Goal: Task Accomplishment & Management: Manage account settings

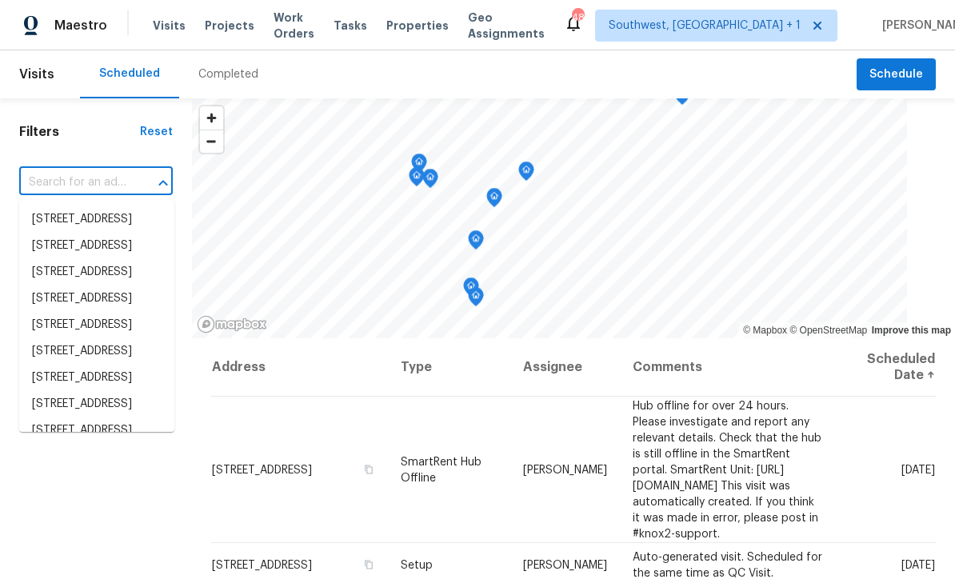
click at [66, 181] on input "text" at bounding box center [73, 182] width 109 height 25
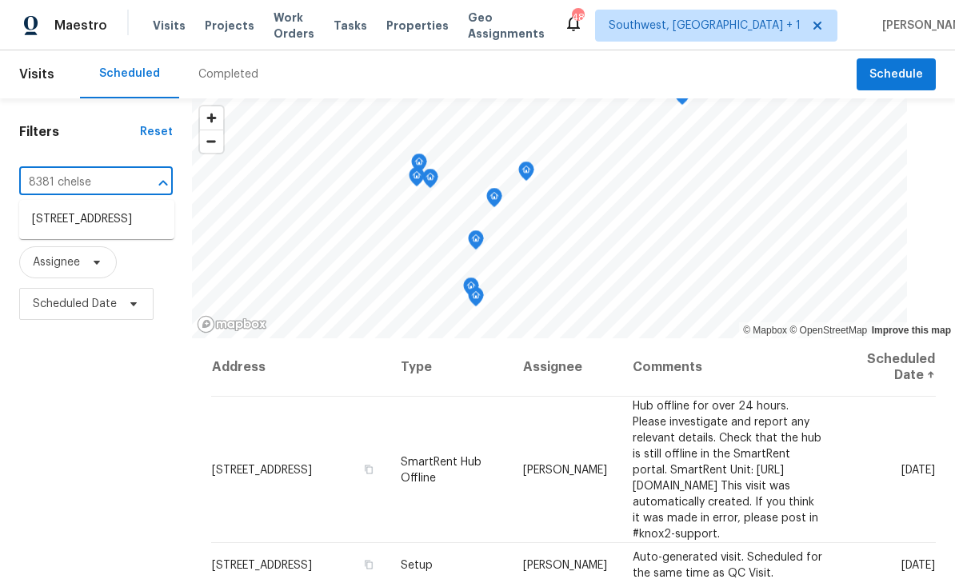
type input "8381 Chelsea"
click at [58, 222] on li "8381 Chelsea Ct, North Port, FL 34287" at bounding box center [96, 219] width 155 height 26
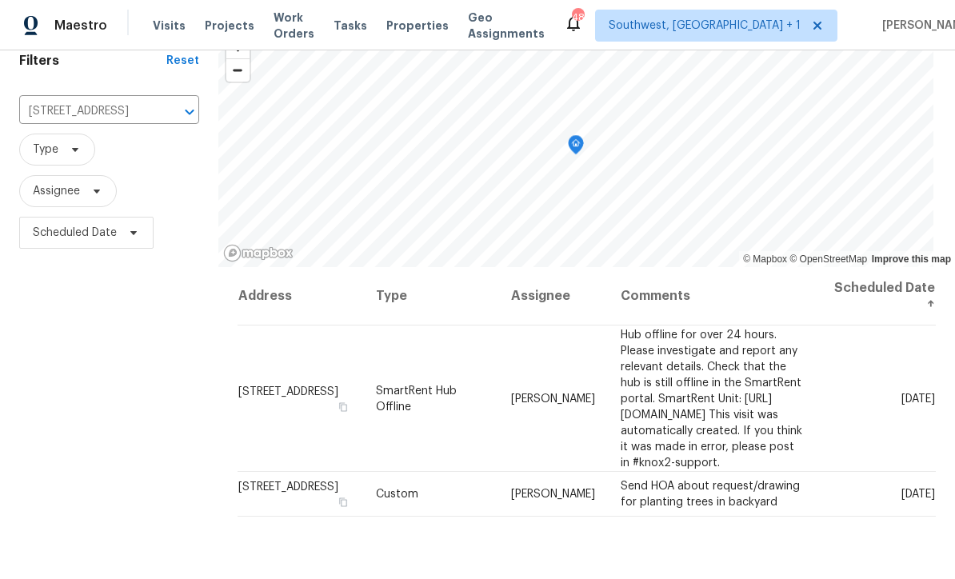
scroll to position [168, 0]
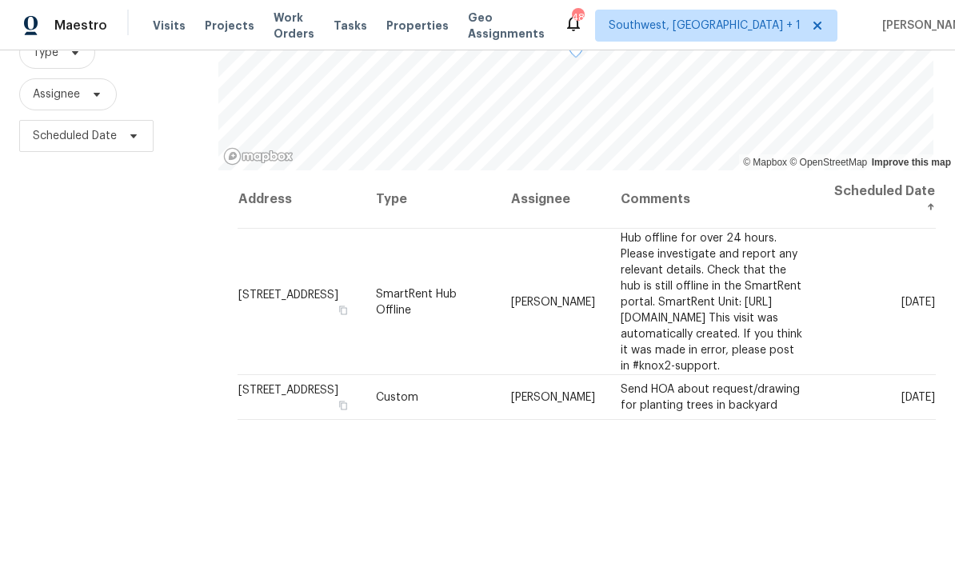
click at [0, 0] on icon at bounding box center [0, 0] width 0 height 0
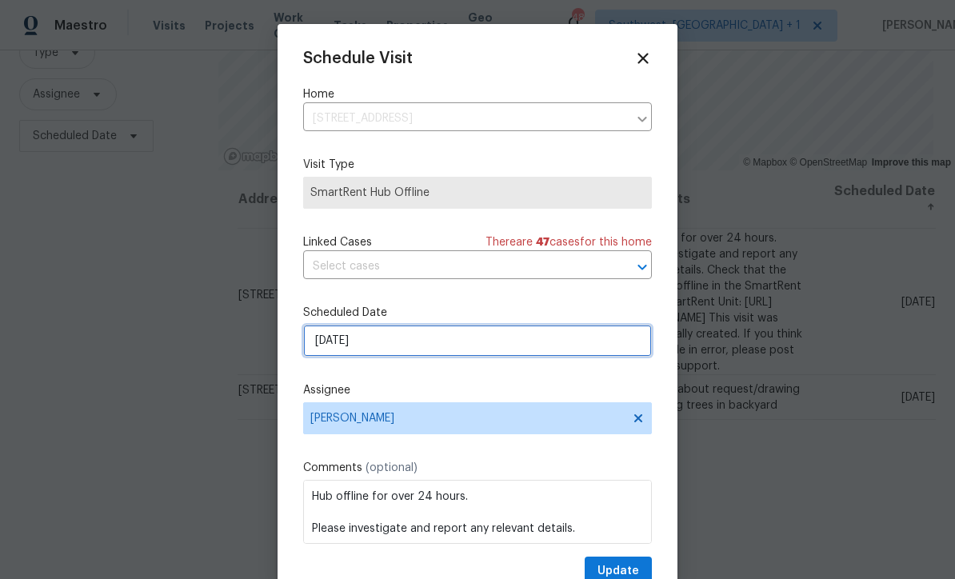
click at [445, 341] on input "[DATE]" at bounding box center [477, 341] width 349 height 32
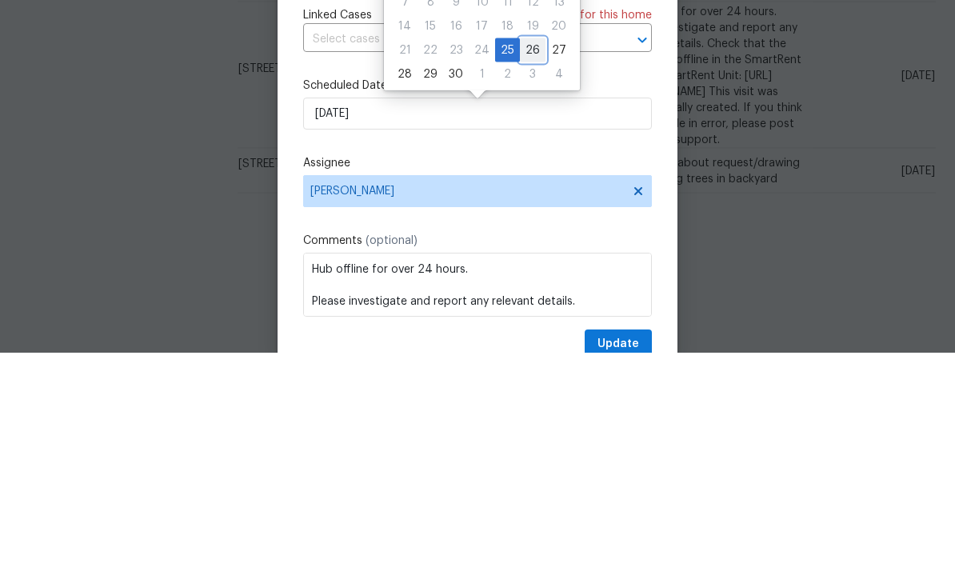
click at [530, 266] on div "26" at bounding box center [533, 277] width 26 height 22
type input "[DATE]"
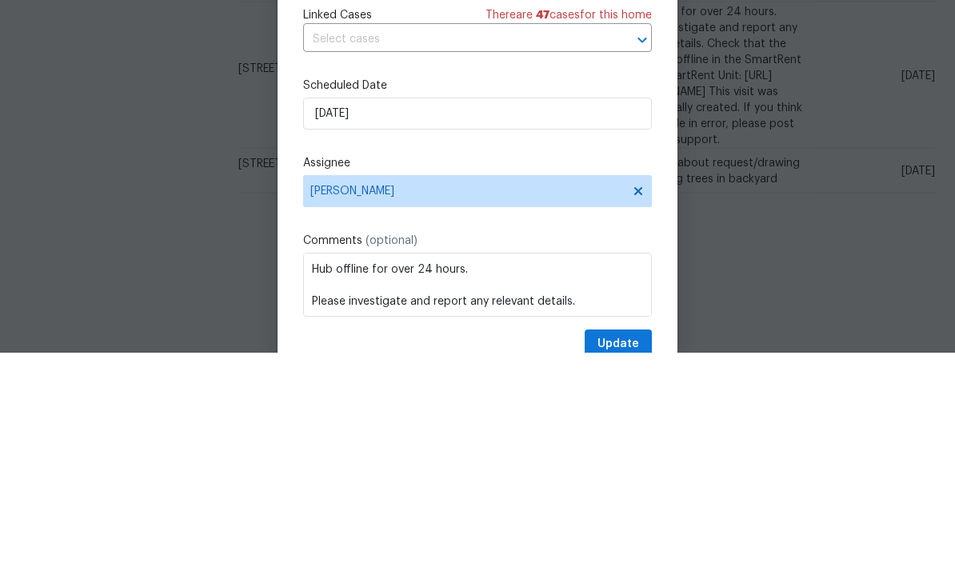
scroll to position [53, 0]
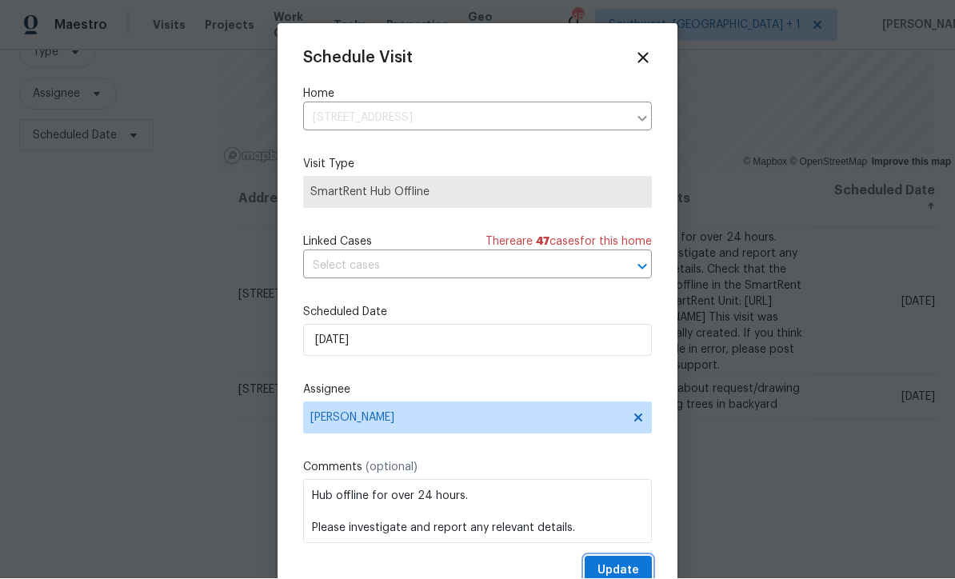
click at [622, 571] on span "Update" at bounding box center [619, 572] width 42 height 20
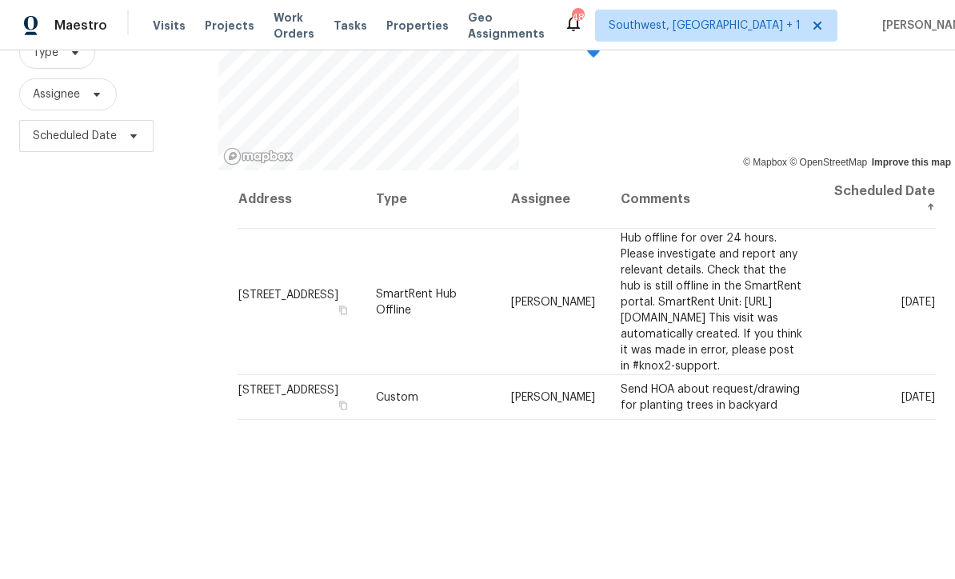
scroll to position [0, 0]
click at [220, 26] on span "Projects" at bounding box center [230, 26] width 50 height 16
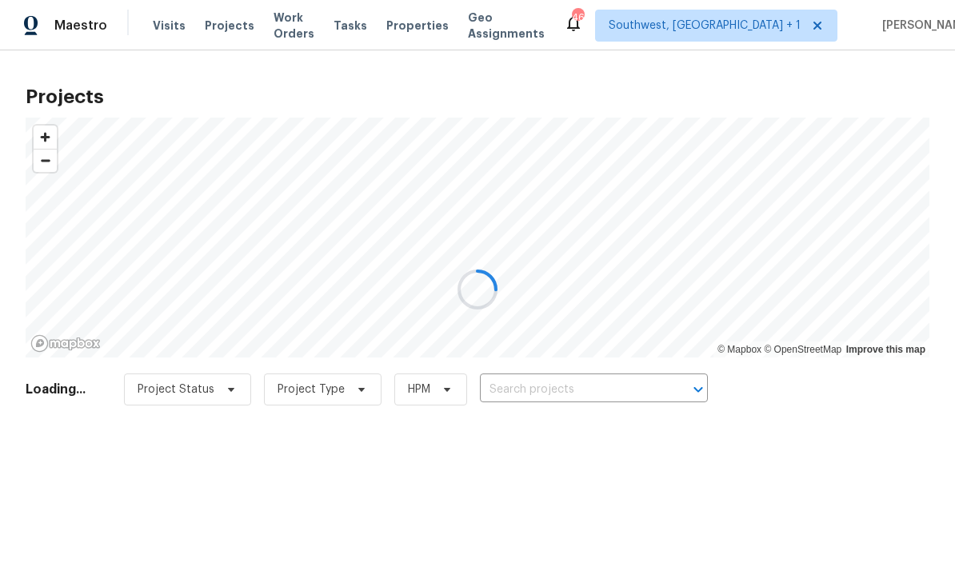
click at [586, 383] on div at bounding box center [477, 289] width 955 height 579
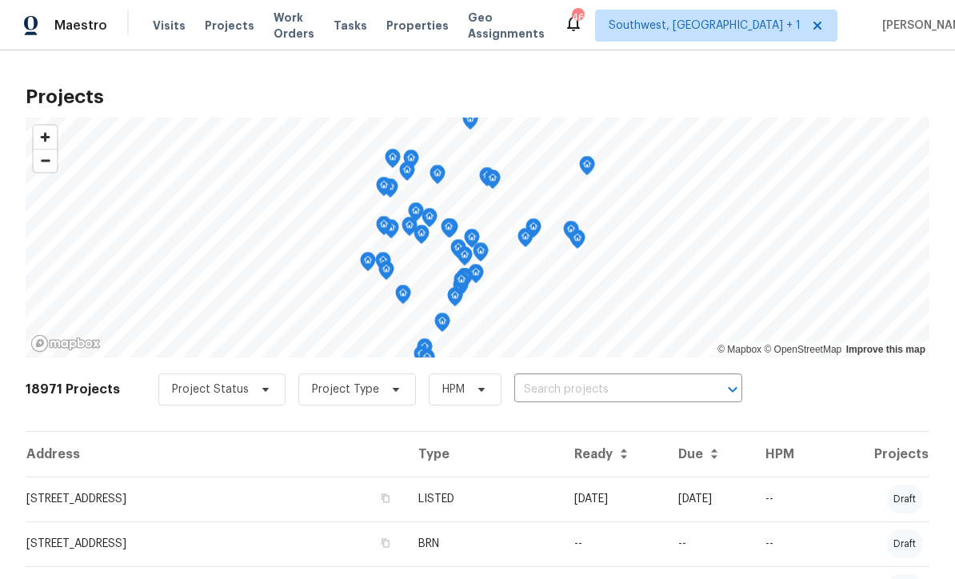
click at [579, 379] on input "text" at bounding box center [605, 390] width 183 height 25
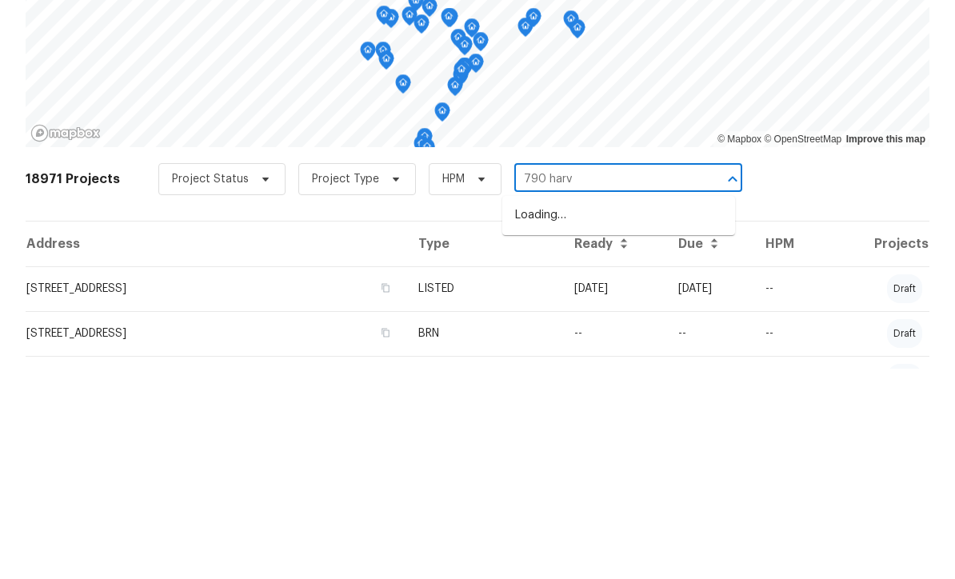
type input "790 harva"
click at [615, 413] on li "[STREET_ADDRESS]" at bounding box center [618, 426] width 233 height 26
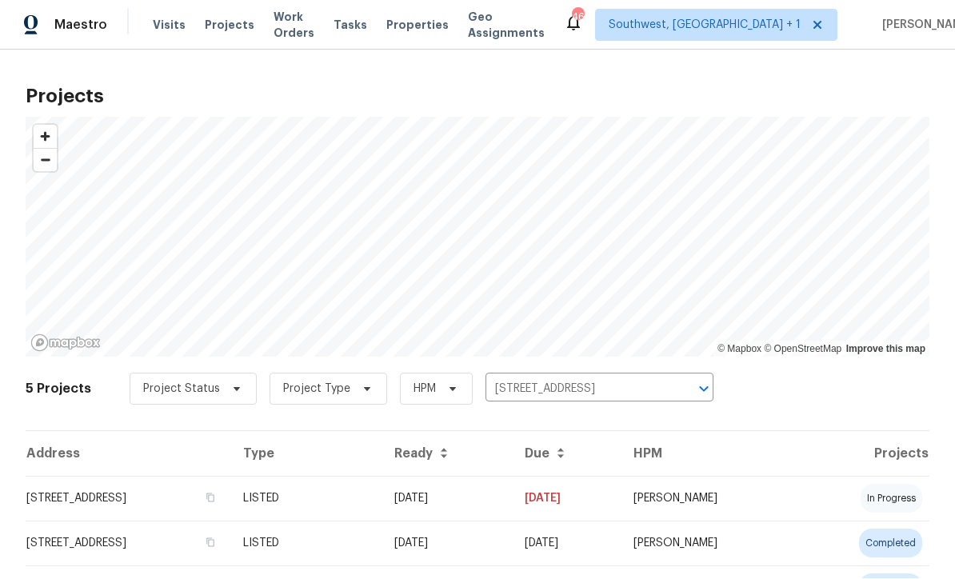
scroll to position [1, 0]
click at [512, 502] on td "[DATE]" at bounding box center [447, 499] width 130 height 45
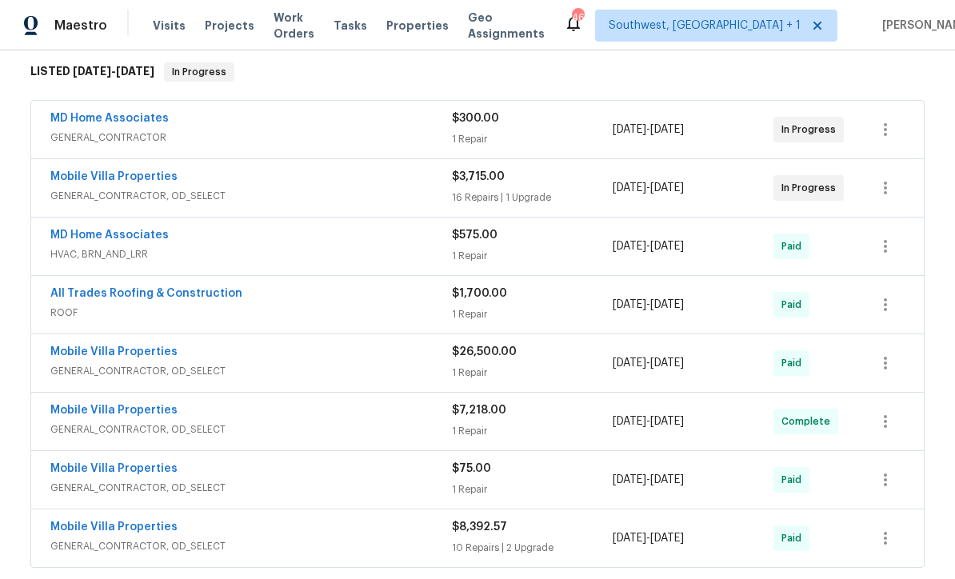
scroll to position [308, 0]
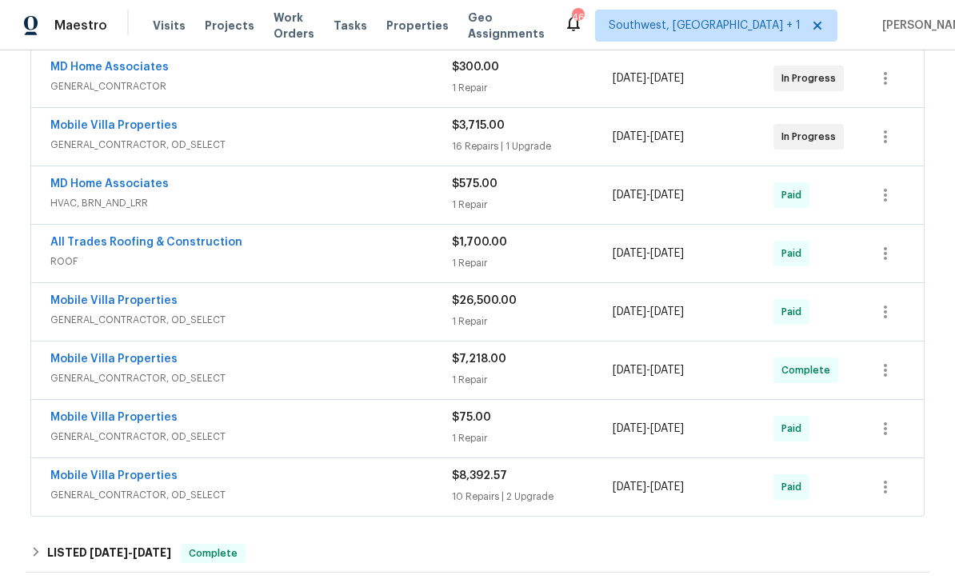
click at [82, 128] on link "Mobile Villa Properties" at bounding box center [113, 125] width 127 height 11
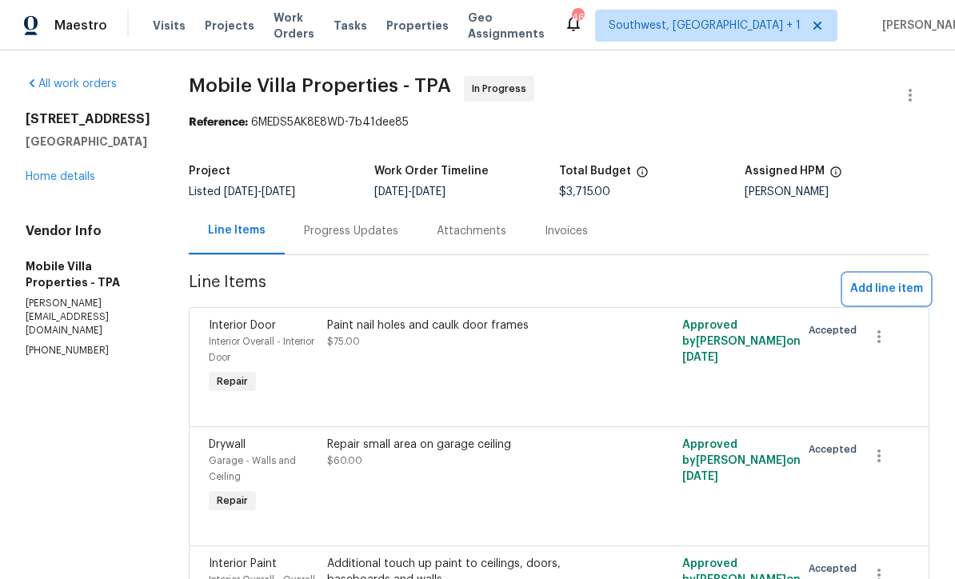
click at [890, 282] on span "Add line item" at bounding box center [886, 289] width 73 height 20
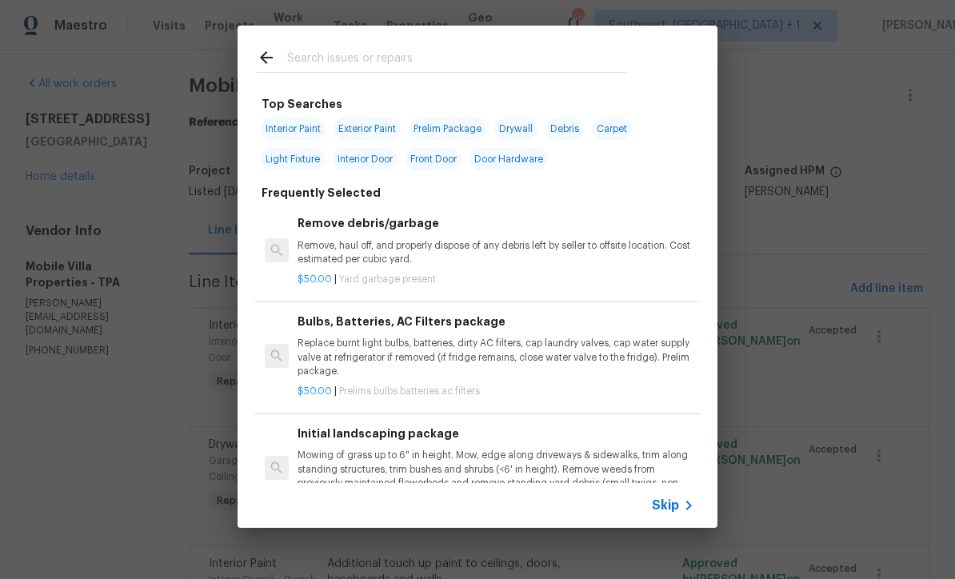
click at [682, 507] on icon at bounding box center [688, 505] width 19 height 19
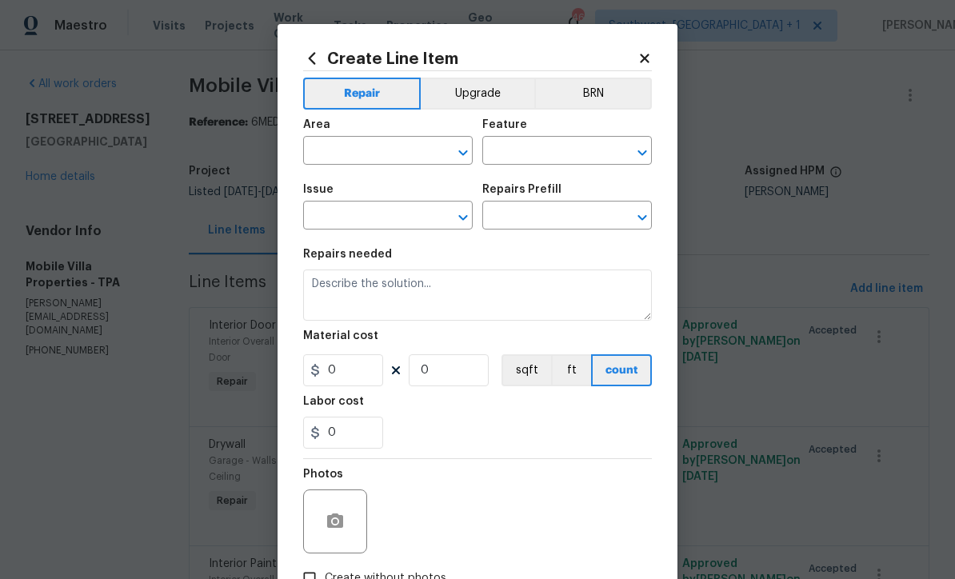
click at [322, 146] on input "text" at bounding box center [365, 152] width 125 height 25
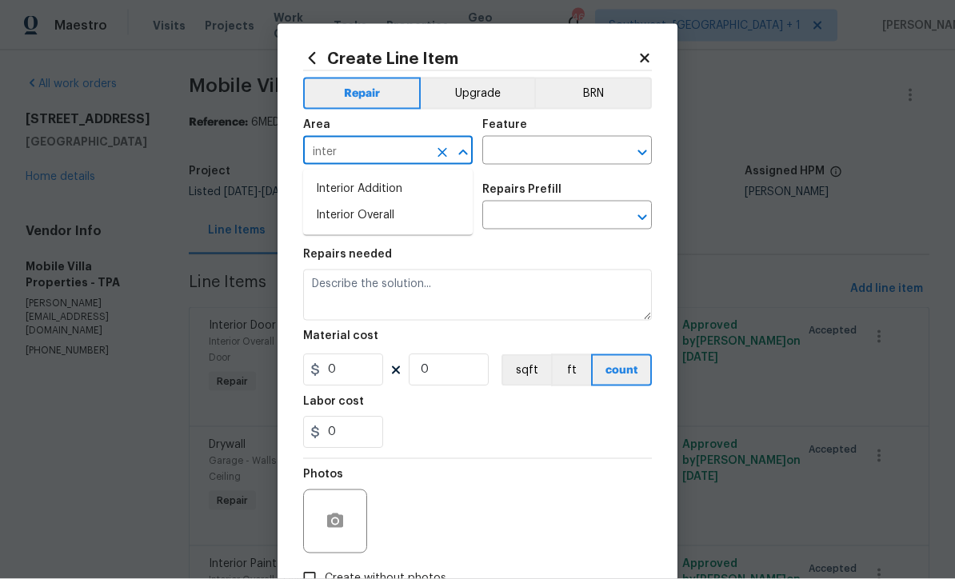
click at [394, 212] on li "Interior Overall" at bounding box center [388, 215] width 170 height 26
type input "Interior Overall"
click at [551, 145] on input "text" at bounding box center [544, 152] width 125 height 25
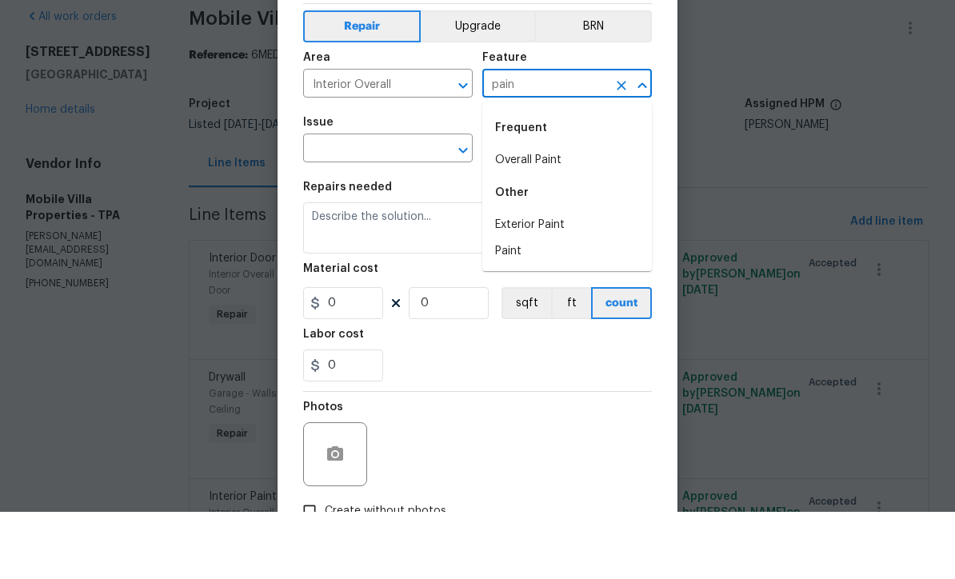
click at [557, 214] on li "Overall Paint" at bounding box center [567, 227] width 170 height 26
type input "Overall Paint"
click at [315, 205] on input "text" at bounding box center [365, 217] width 125 height 25
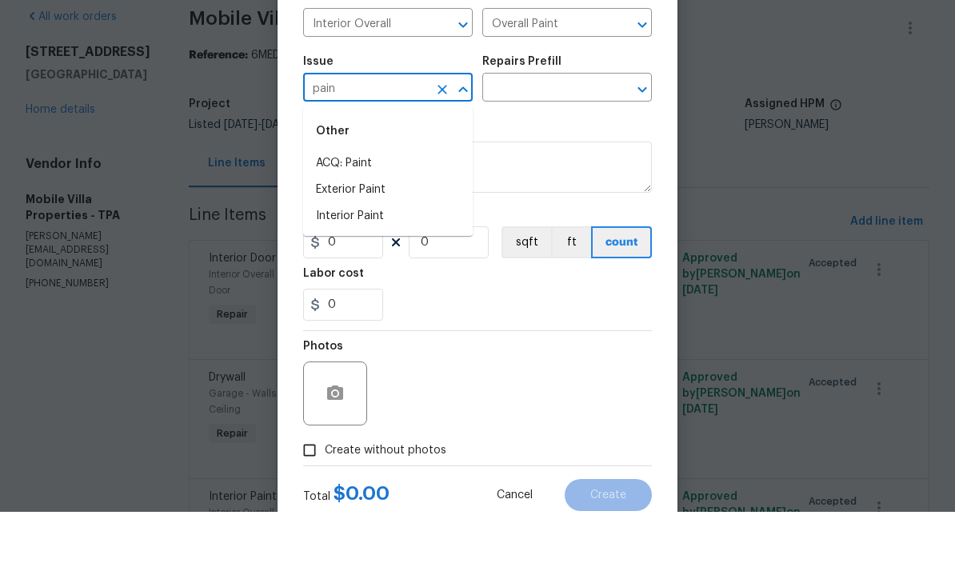
scroll to position [63, 0]
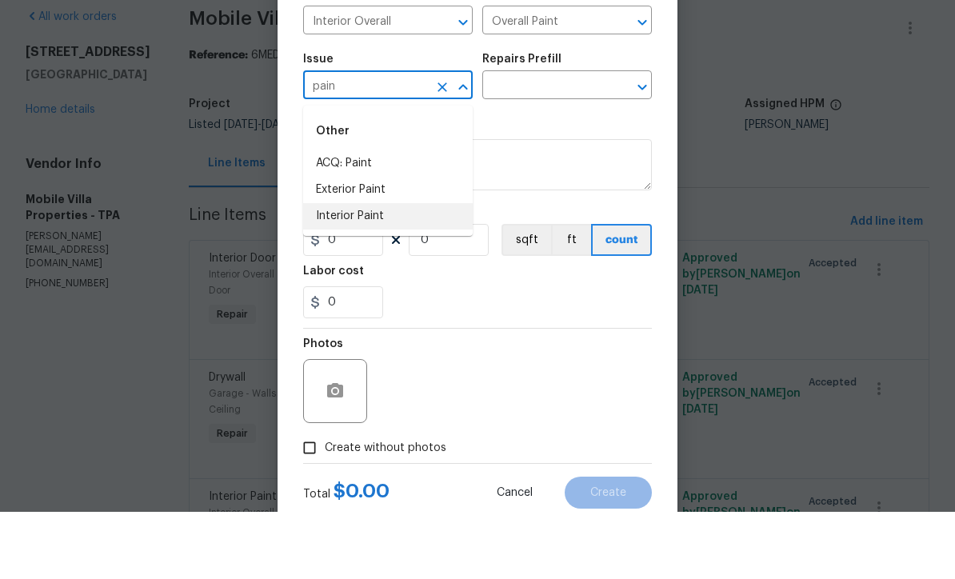
click at [315, 270] on li "Interior Paint" at bounding box center [388, 283] width 170 height 26
type input "Interior Paint"
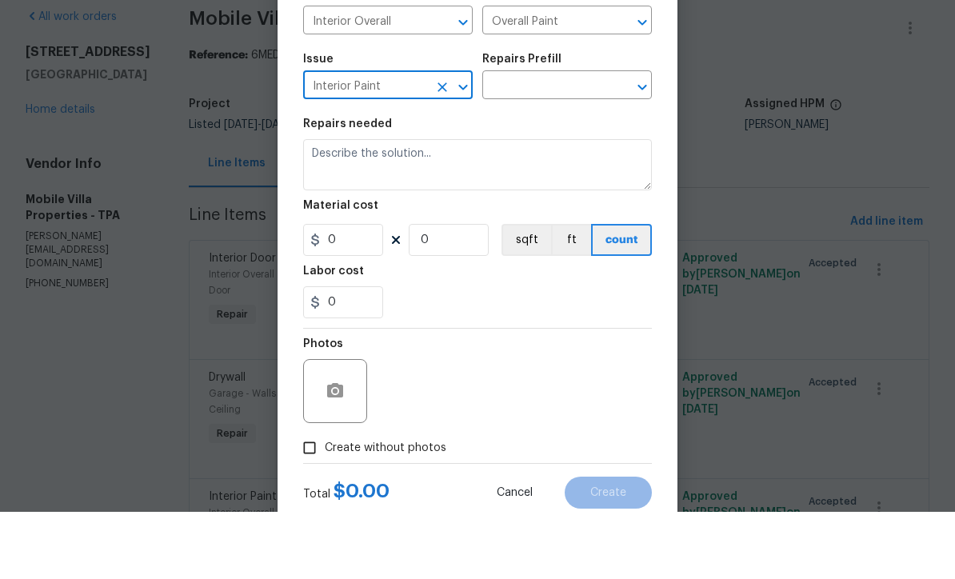
click at [571, 142] on input "text" at bounding box center [544, 154] width 125 height 25
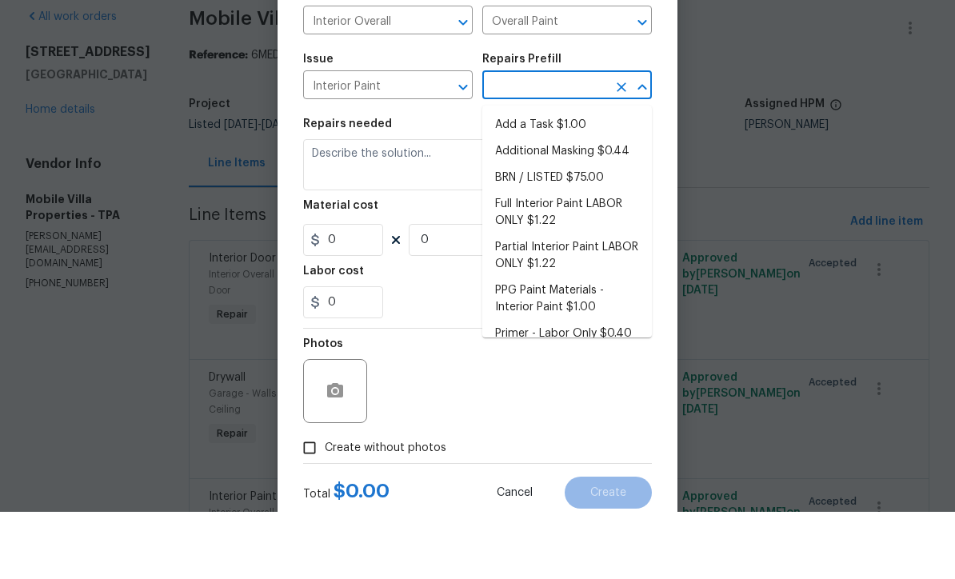
click at [582, 179] on li "Add a Task $1.00" at bounding box center [567, 192] width 170 height 26
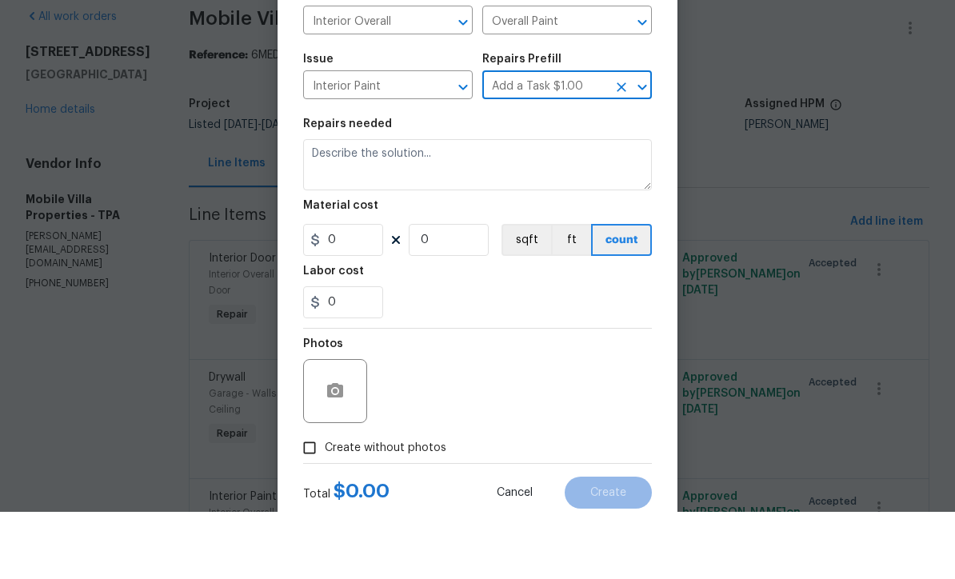
type input "Add a Task $1.00"
type textarea "HPM to detail"
type input "1"
type input "Add a Task $1.00"
type input "1"
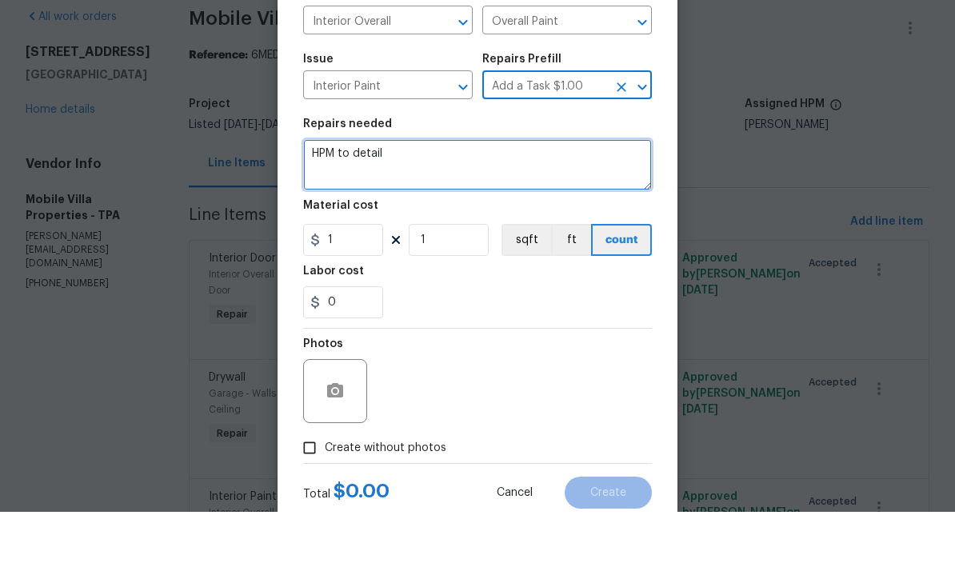
click at [512, 206] on textarea "HPM to detail" at bounding box center [477, 231] width 349 height 51
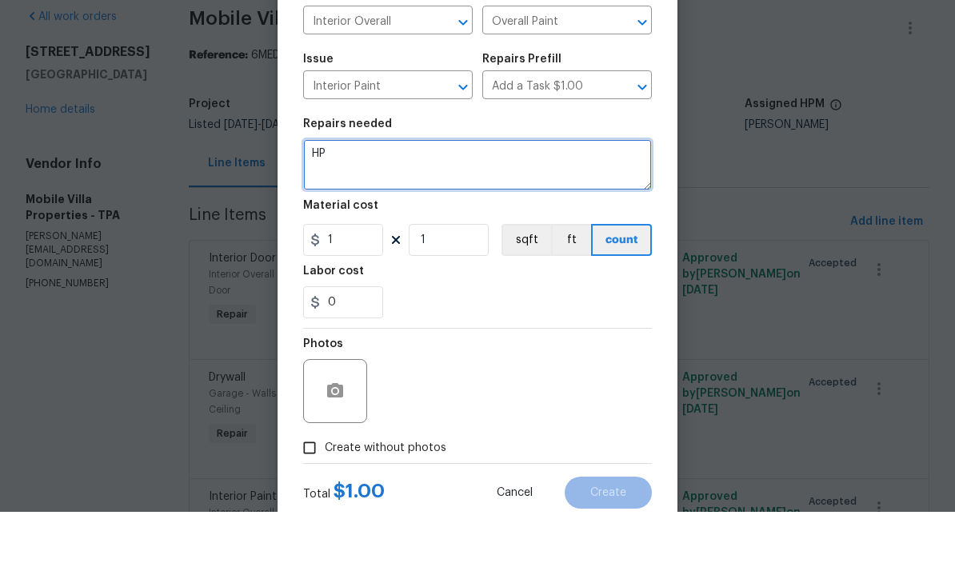
type textarea "H"
paste textarea "Interior paint - to include all rooms except those below, walls, ceilings, door…"
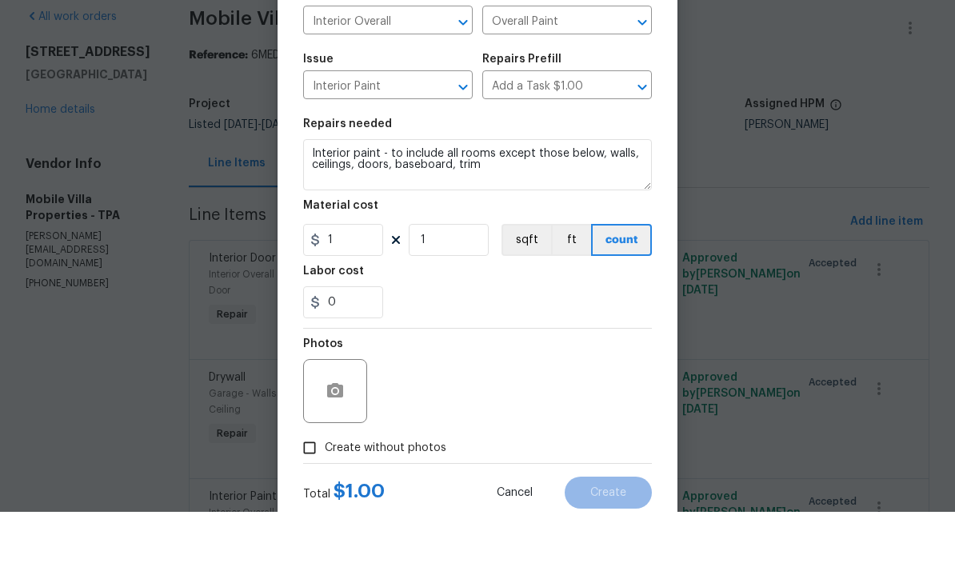
scroll to position [53, 0]
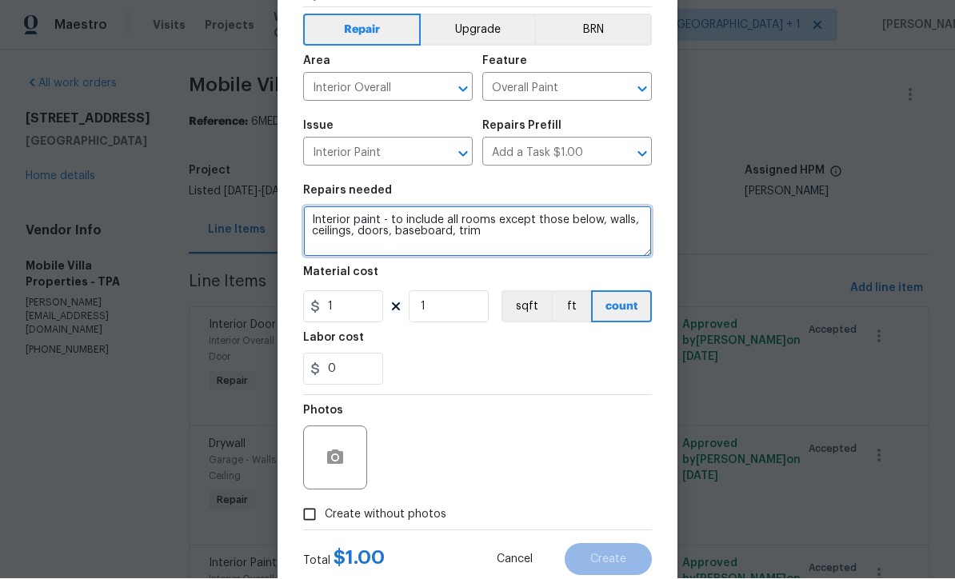
click at [591, 223] on textarea "Interior paint - to include all rooms except those below, walls, ceilings, door…" at bounding box center [477, 231] width 349 height 51
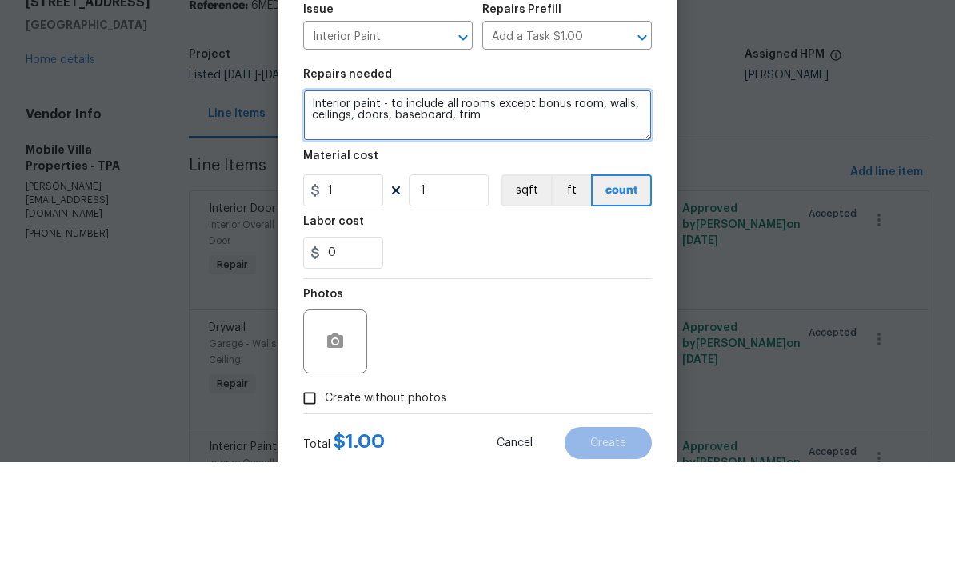
scroll to position [0, 0]
type textarea "Interior paint - to include all rooms except bonus room, walls, ceilings, doors…"
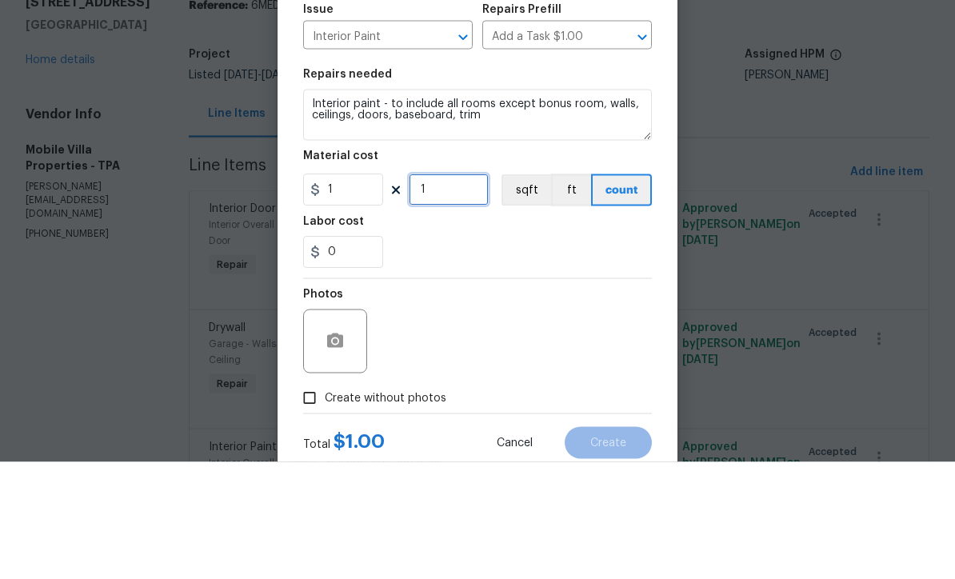
click at [462, 291] on input "1" at bounding box center [449, 307] width 80 height 32
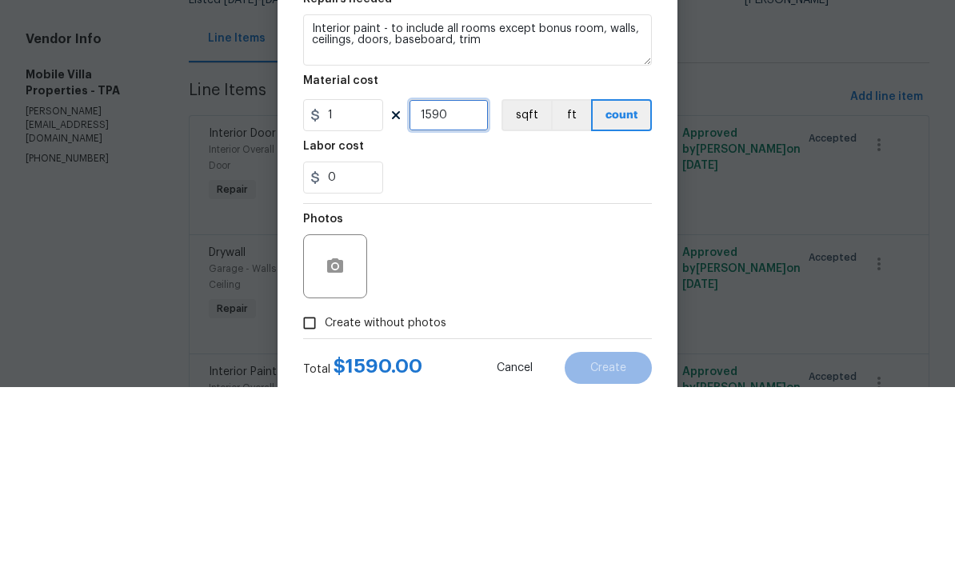
type input "1590"
click at [352, 291] on input "1" at bounding box center [343, 307] width 80 height 32
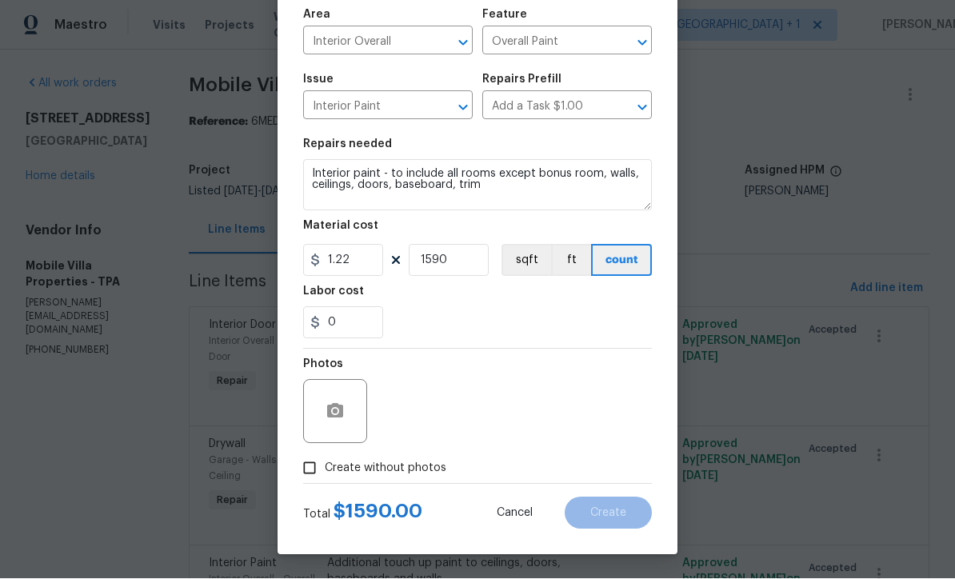
scroll to position [113, 0]
type input "1.22"
click at [553, 346] on section "Repairs needed Interior paint - to include all rooms except bonus room, walls, …" at bounding box center [477, 239] width 349 height 219
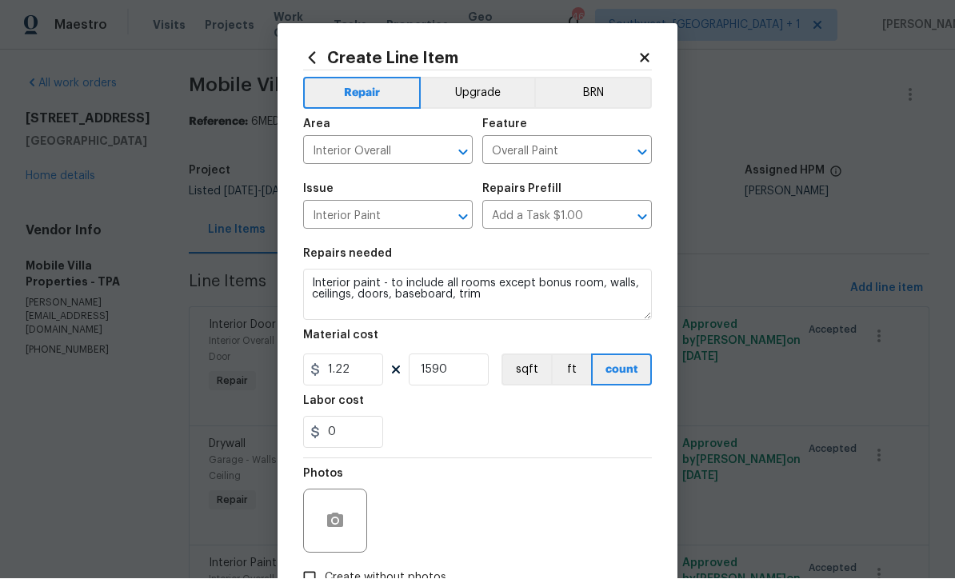
scroll to position [0, 0]
click at [480, 386] on input "1590" at bounding box center [449, 370] width 80 height 32
click at [520, 474] on div "Photos" at bounding box center [477, 511] width 349 height 104
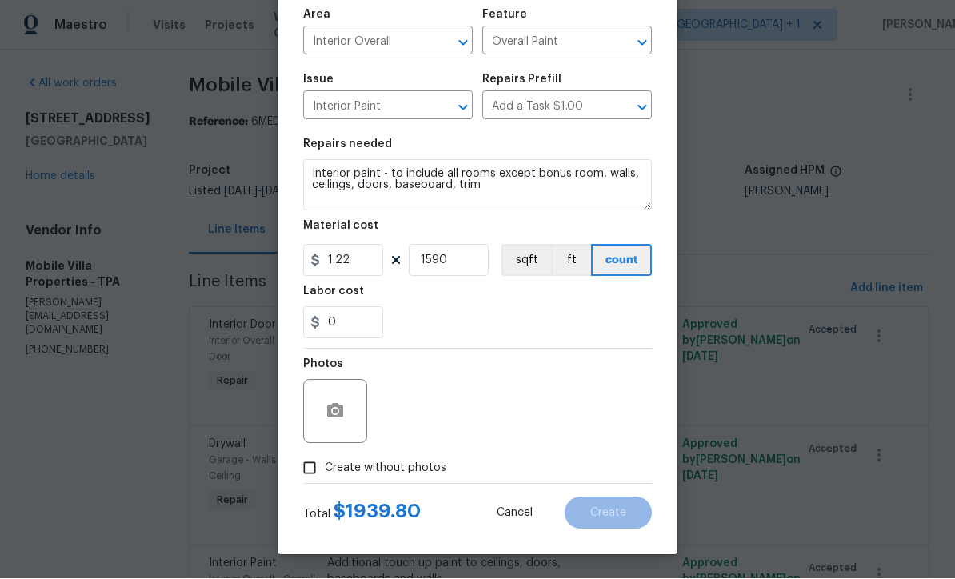
scroll to position [113, 0]
click at [304, 466] on input "Create without photos" at bounding box center [309, 469] width 30 height 30
checkbox input "true"
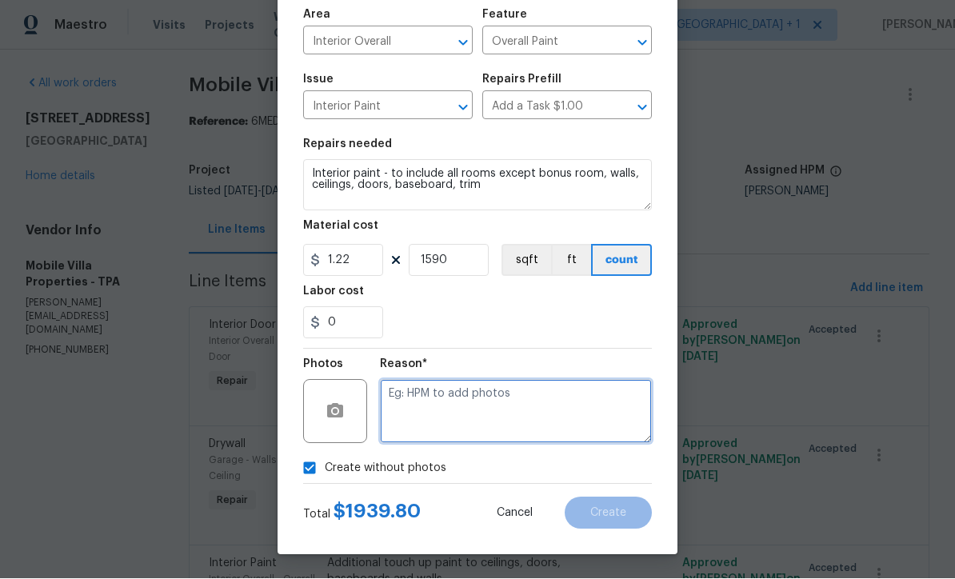
click at [538, 422] on textarea at bounding box center [516, 412] width 272 height 64
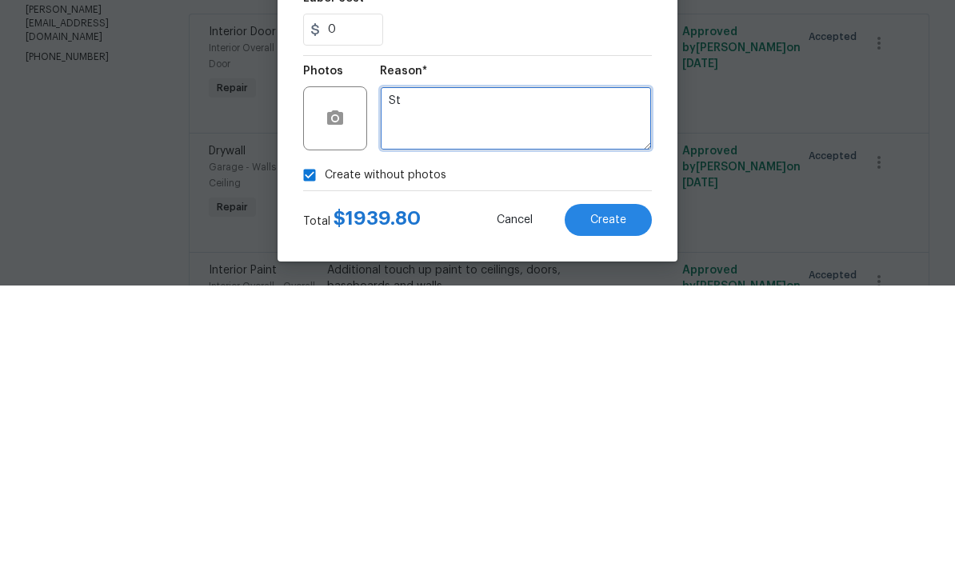
type textarea "S"
type textarea "Won’t load"
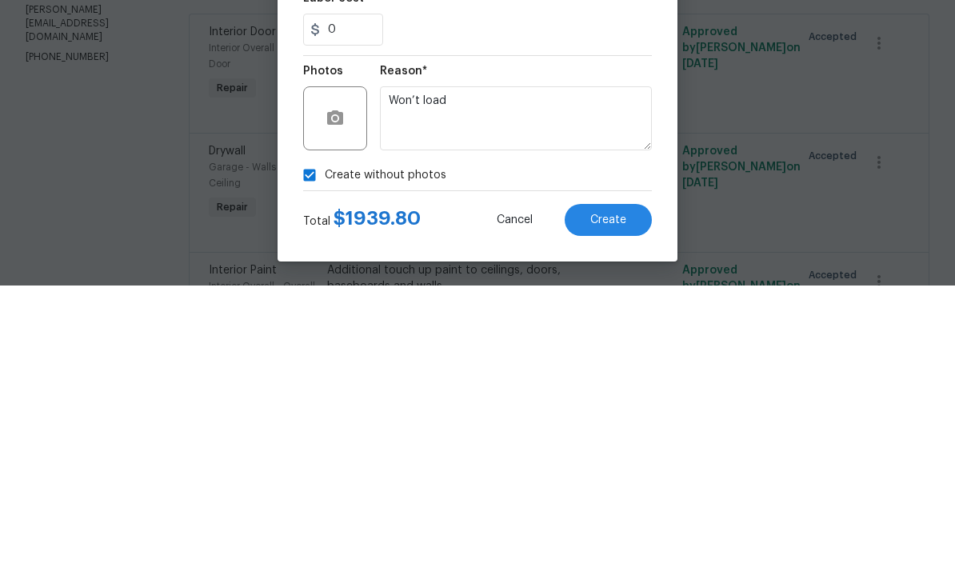
click at [615, 508] on span "Create" at bounding box center [608, 514] width 36 height 12
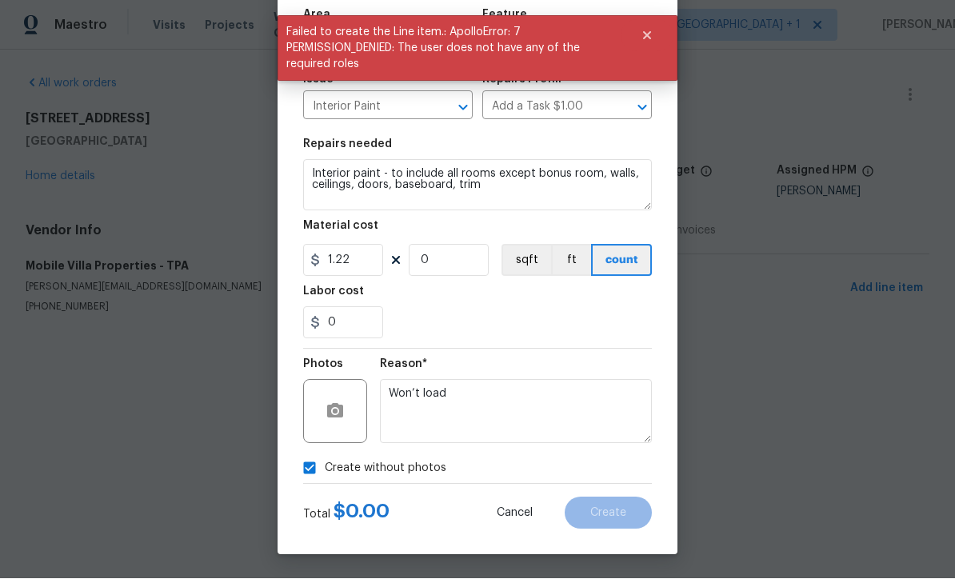
scroll to position [0, 0]
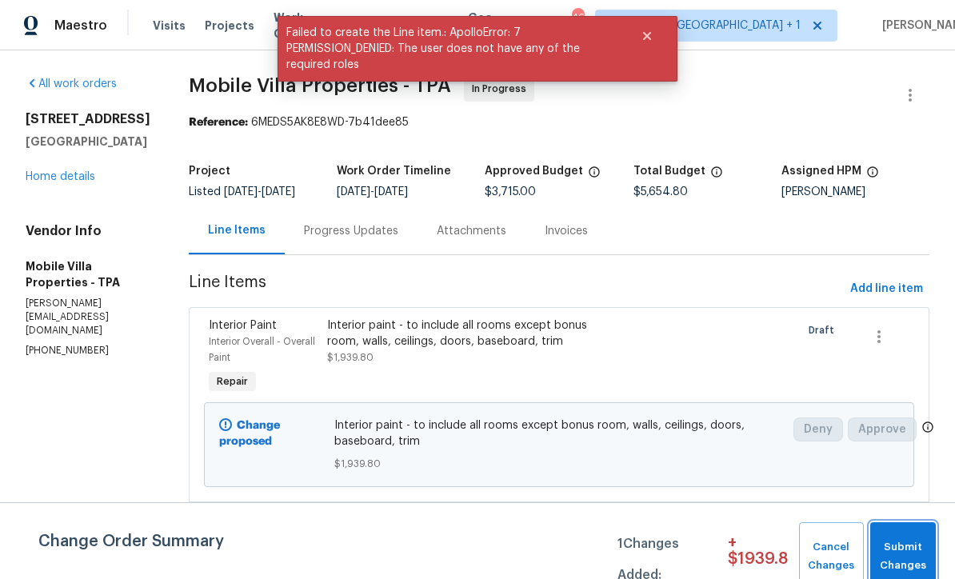
click at [906, 551] on span "Submit Changes" at bounding box center [903, 556] width 50 height 37
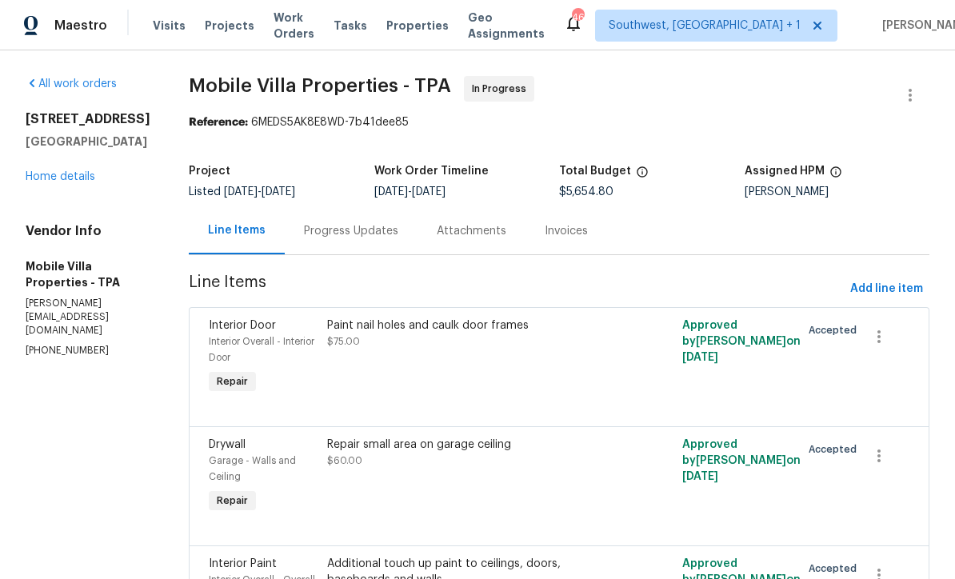
click at [458, 574] on div "Additional touch up paint to ceilings, doors, baseboards and walls $400.00" at bounding box center [470, 580] width 286 height 48
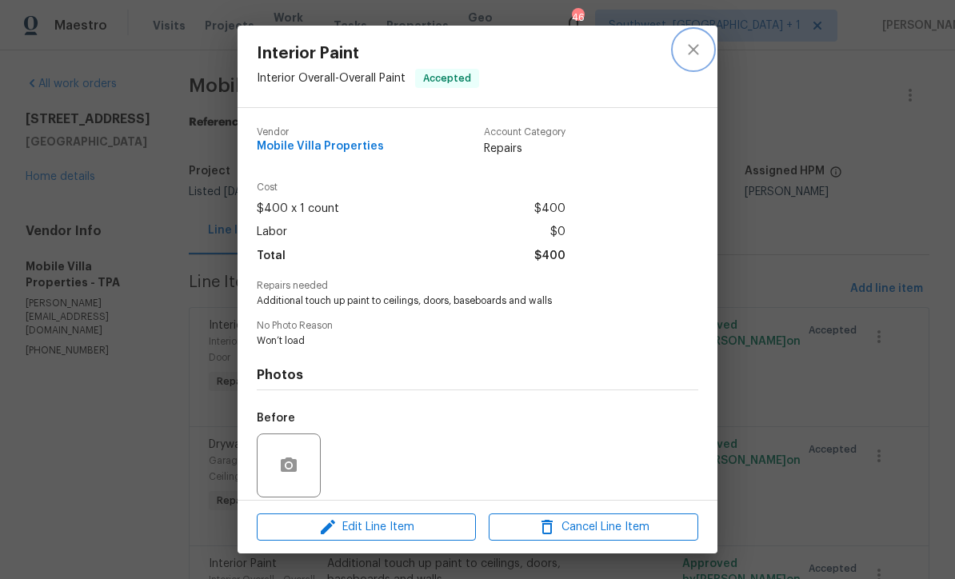
click at [691, 40] on icon "close" at bounding box center [693, 49] width 19 height 19
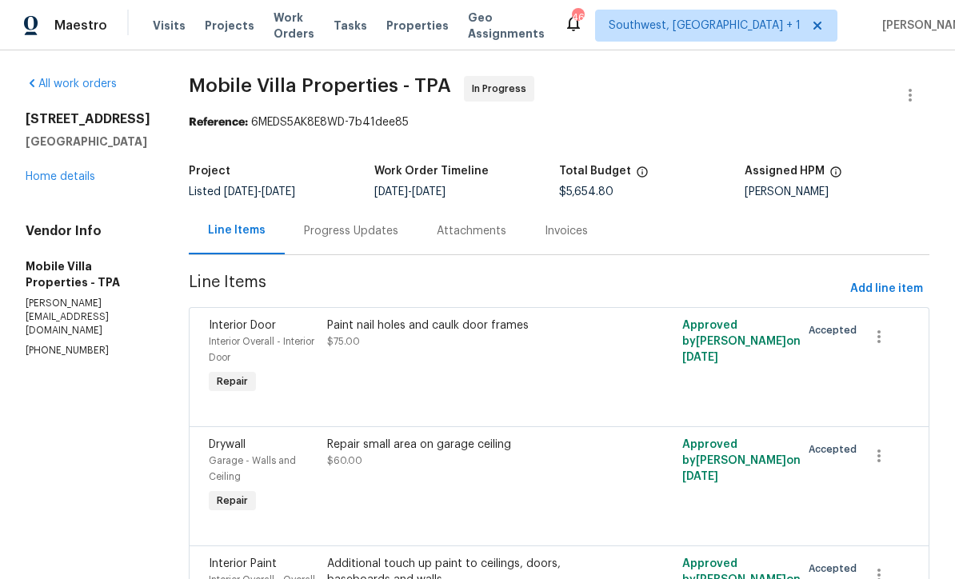
click at [304, 226] on div "Progress Updates" at bounding box center [351, 231] width 94 height 16
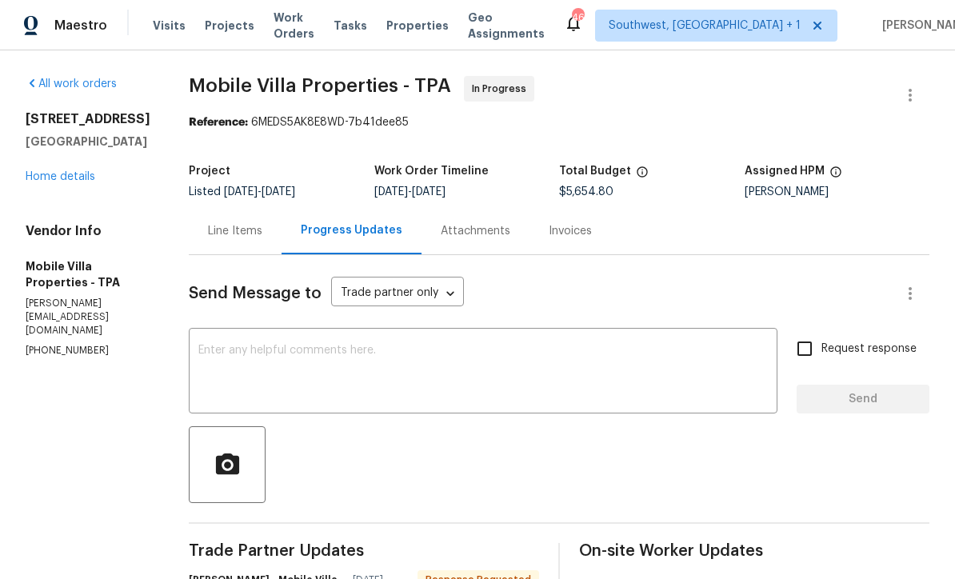
click at [514, 360] on textarea at bounding box center [483, 373] width 570 height 56
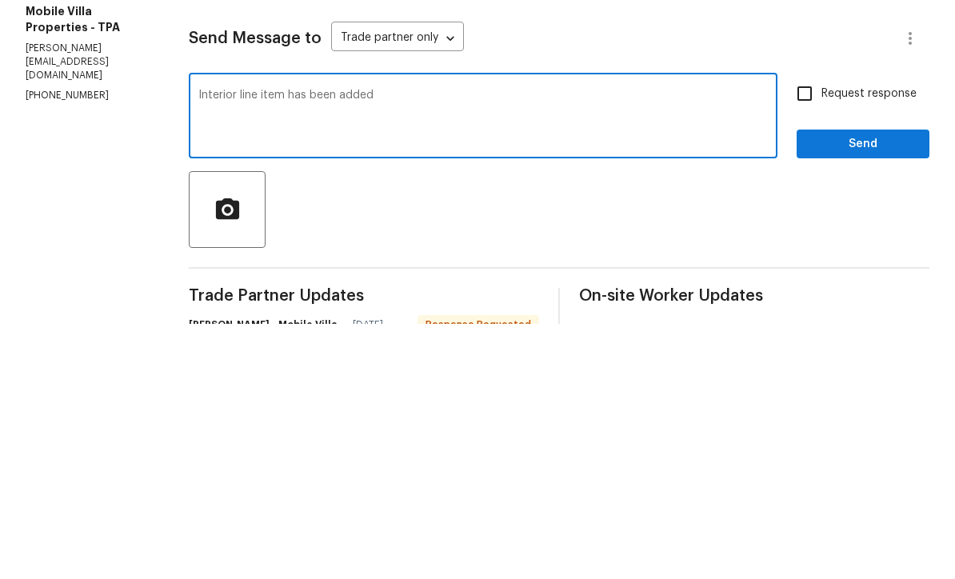
type textarea "Interior line item has been added"
click at [814, 332] on input "Request response" at bounding box center [805, 349] width 34 height 34
checkbox input "true"
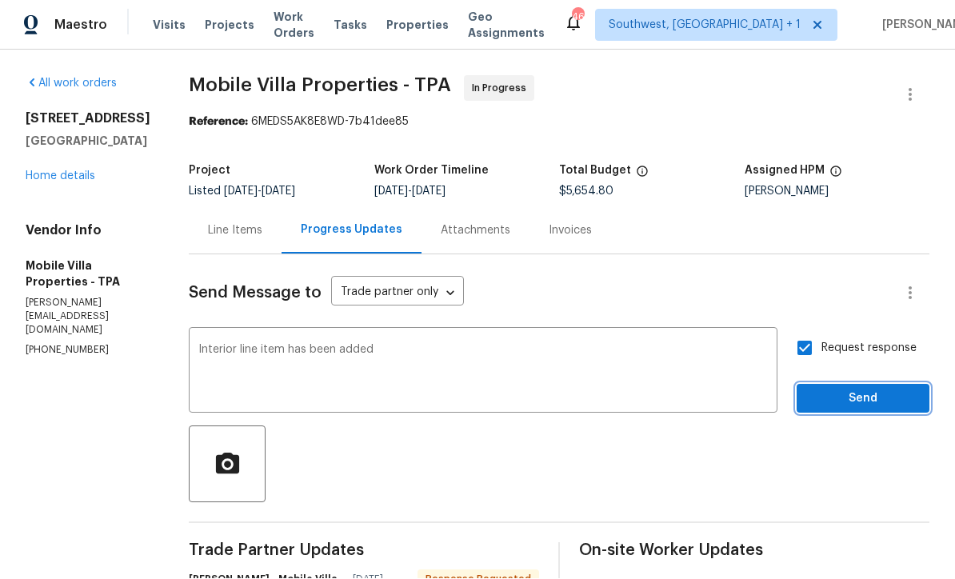
click at [848, 390] on span "Send" at bounding box center [863, 400] width 107 height 20
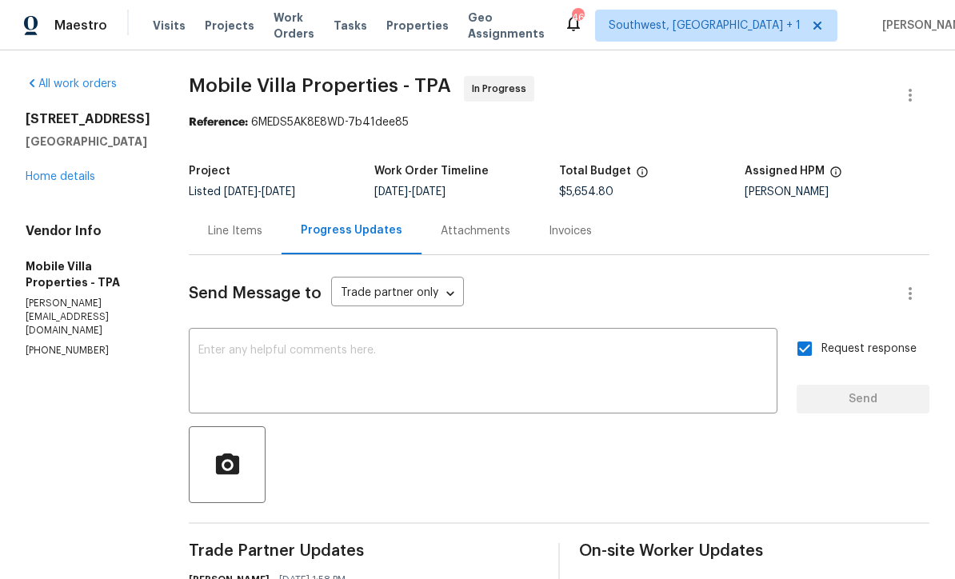
click at [606, 345] on textarea at bounding box center [483, 373] width 570 height 56
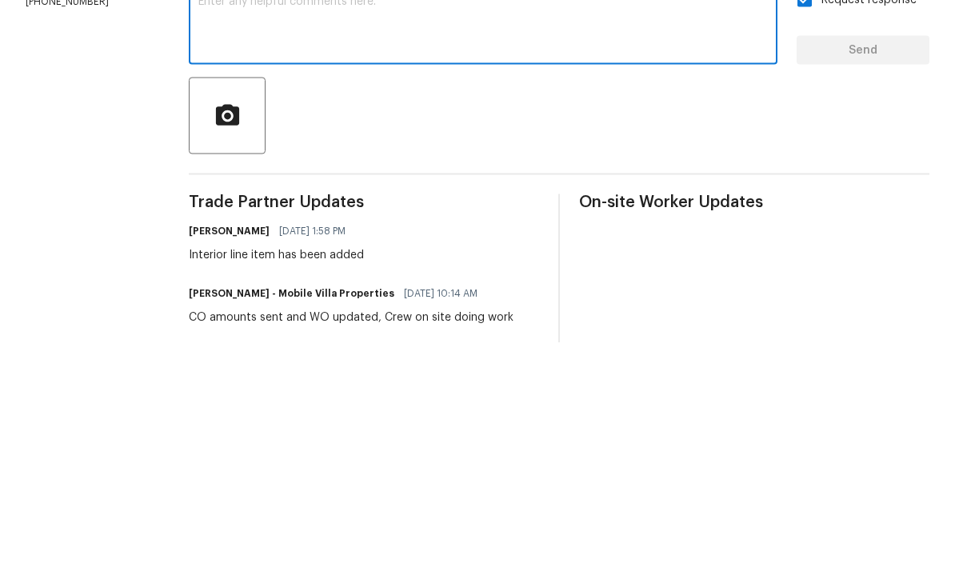
scroll to position [8, 0]
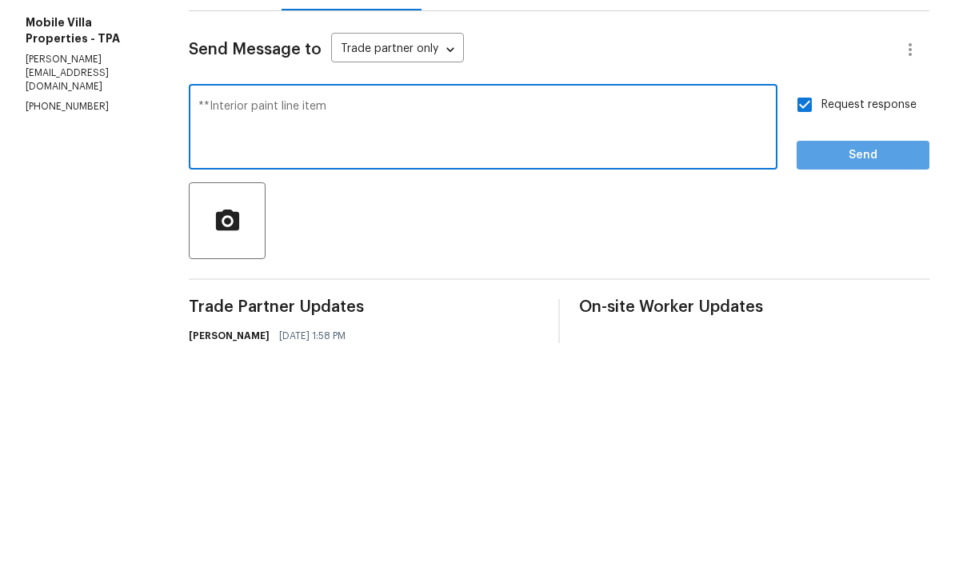
type textarea "**Interior paint line item"
click at [866, 382] on span "Send" at bounding box center [863, 392] width 107 height 20
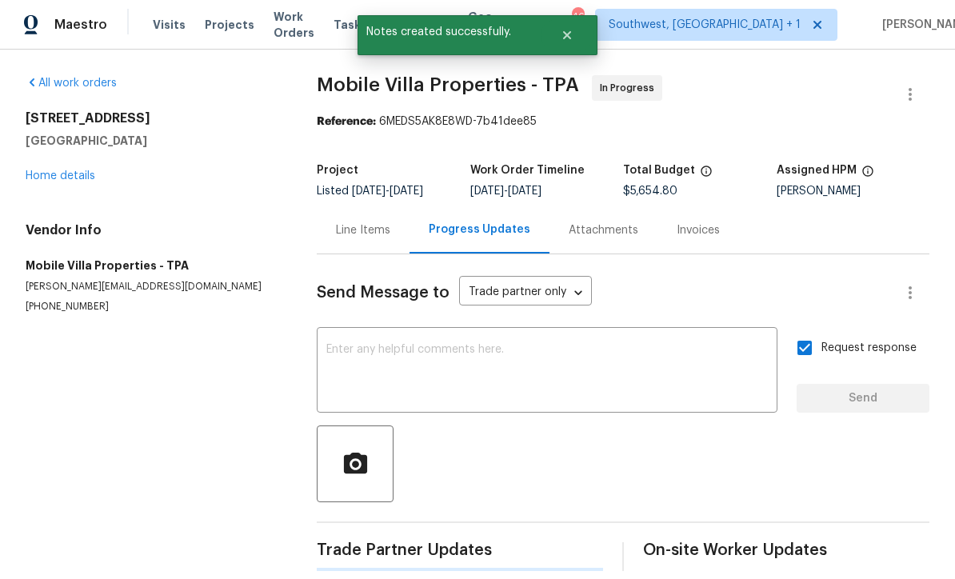
scroll to position [20, 0]
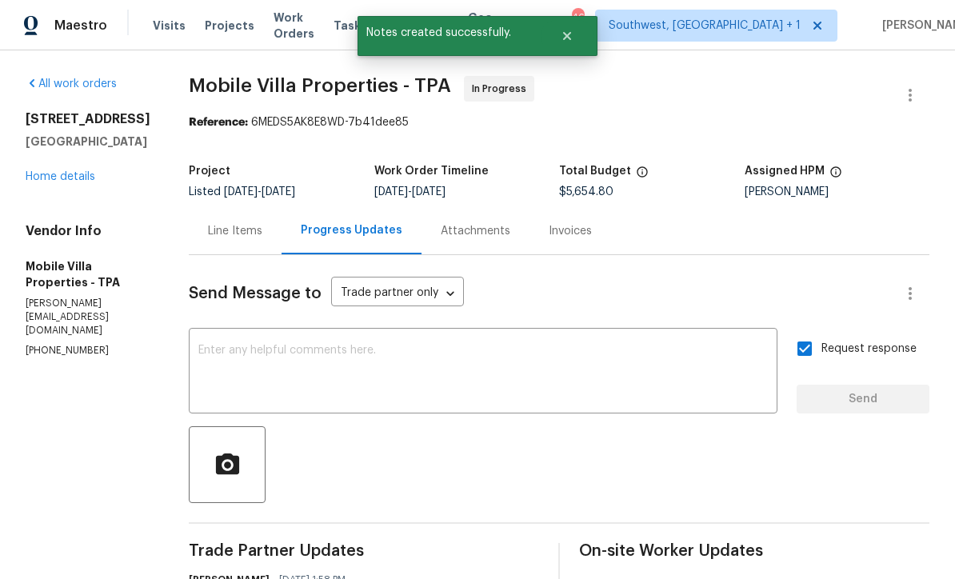
click at [45, 171] on link "Home details" at bounding box center [61, 176] width 70 height 11
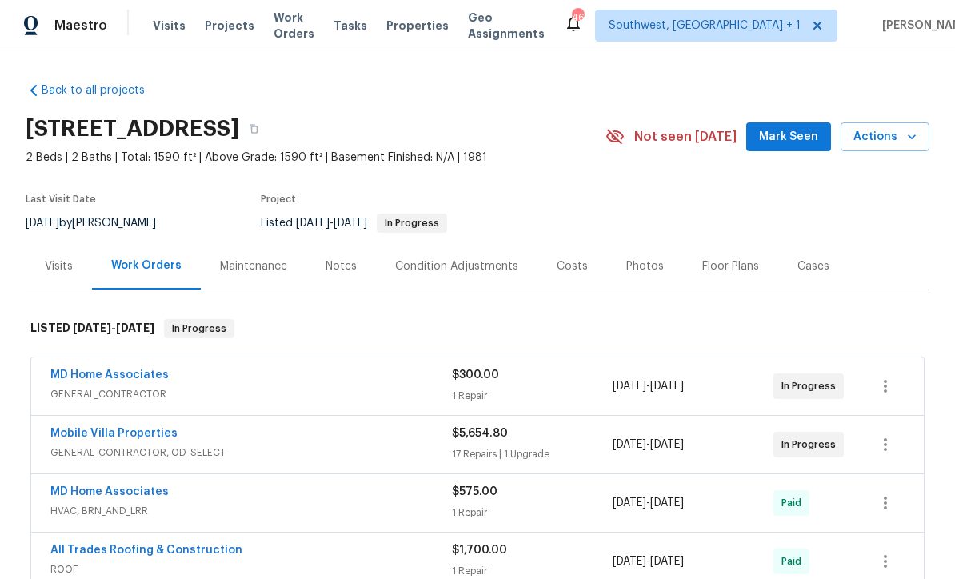
click at [161, 22] on span "Visits" at bounding box center [169, 26] width 33 height 16
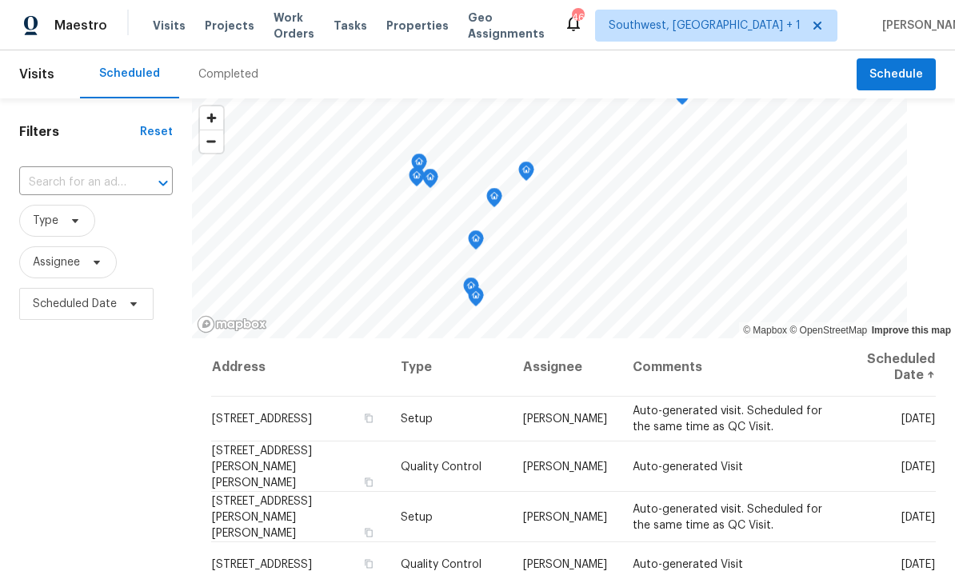
click at [163, 26] on span "Visits" at bounding box center [169, 26] width 33 height 16
click at [63, 188] on input "text" at bounding box center [73, 182] width 109 height 25
type input "3328 circl"
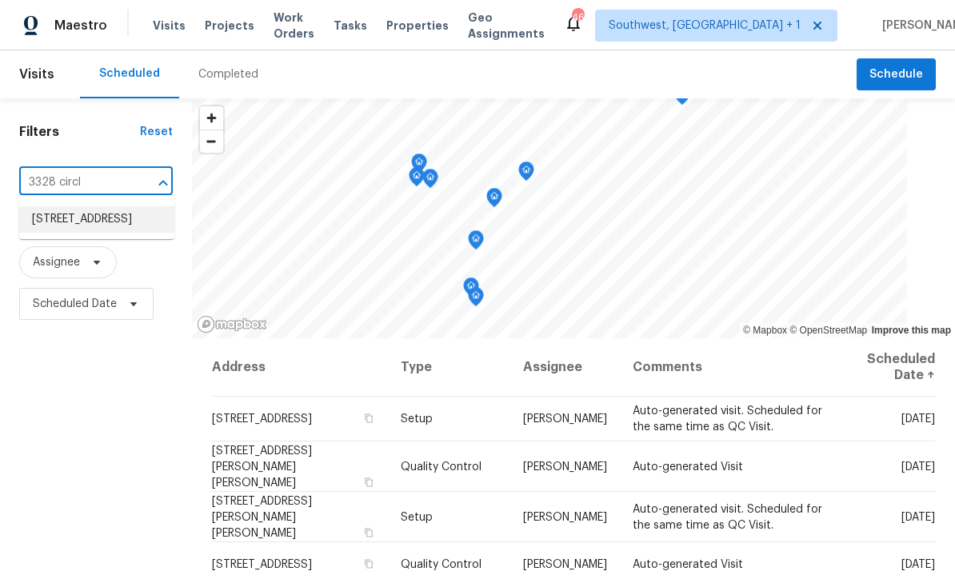
click at [51, 213] on li "3328 Circleville St, North Port, FL 34286" at bounding box center [96, 219] width 155 height 26
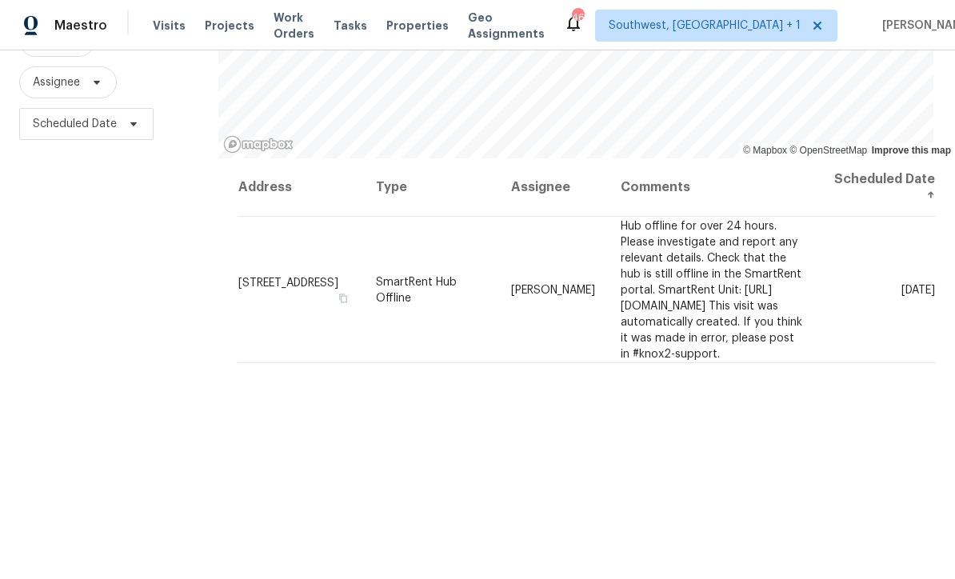
scroll to position [190, 0]
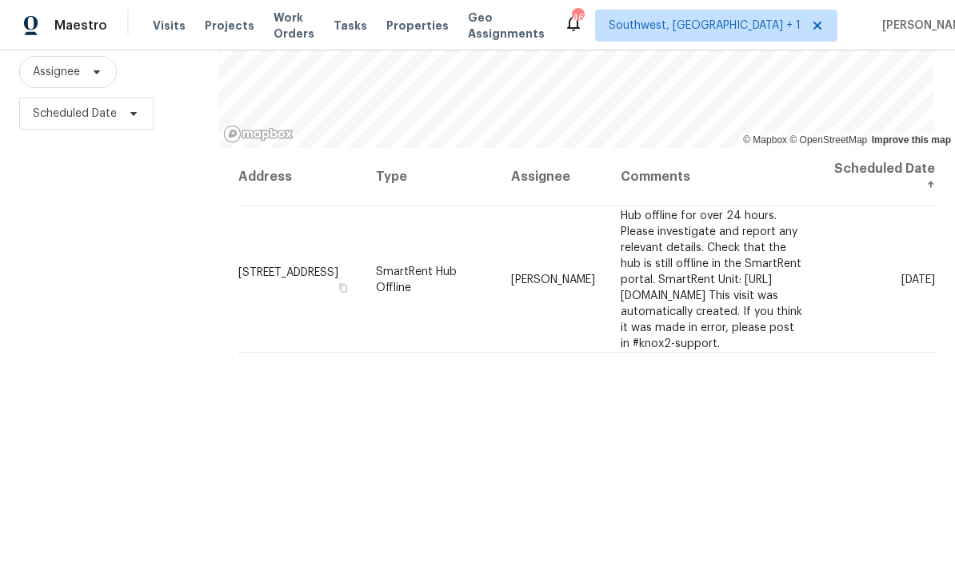
click at [0, 0] on icon at bounding box center [0, 0] width 0 height 0
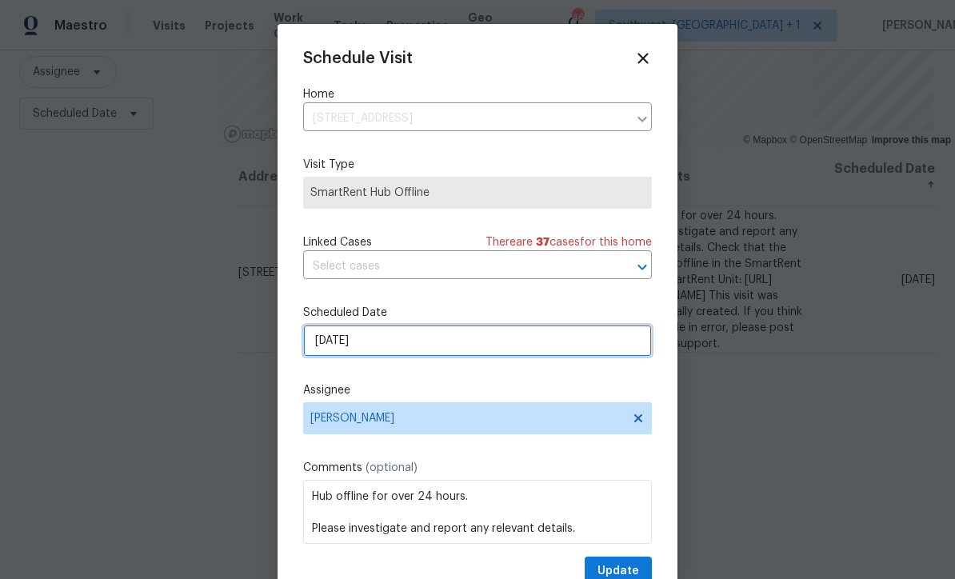
click at [559, 348] on input "[DATE]" at bounding box center [477, 341] width 349 height 32
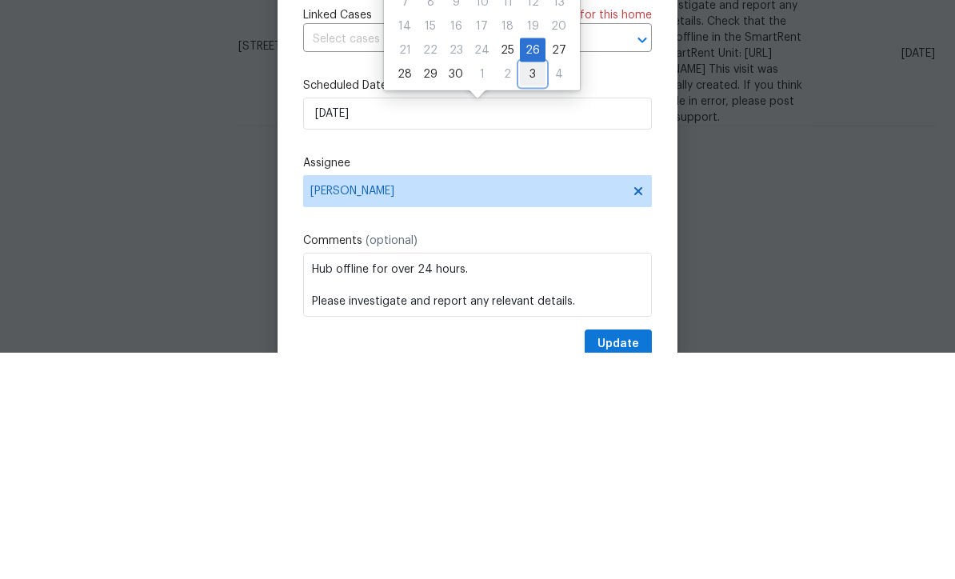
click at [530, 290] on div "3" at bounding box center [533, 301] width 26 height 22
type input "[DATE]"
select select "9"
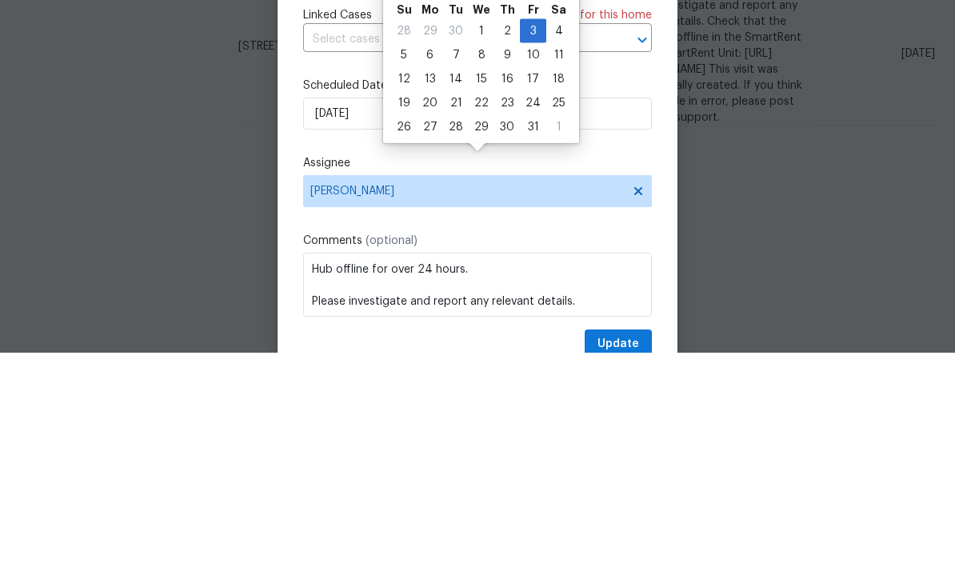
scroll to position [53, 0]
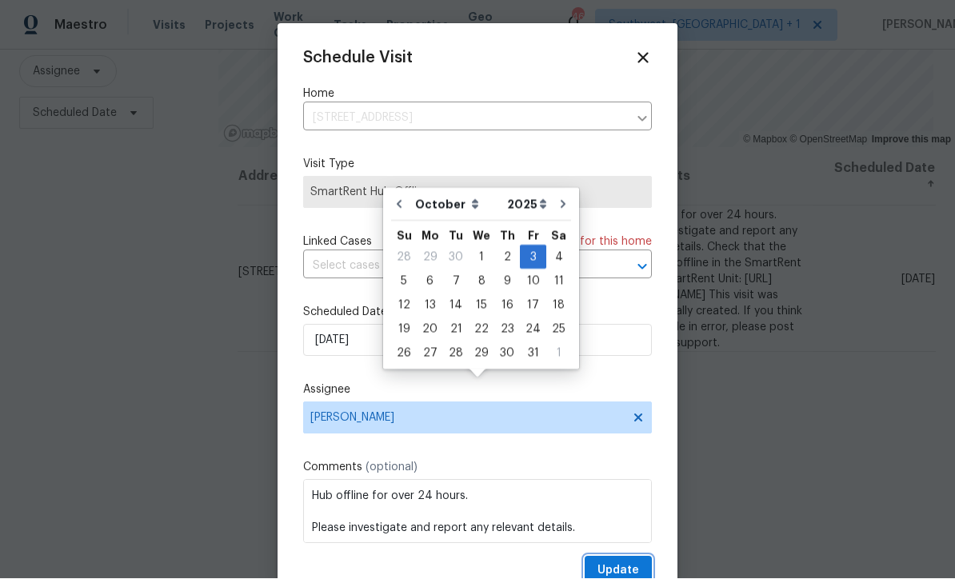
click at [626, 567] on span "Update" at bounding box center [619, 572] width 42 height 20
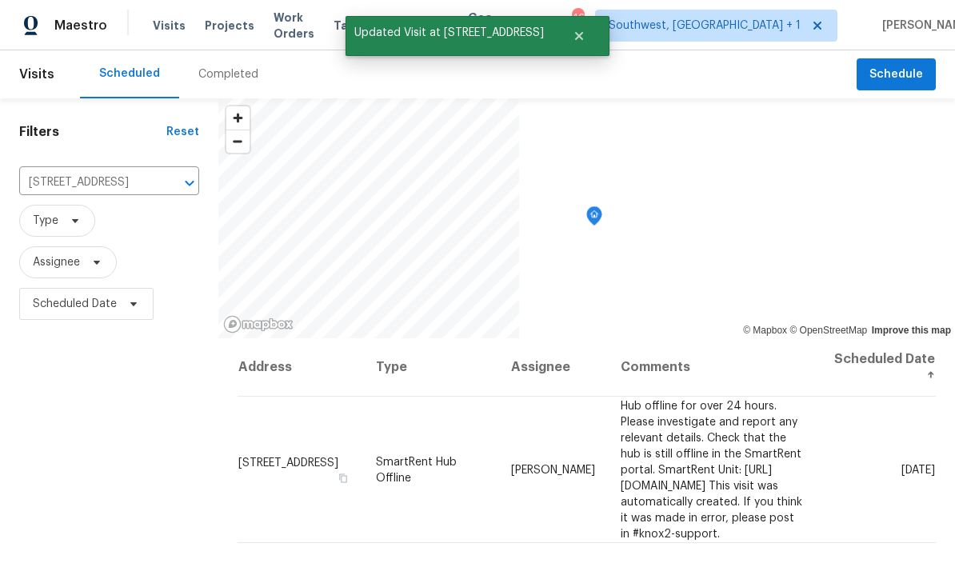
scroll to position [0, 0]
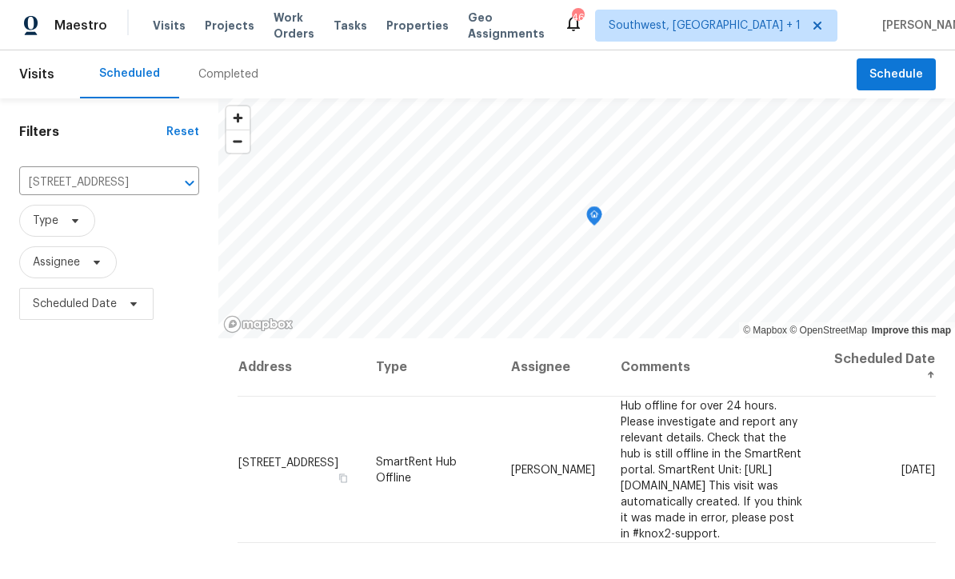
click at [64, 185] on input "3328 Circleville St, North Port, FL 34286" at bounding box center [86, 182] width 135 height 25
type input "18019"
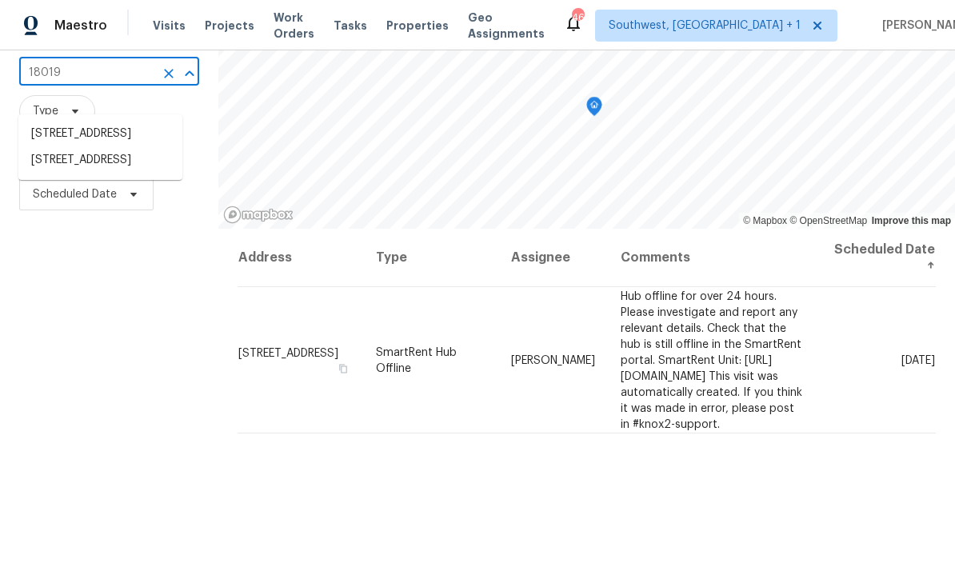
scroll to position [108, 0]
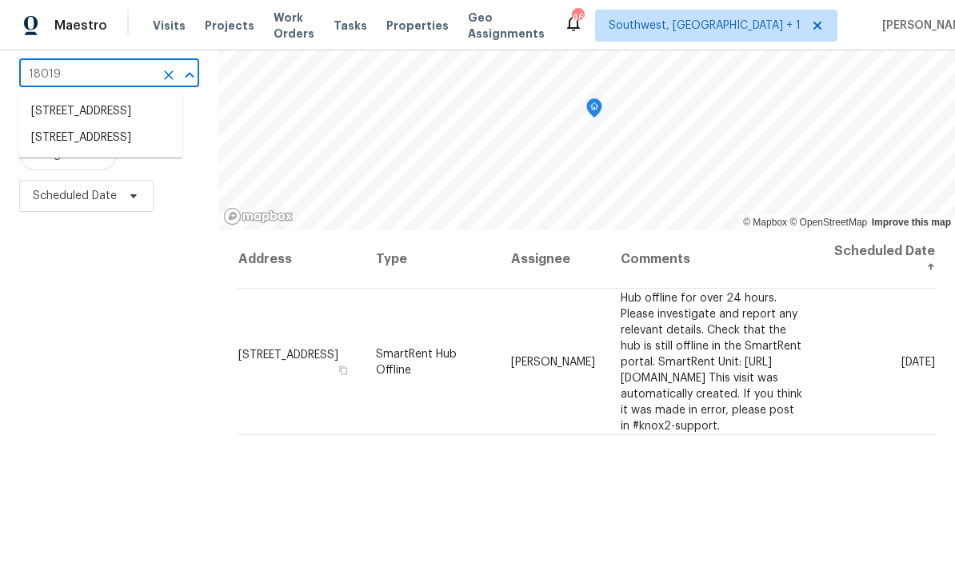
click at [58, 151] on li "18019 Avonsdale Cir, Port Charlotte, FL 33948" at bounding box center [100, 138] width 164 height 26
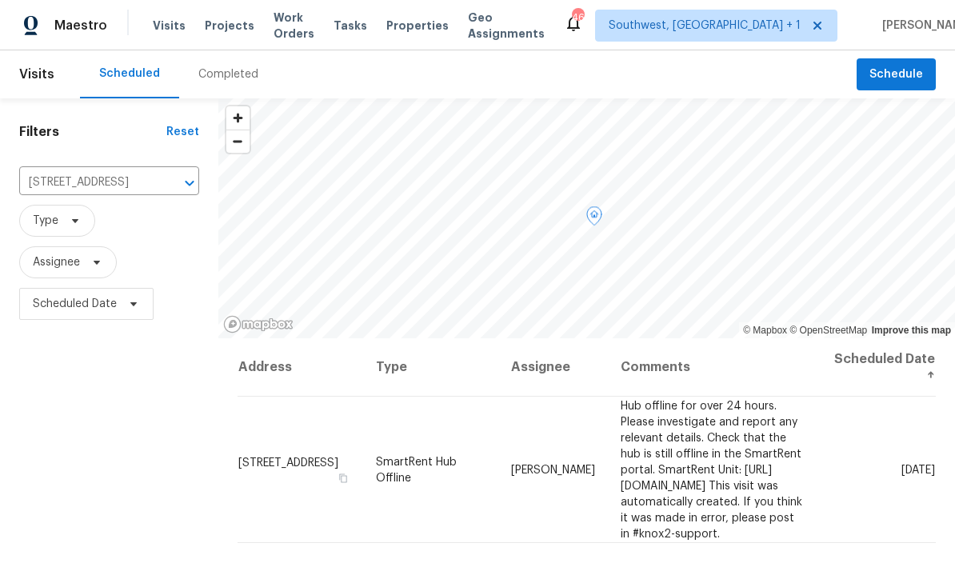
click at [0, 0] on icon at bounding box center [0, 0] width 0 height 0
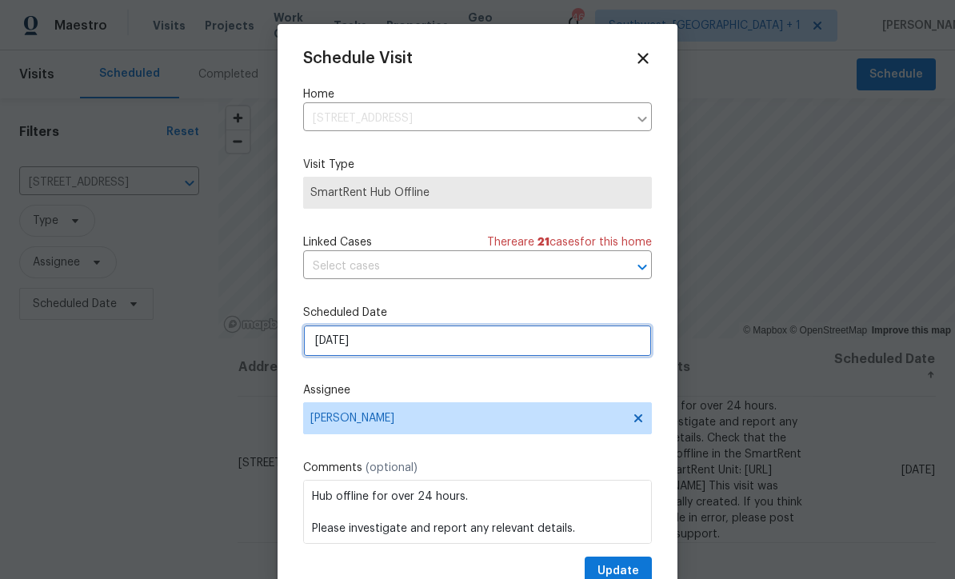
click at [475, 346] on input "[DATE]" at bounding box center [477, 341] width 349 height 32
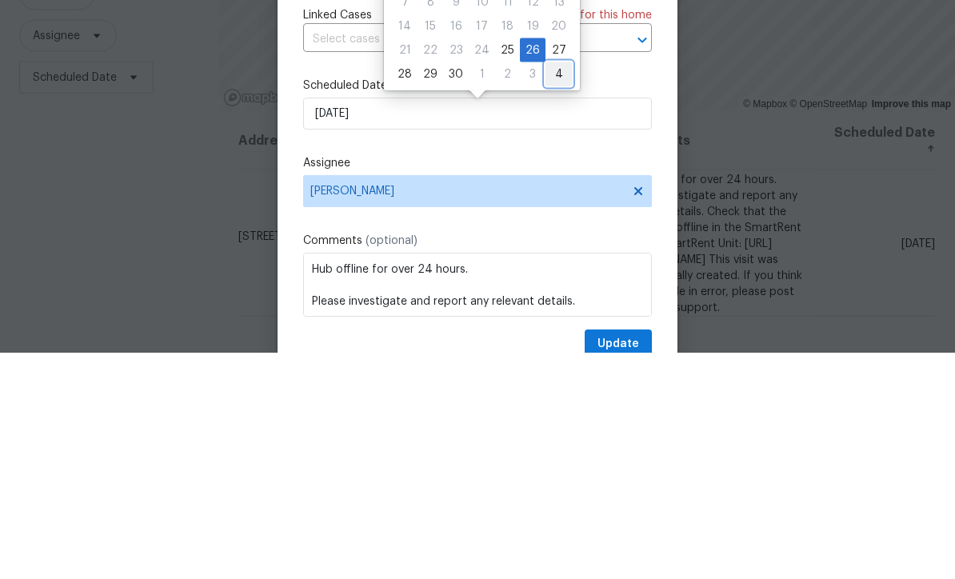
click at [553, 290] on div "4" at bounding box center [559, 301] width 26 height 22
type input "10/4/2025"
select select "9"
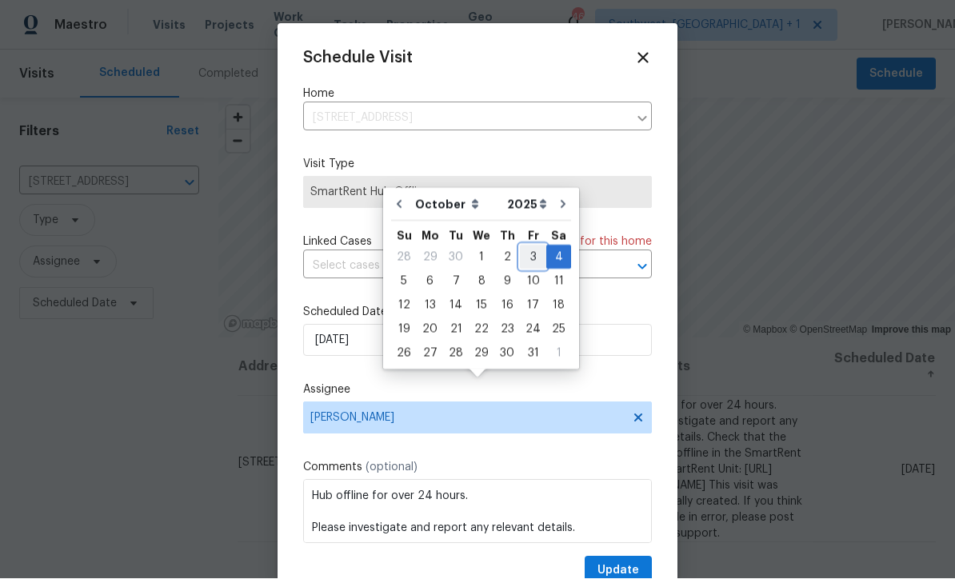
click at [530, 246] on div "3" at bounding box center [533, 257] width 26 height 22
type input "[DATE]"
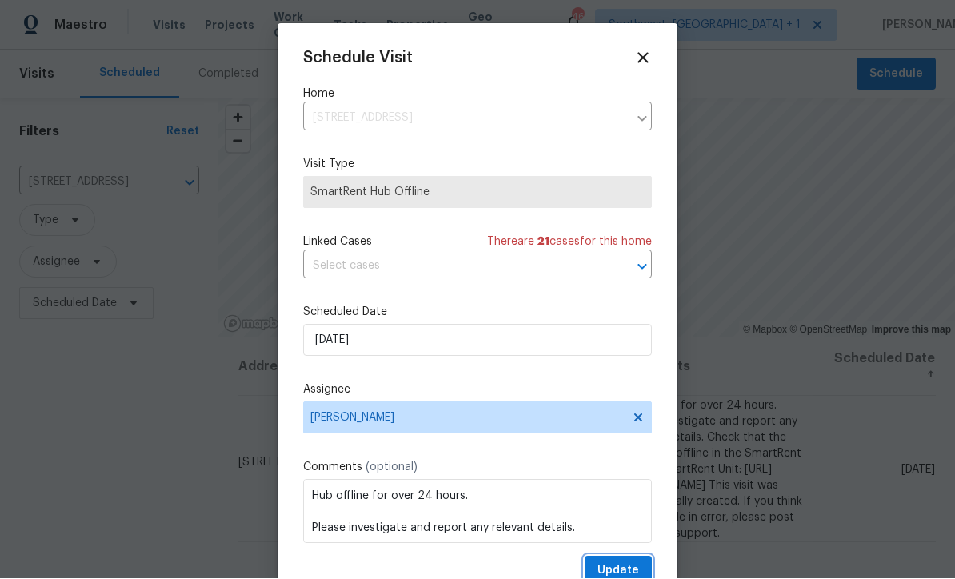
click at [618, 567] on span "Update" at bounding box center [619, 572] width 42 height 20
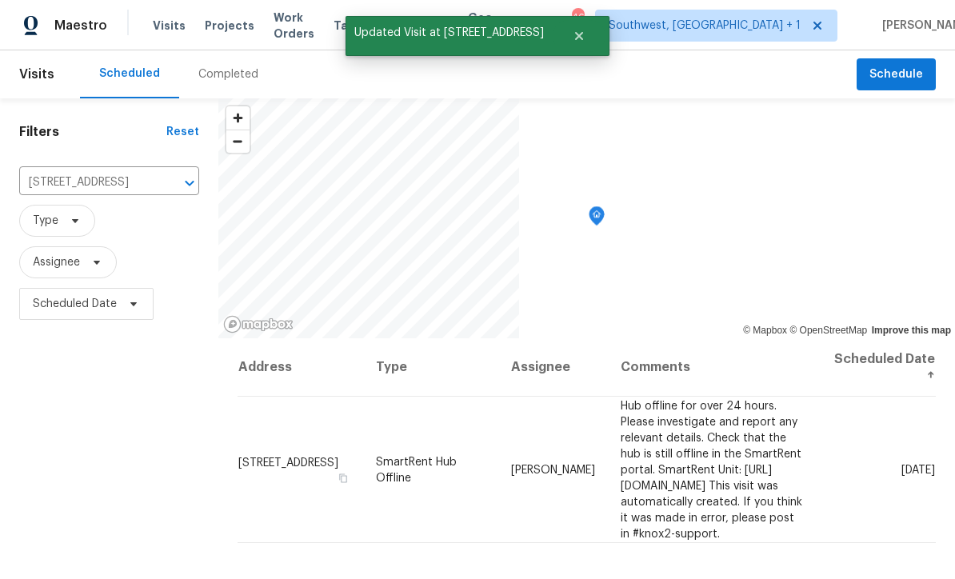
scroll to position [0, 0]
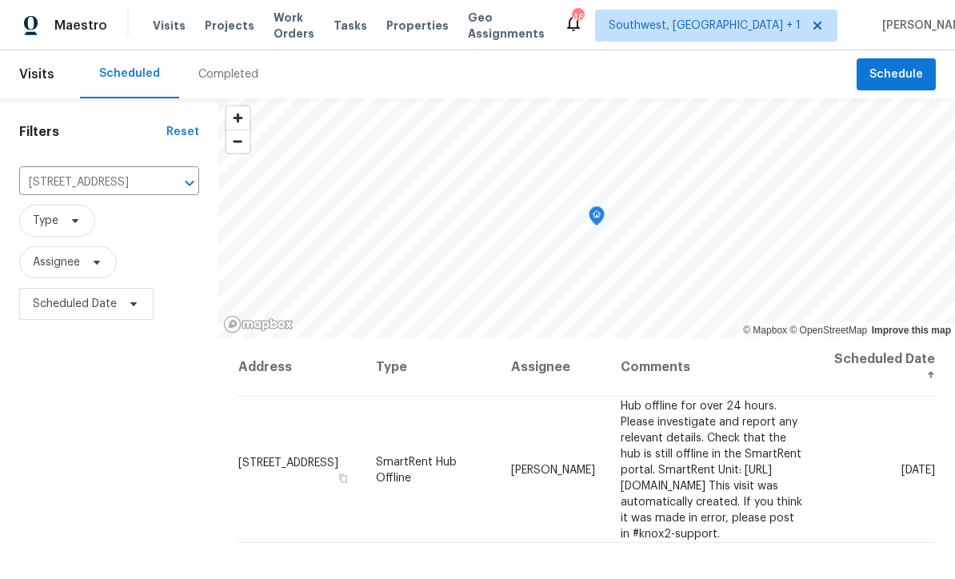
click at [54, 182] on input "18019 Avonsdale Cir, Port Charlotte, FL 33948" at bounding box center [86, 182] width 135 height 25
type input "1427 e gate"
click at [51, 212] on li "[STREET_ADDRESS]" at bounding box center [99, 219] width 160 height 26
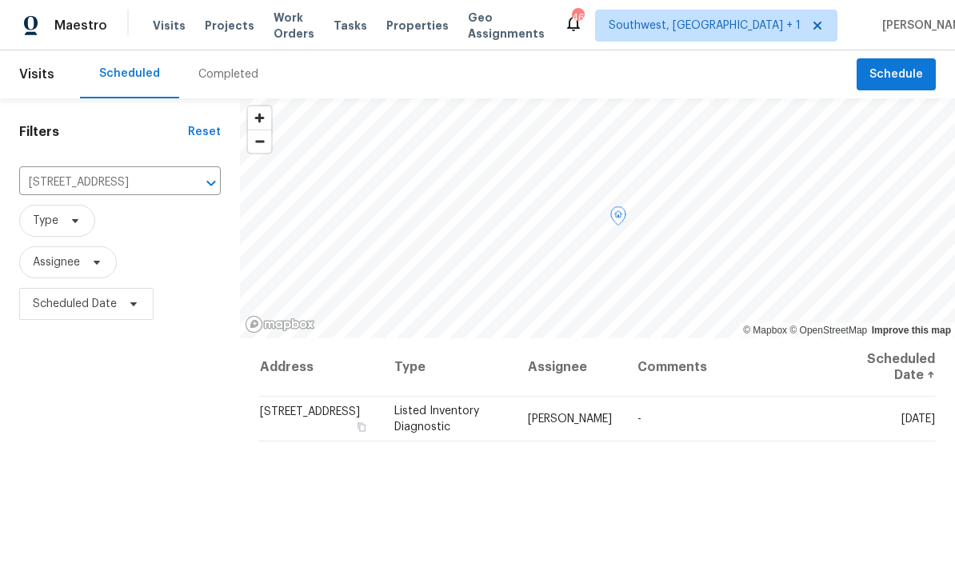
click at [0, 0] on icon at bounding box center [0, 0] width 0 height 0
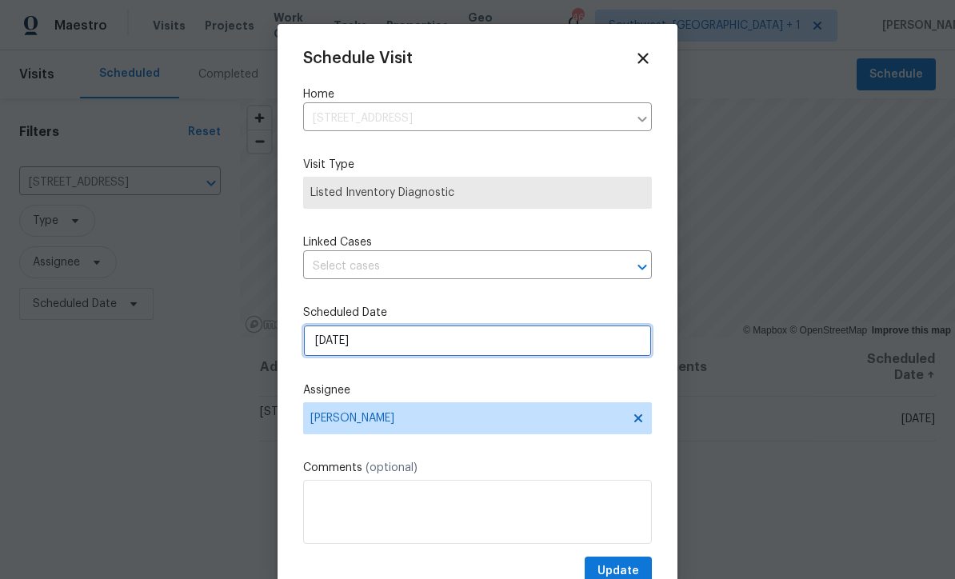
click at [512, 347] on input "[DATE]" at bounding box center [477, 341] width 349 height 32
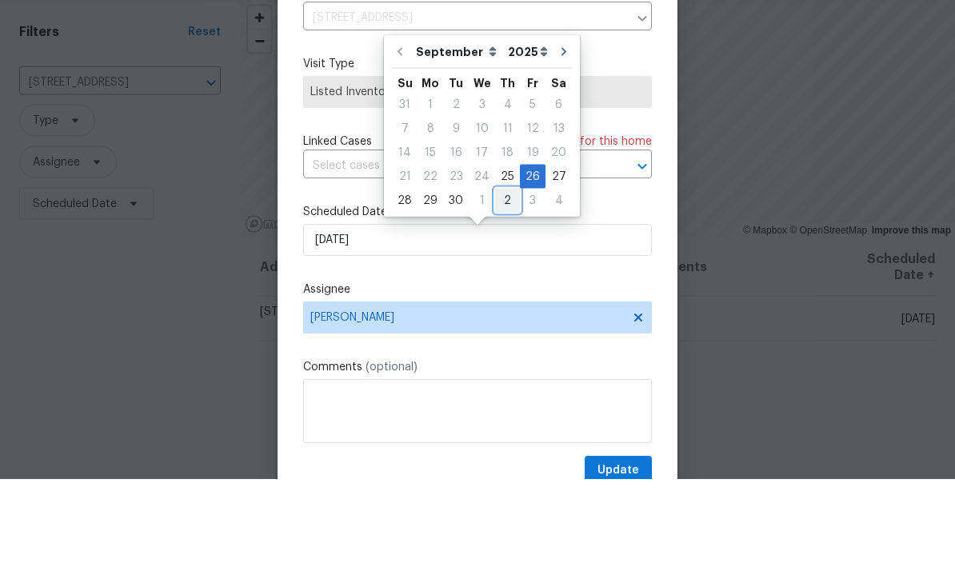
click at [499, 290] on div "2" at bounding box center [507, 301] width 25 height 22
type input "10/2/2025"
select select "9"
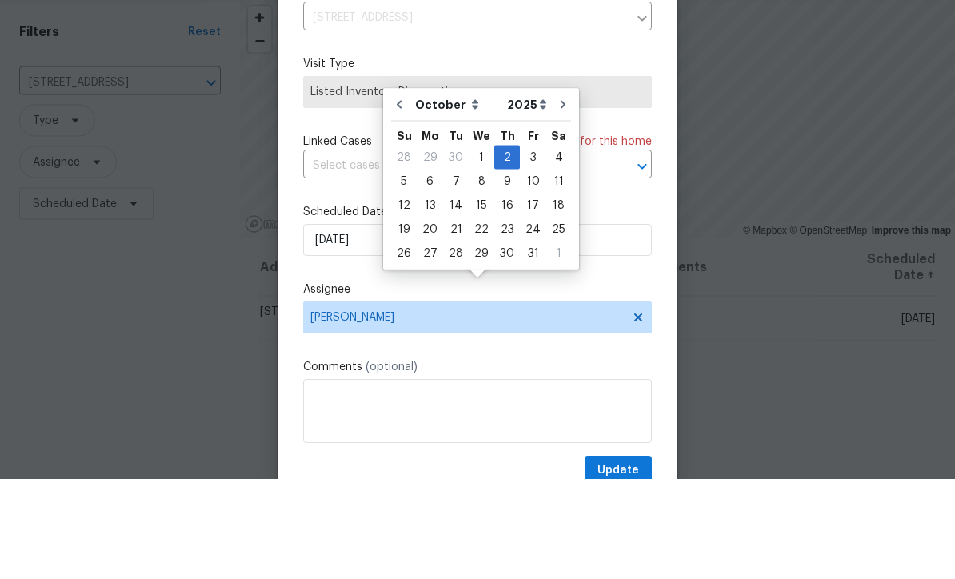
scroll to position [53, 0]
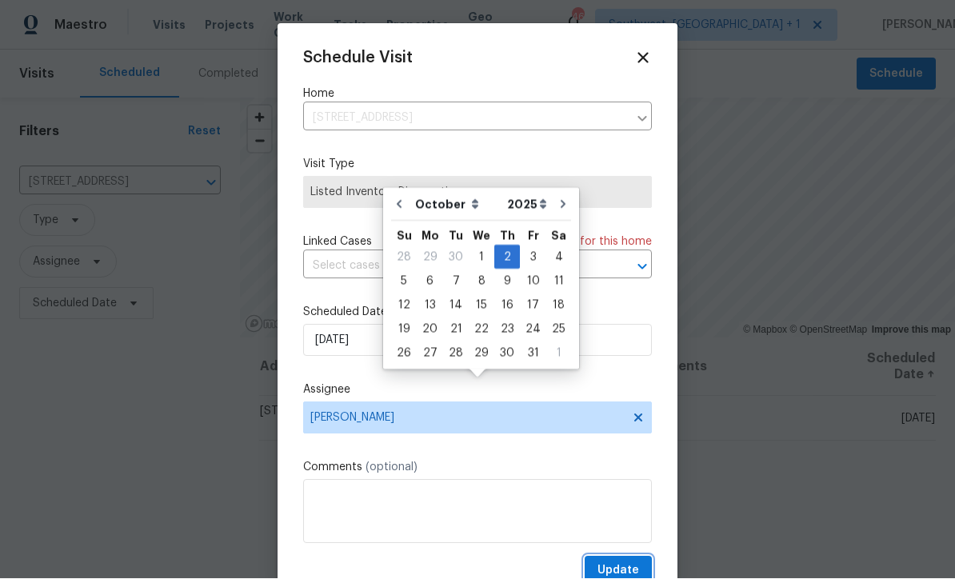
click at [629, 570] on span "Update" at bounding box center [619, 572] width 42 height 20
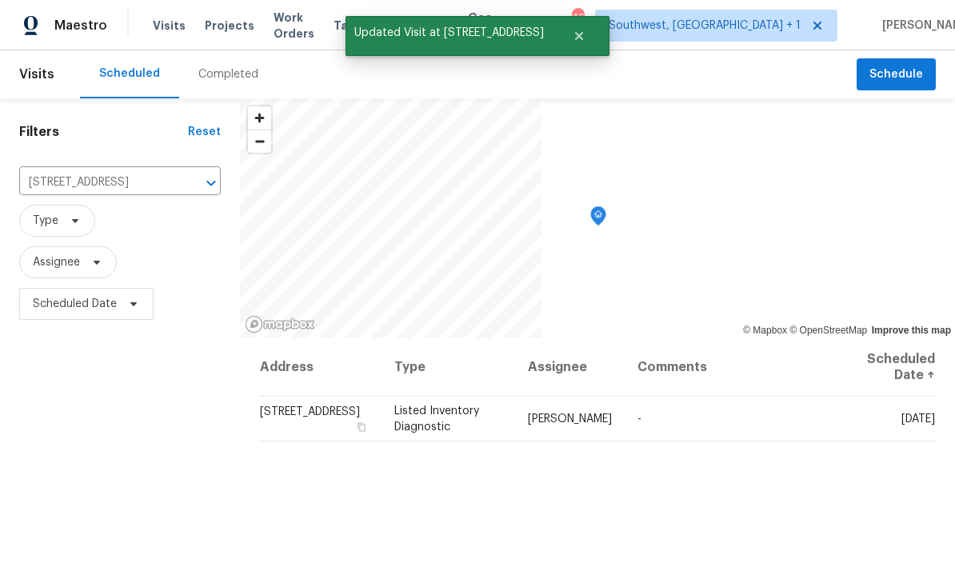
scroll to position [0, 0]
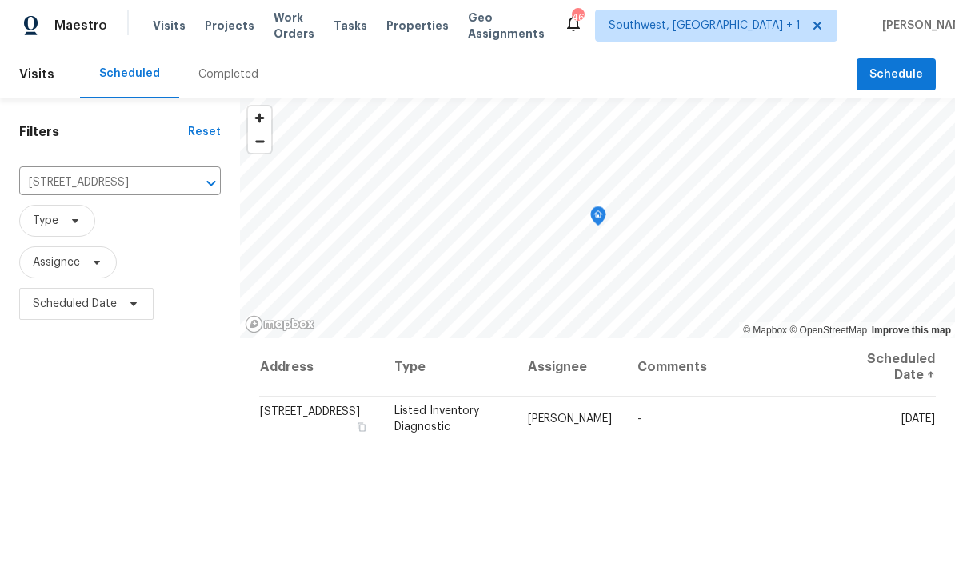
click at [42, 174] on input "[STREET_ADDRESS]" at bounding box center [97, 182] width 157 height 25
type input "790 Harvard"
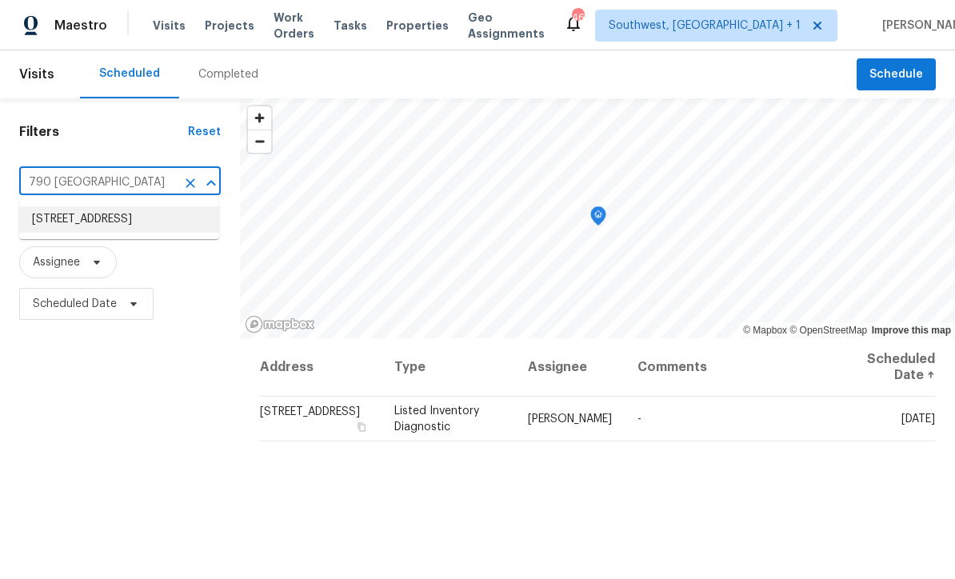
click at [57, 219] on li "[STREET_ADDRESS]" at bounding box center [119, 219] width 200 height 26
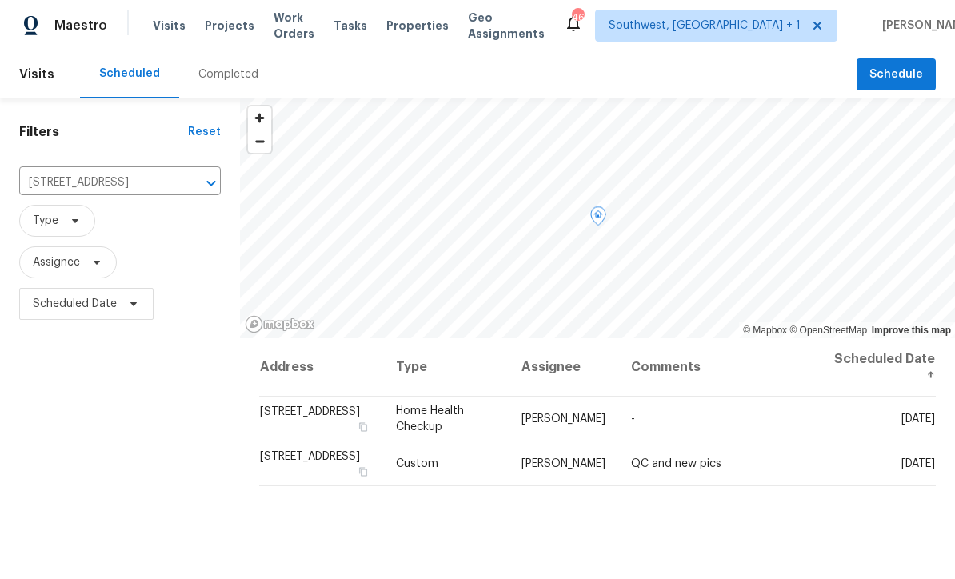
click at [0, 0] on span at bounding box center [0, 0] width 0 height 0
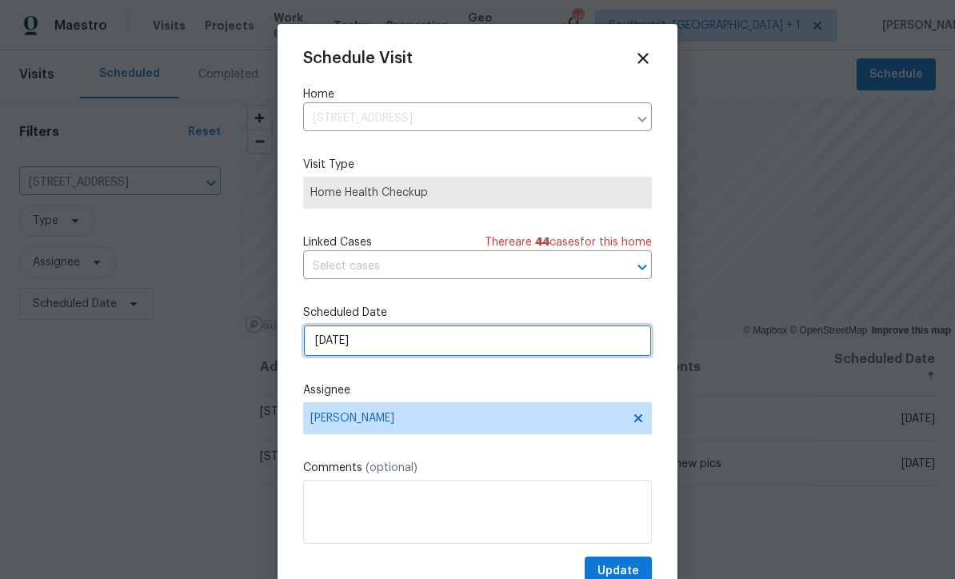
click at [426, 346] on input "[DATE]" at bounding box center [477, 341] width 349 height 32
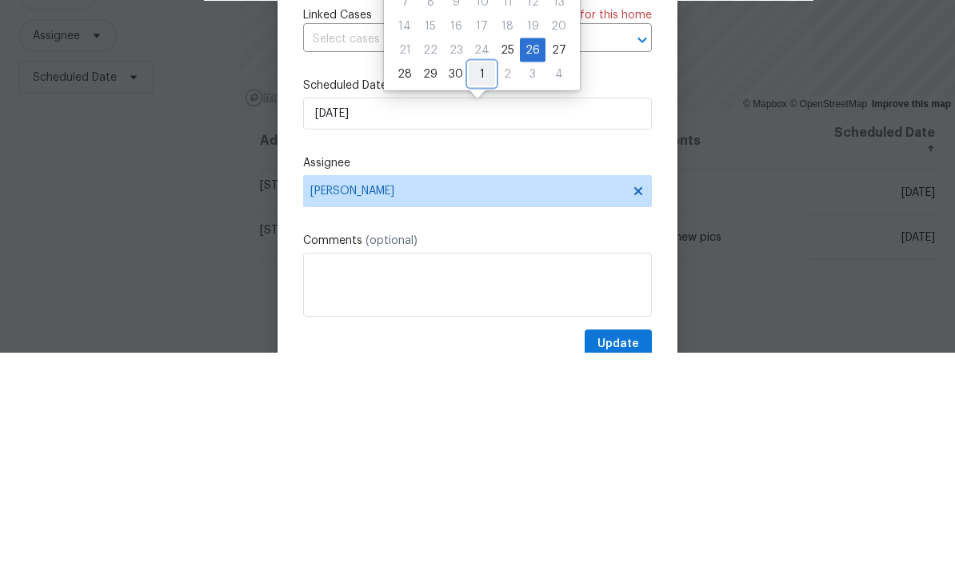
click at [488, 290] on div "1" at bounding box center [482, 301] width 26 height 22
type input "10/1/2025"
select select "9"
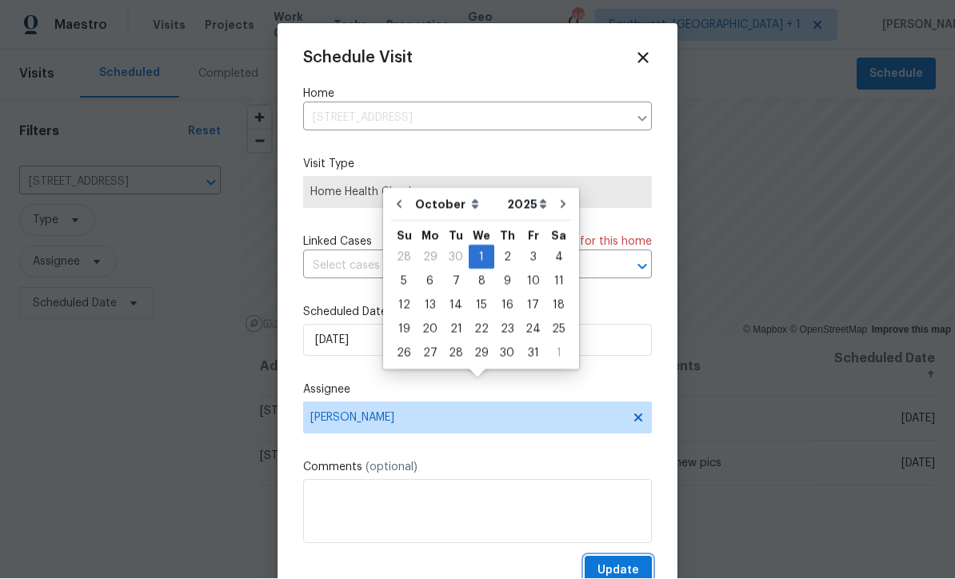
click at [629, 565] on span "Update" at bounding box center [619, 572] width 42 height 20
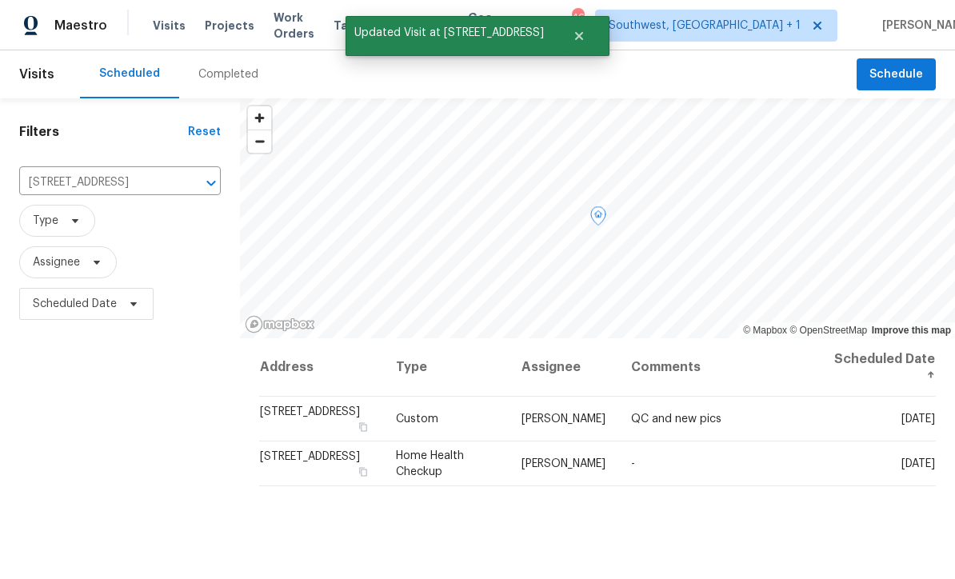
click at [0, 0] on icon at bounding box center [0, 0] width 0 height 0
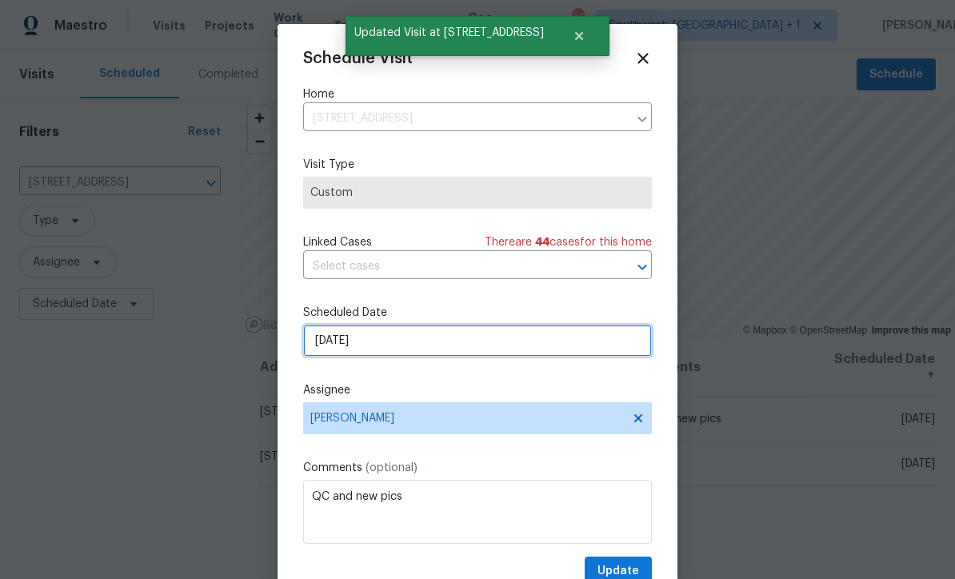
click at [470, 342] on input "[DATE]" at bounding box center [477, 341] width 349 height 32
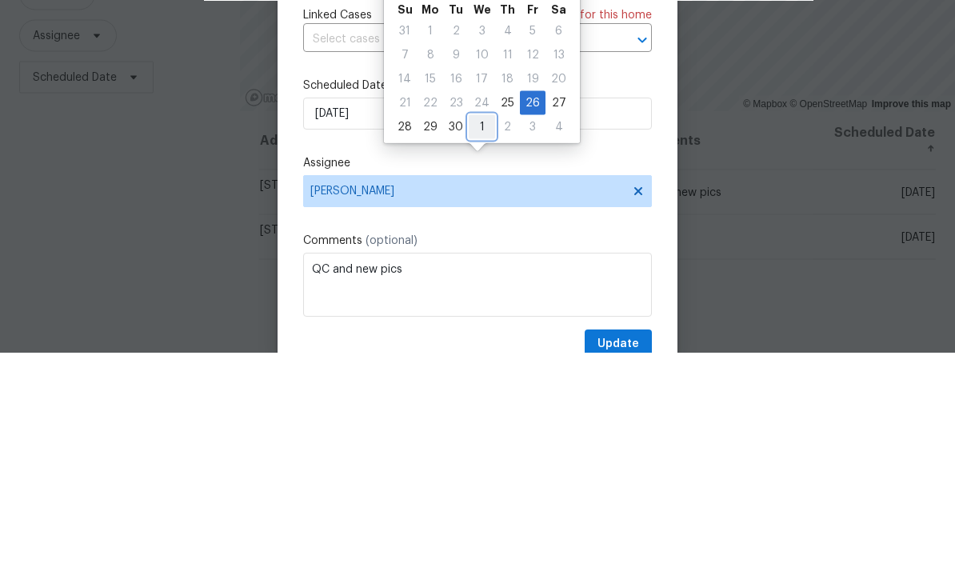
click at [476, 342] on div "1" at bounding box center [482, 353] width 26 height 22
type input "10/1/2025"
select select "9"
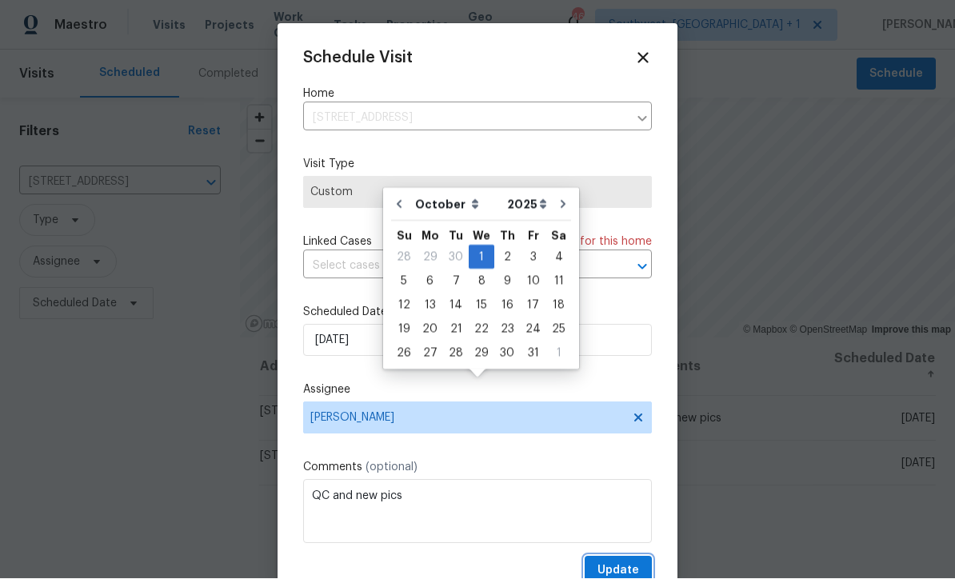
click at [627, 569] on span "Update" at bounding box center [619, 572] width 42 height 20
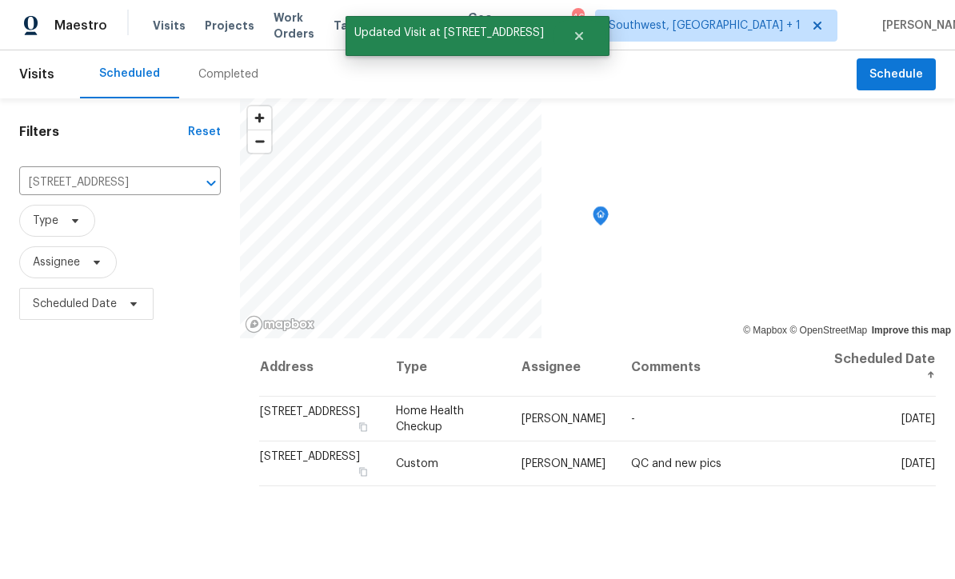
scroll to position [0, 0]
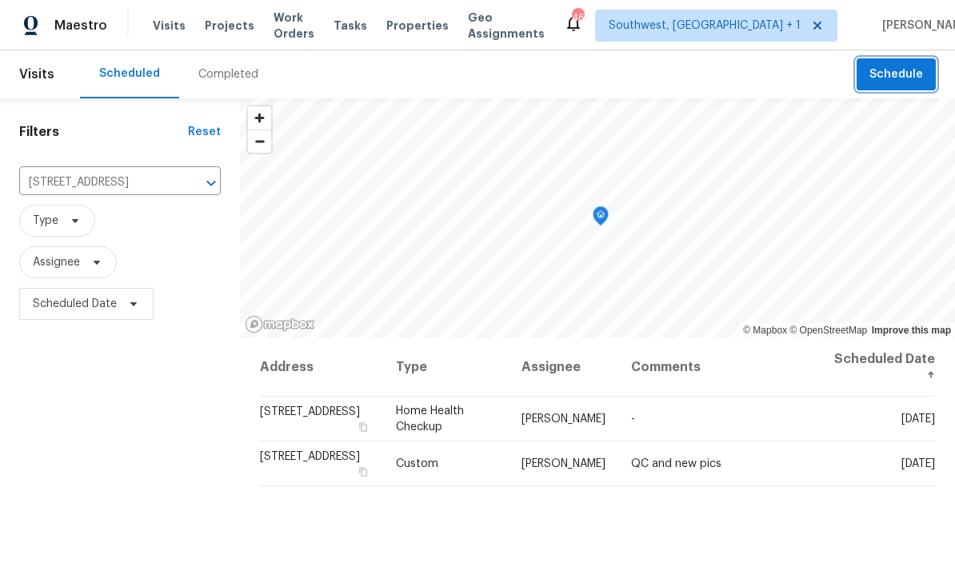
click at [893, 70] on span "Schedule" at bounding box center [897, 75] width 54 height 20
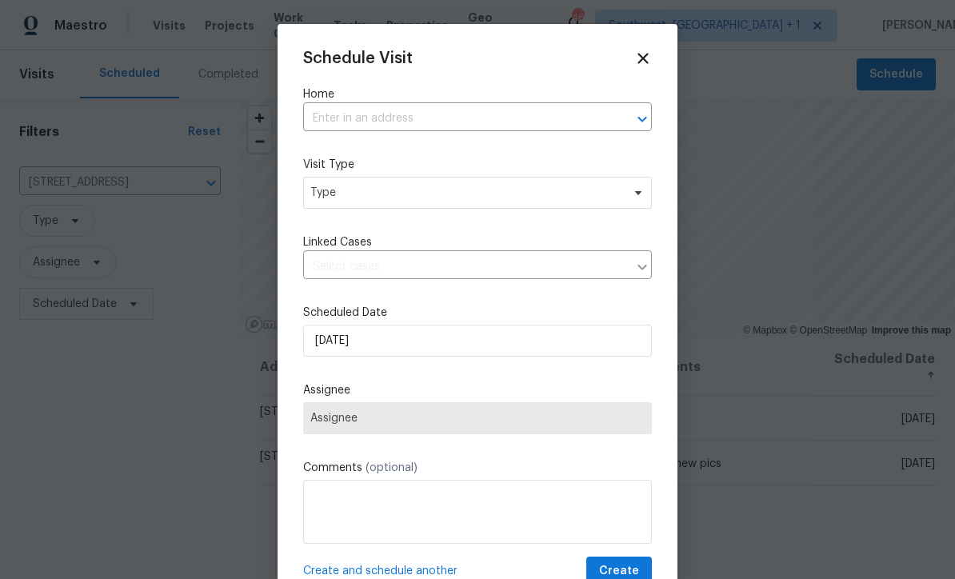
click at [493, 108] on input "text" at bounding box center [455, 118] width 304 height 25
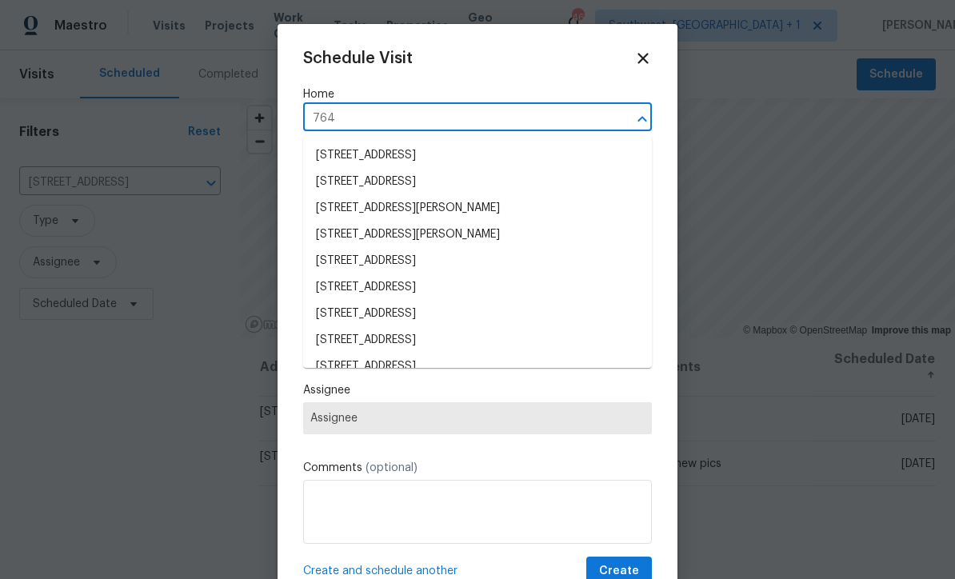
type input "764 3"
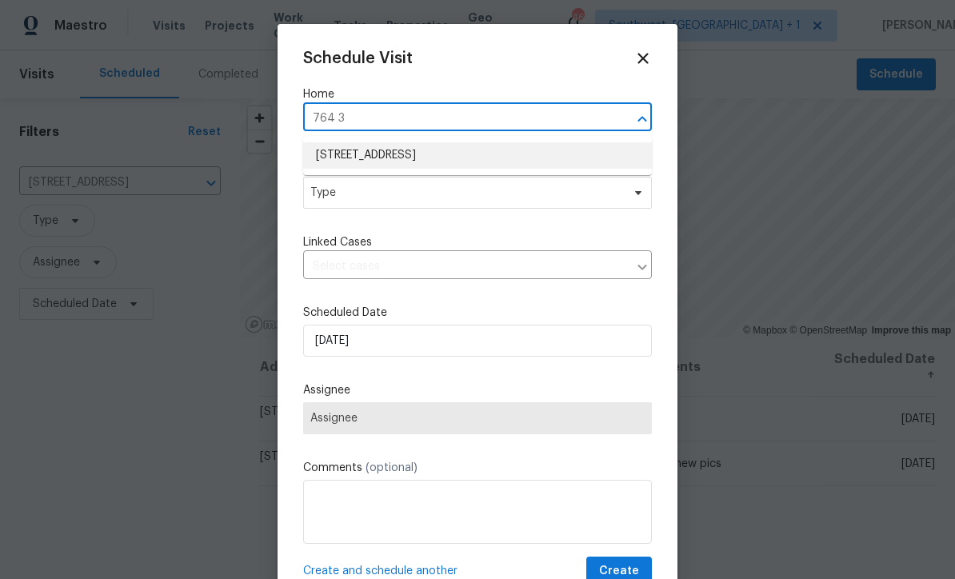
click at [482, 158] on li "764 34th St SE, Largo, FL 33771" at bounding box center [477, 155] width 349 height 26
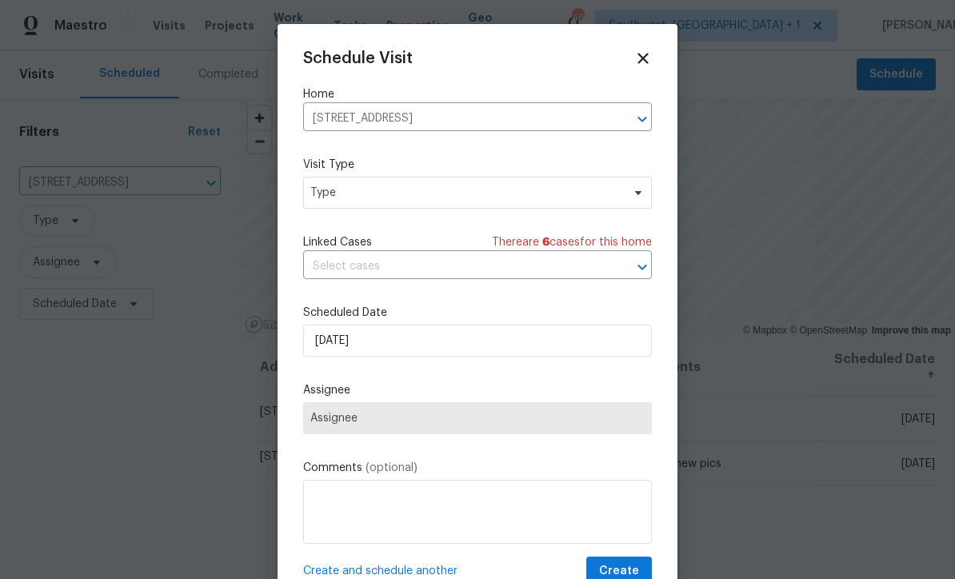
click at [642, 54] on icon at bounding box center [643, 59] width 18 height 18
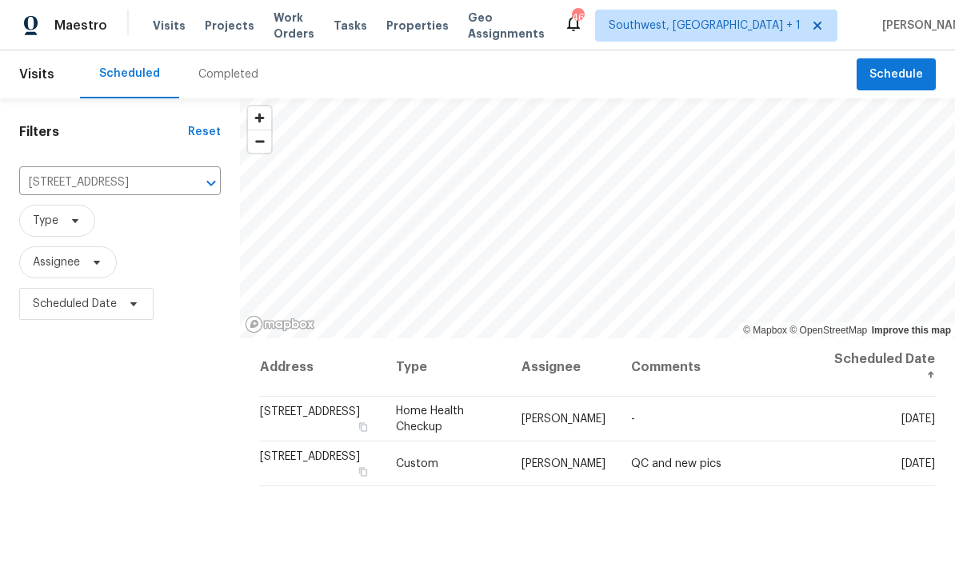
click at [221, 25] on span "Projects" at bounding box center [230, 26] width 50 height 16
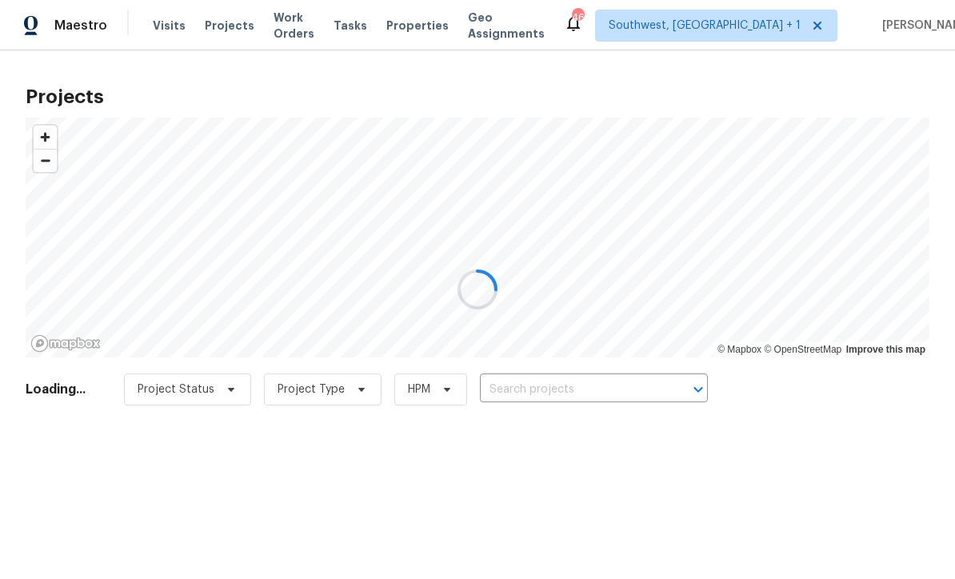
click at [576, 394] on div at bounding box center [477, 289] width 955 height 579
click at [575, 394] on div at bounding box center [477, 289] width 955 height 579
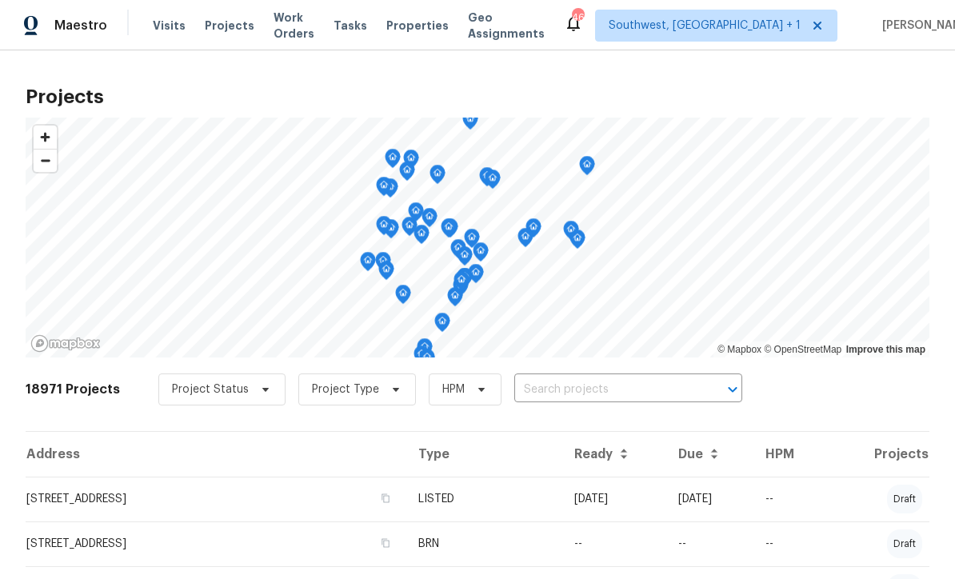
click at [588, 388] on input "text" at bounding box center [605, 390] width 183 height 25
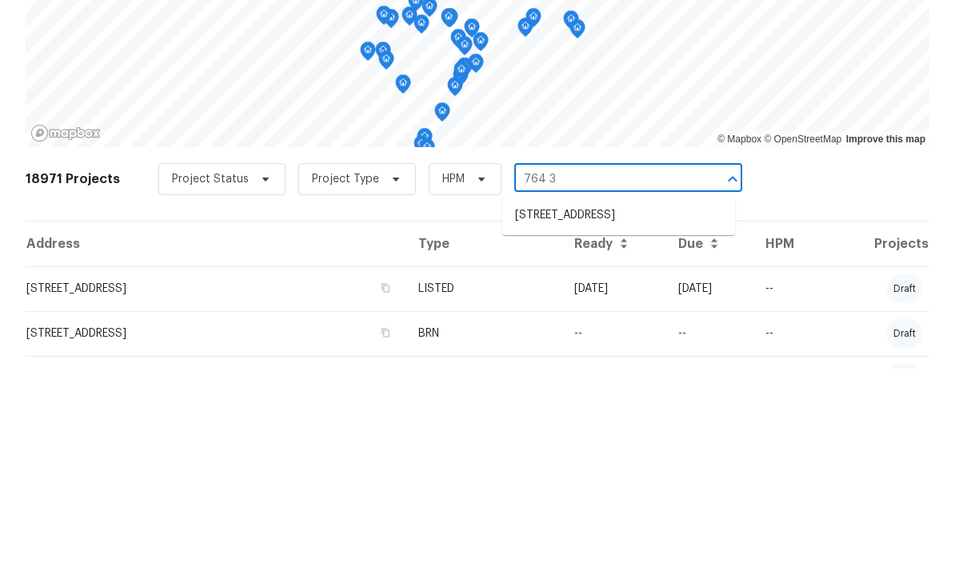
type input "764 34"
click at [616, 413] on li "764 34th St SE, Largo, FL 33771" at bounding box center [618, 426] width 233 height 26
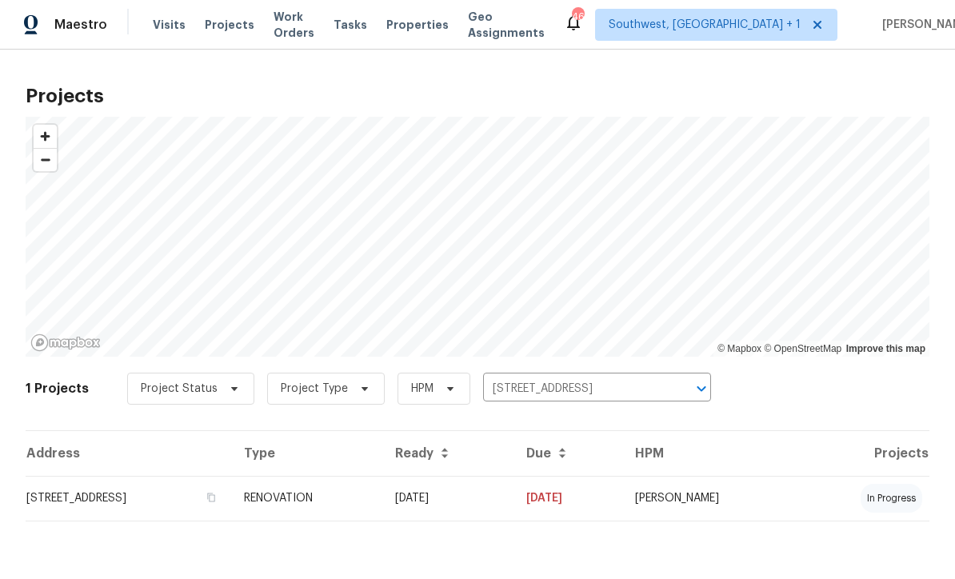
click at [622, 492] on td "[DATE]" at bounding box center [568, 499] width 109 height 45
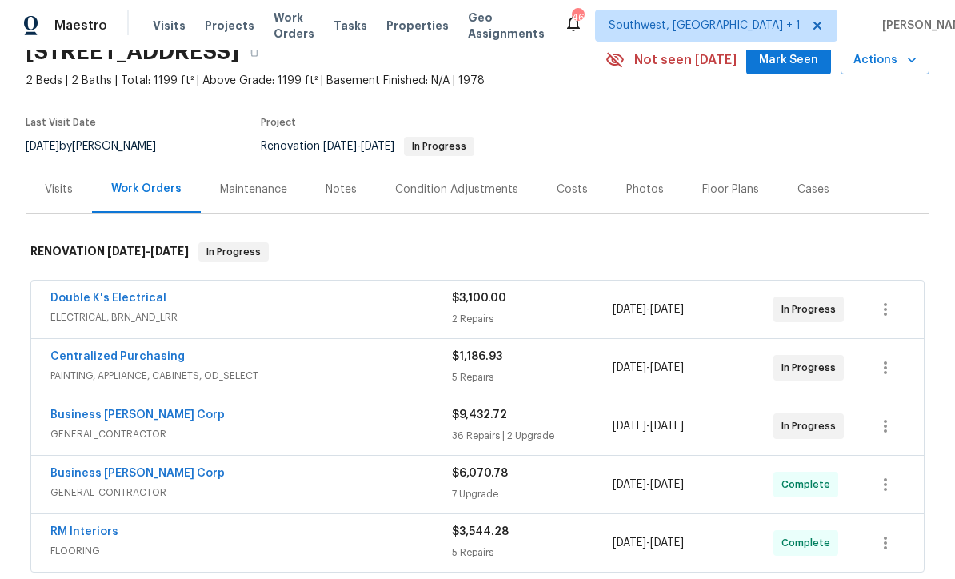
scroll to position [237, 0]
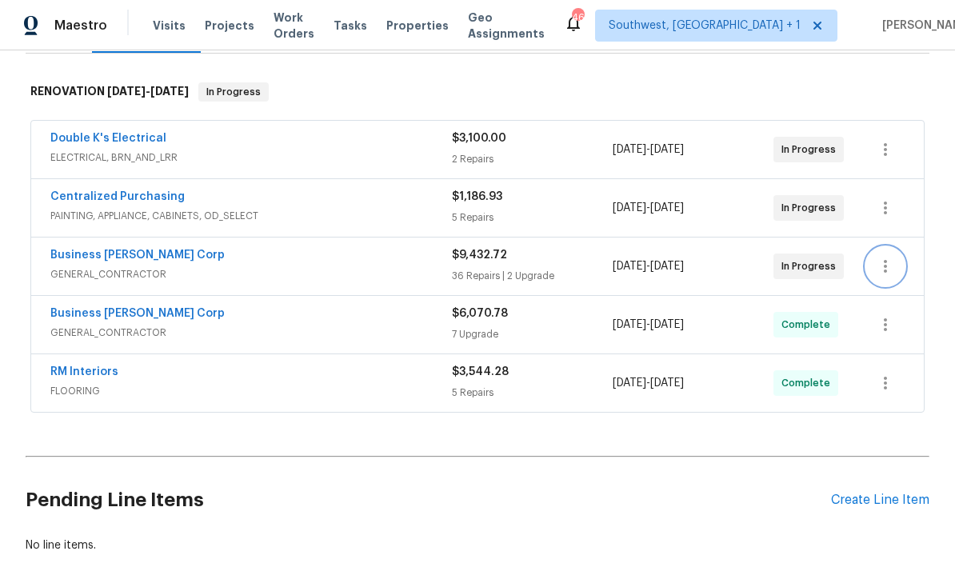
click at [883, 262] on icon "button" at bounding box center [885, 266] width 19 height 19
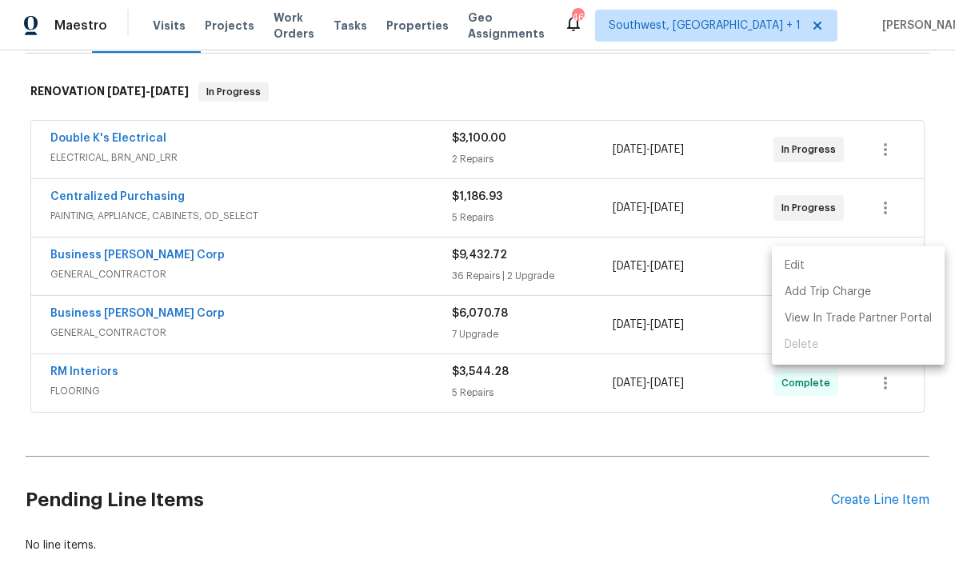
click at [809, 260] on li "Edit" at bounding box center [858, 266] width 173 height 26
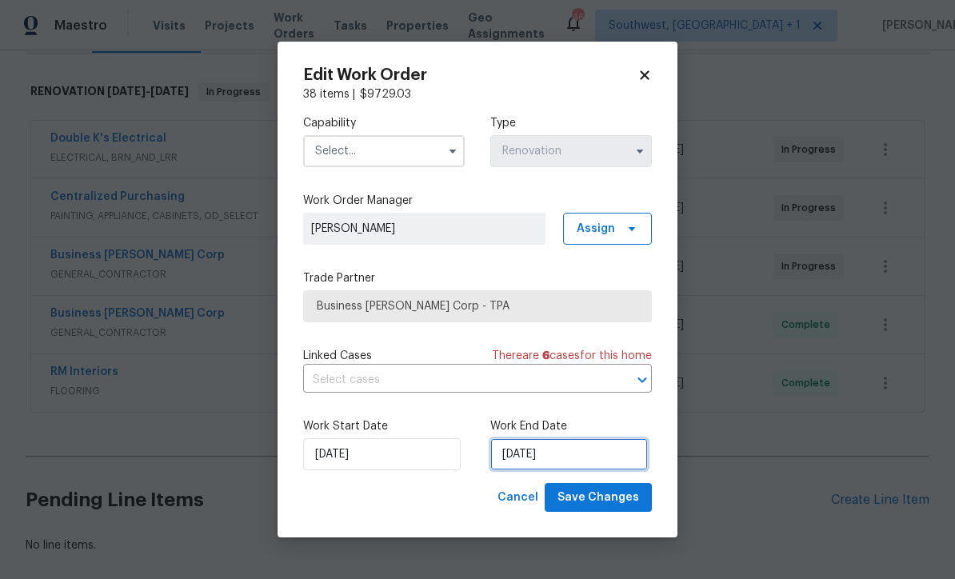
click at [586, 450] on input "[DATE]" at bounding box center [569, 454] width 158 height 32
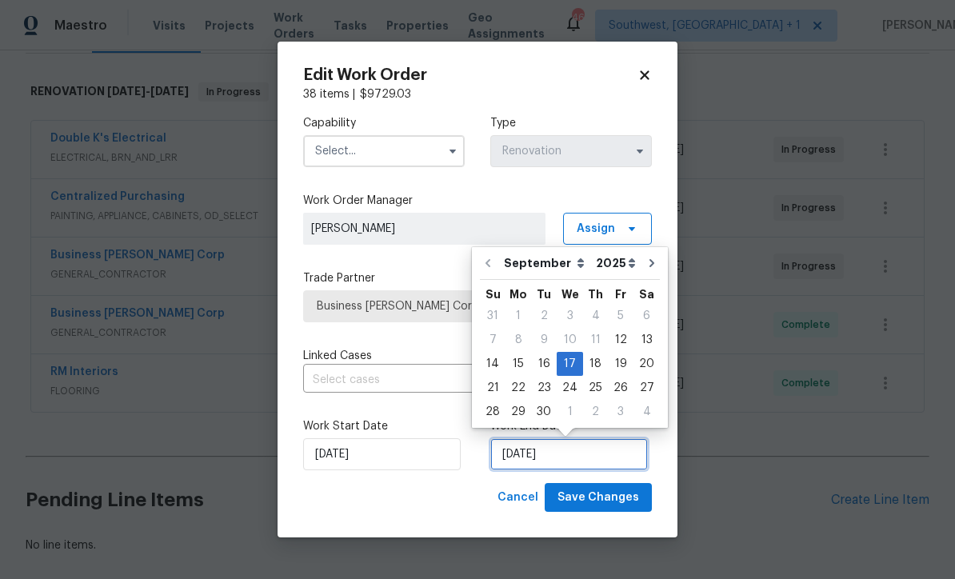
scroll to position [0, 0]
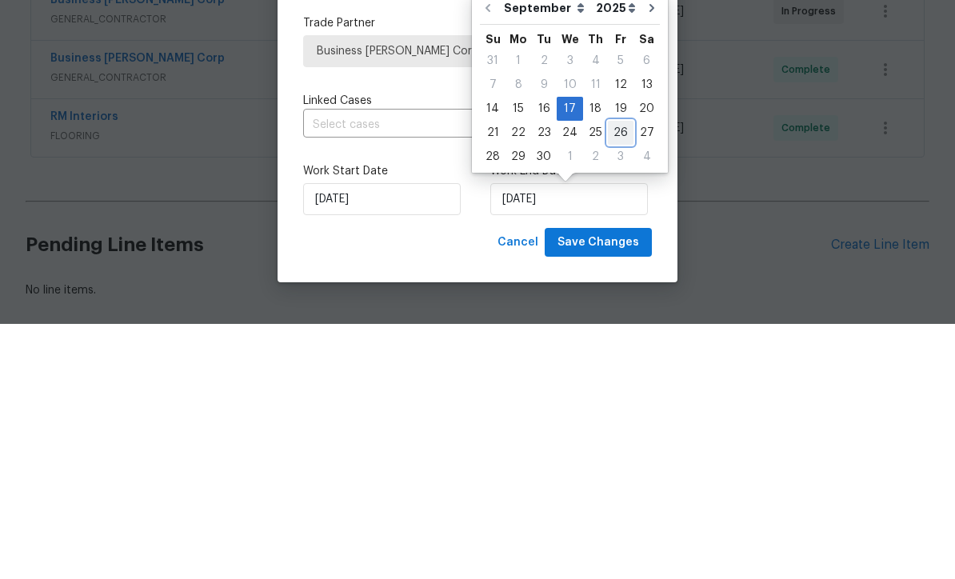
click at [616, 377] on div "26" at bounding box center [621, 388] width 26 height 22
type input "[DATE]"
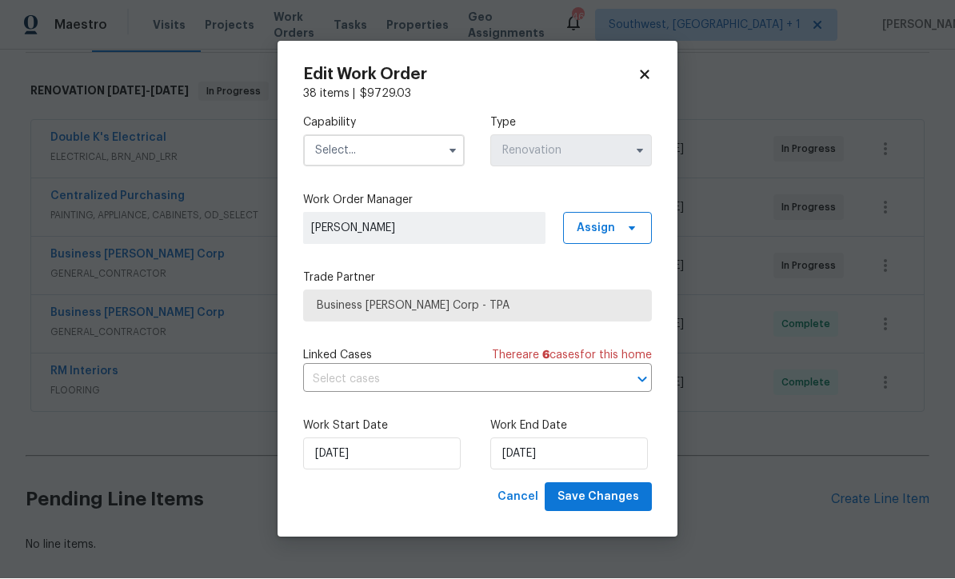
click at [431, 139] on input "text" at bounding box center [384, 151] width 162 height 32
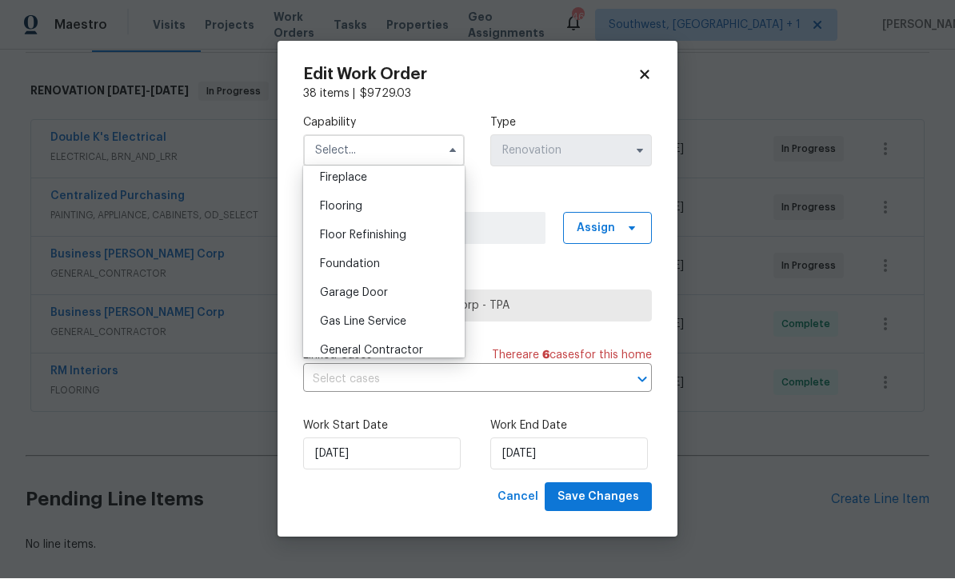
click at [422, 348] on div "General Contractor" at bounding box center [384, 351] width 154 height 29
type input "General Contractor"
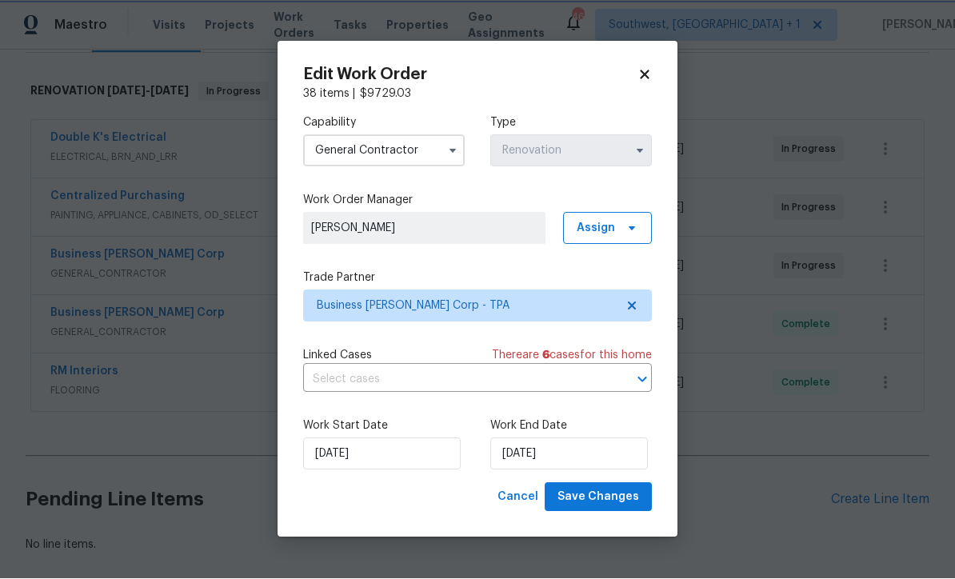
scroll to position [638, 0]
click at [621, 500] on span "Save Changes" at bounding box center [599, 498] width 82 height 20
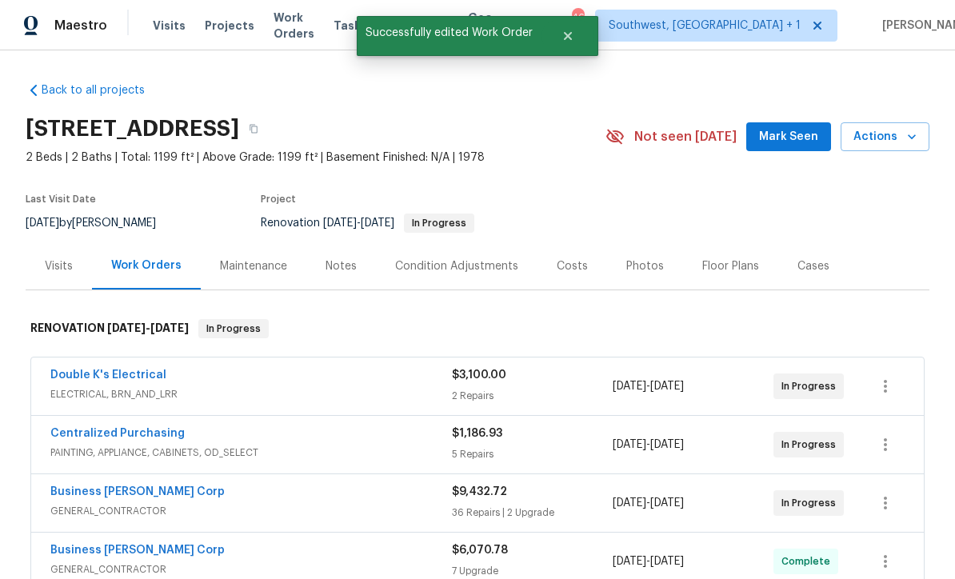
scroll to position [-2, 0]
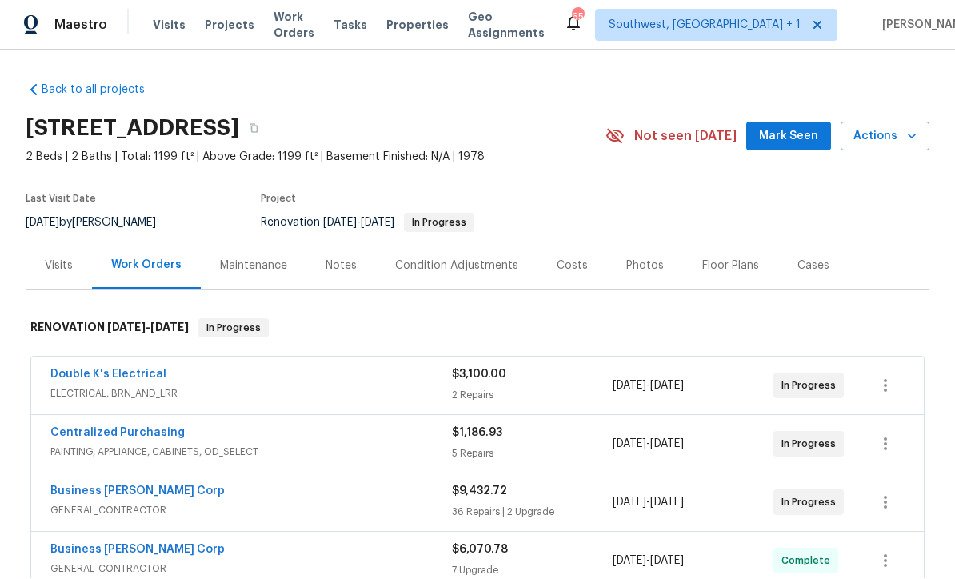
scroll to position [1, 0]
click at [338, 262] on div "Notes" at bounding box center [341, 266] width 31 height 16
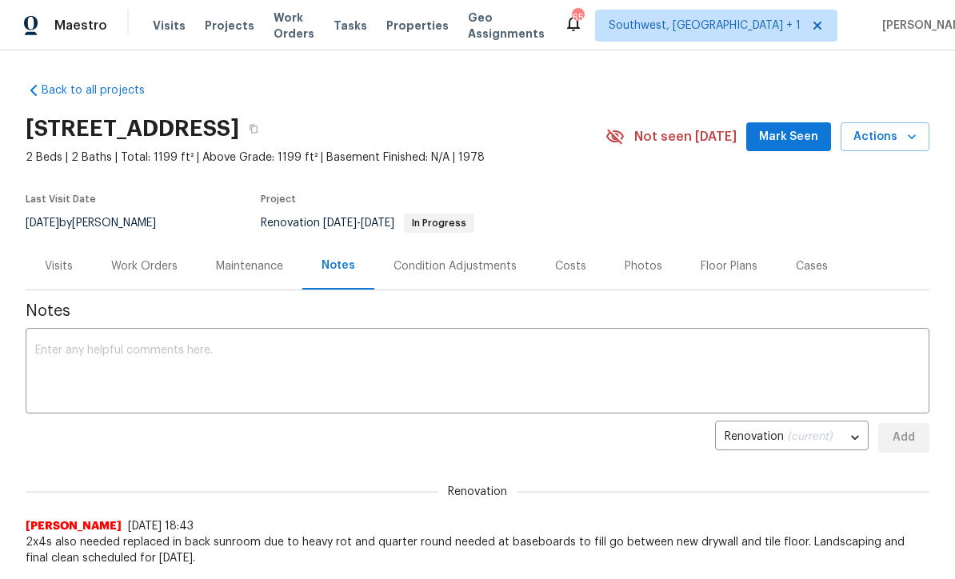
click at [582, 346] on textarea at bounding box center [477, 373] width 885 height 56
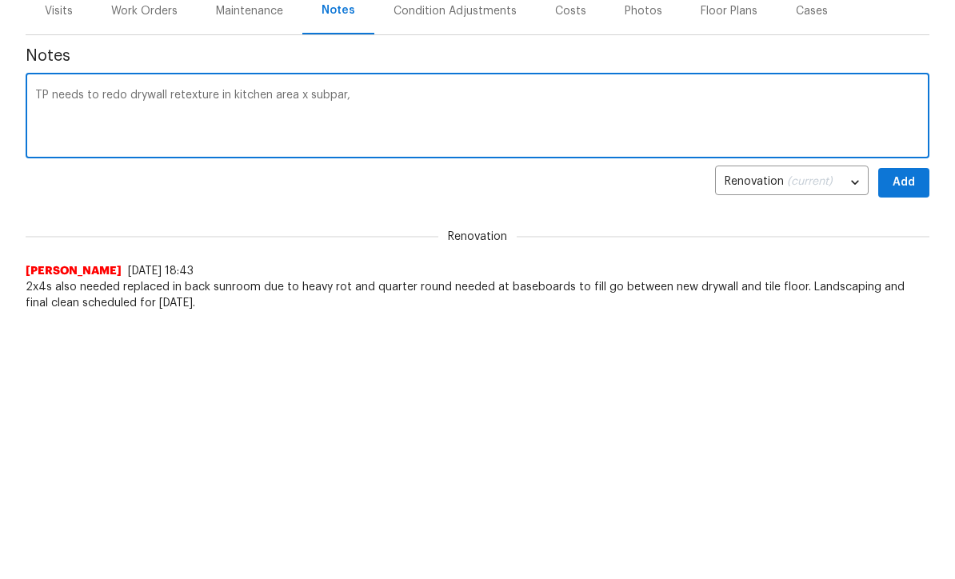
click at [313, 345] on textarea "TP needs to redo drywall retexture in kitchen area x subpar," at bounding box center [477, 373] width 885 height 56
click at [620, 345] on textarea "TP needs to redo drywall retexture in kitchen area - subpar," at bounding box center [477, 373] width 885 height 56
type textarea "TP needs to redo drywall retexture in kitchen area - pushing final clean to tom…"
click at [906, 428] on span "Add" at bounding box center [904, 438] width 26 height 20
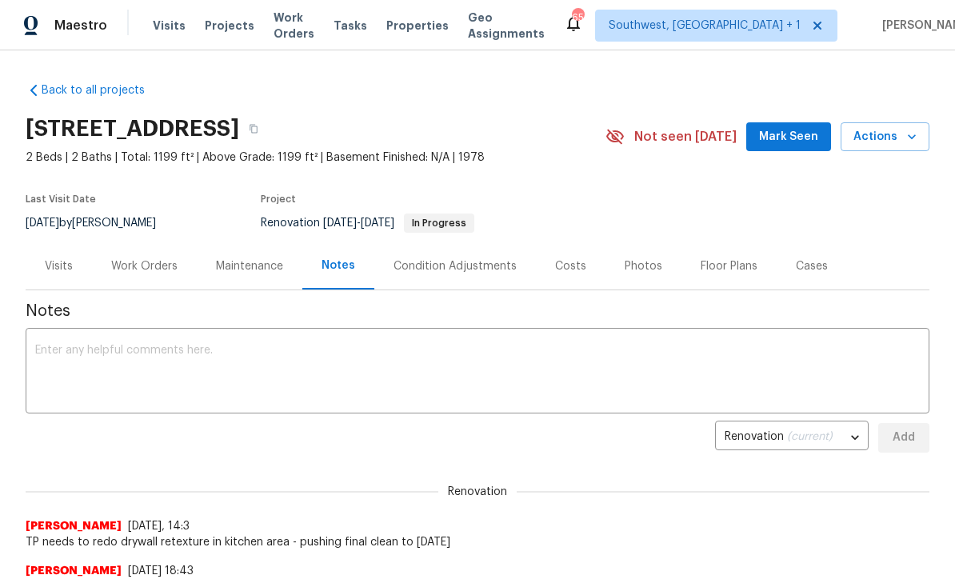
click at [218, 26] on span "Projects" at bounding box center [230, 26] width 50 height 16
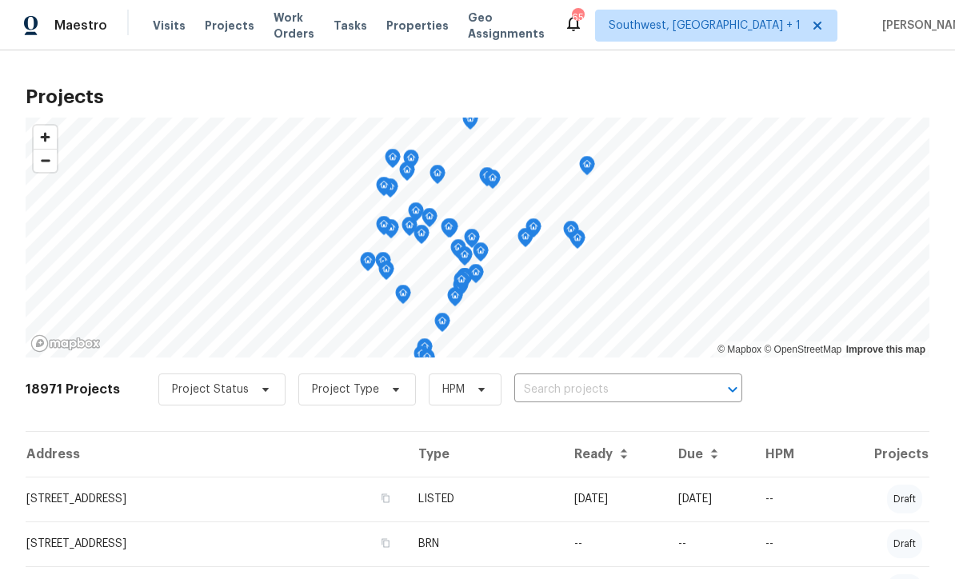
click at [570, 380] on input "text" at bounding box center [605, 390] width 183 height 25
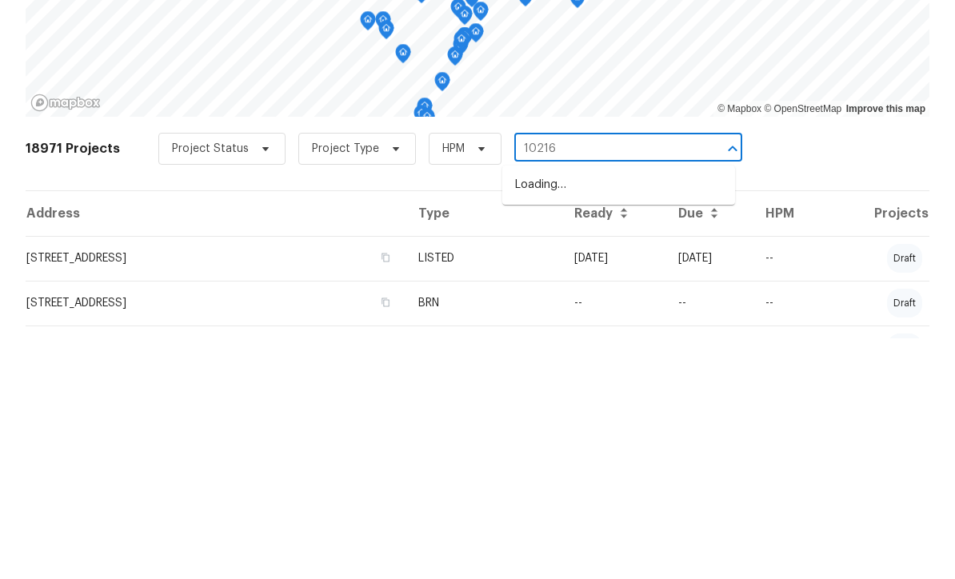
type input "10216"
click at [626, 439] on li "[STREET_ADDRESS]" at bounding box center [618, 452] width 233 height 26
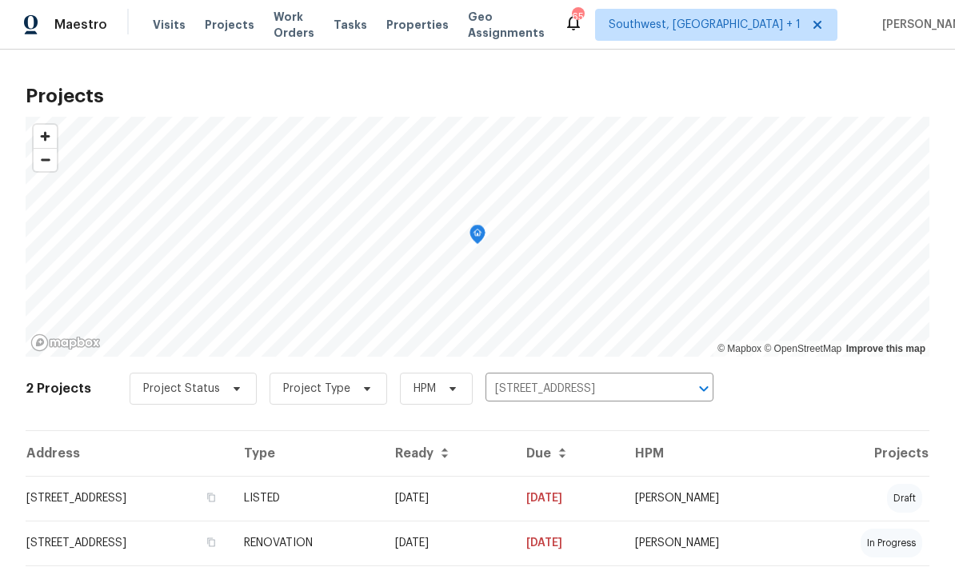
scroll to position [1, 0]
click at [514, 502] on td "09/04/25" at bounding box center [447, 499] width 131 height 45
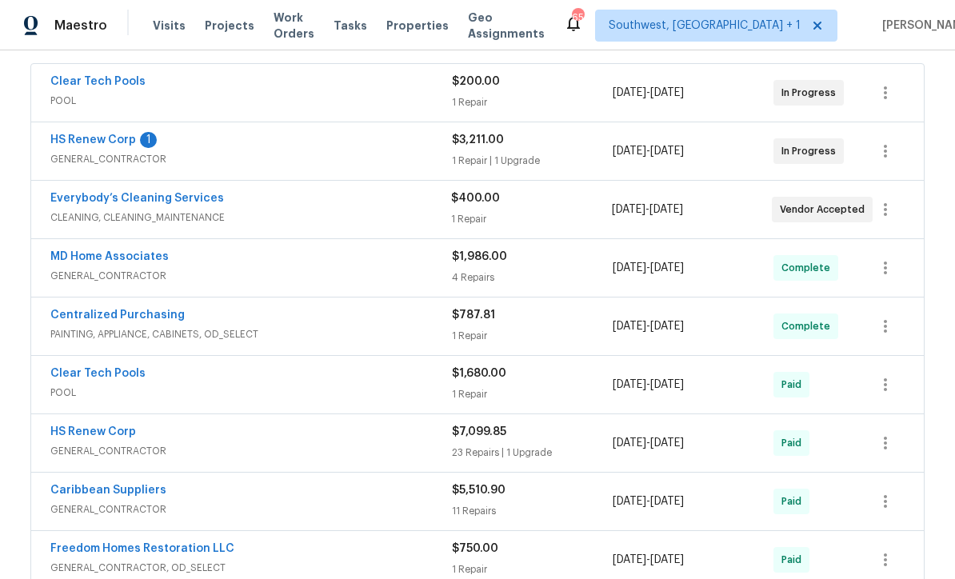
scroll to position [299, 0]
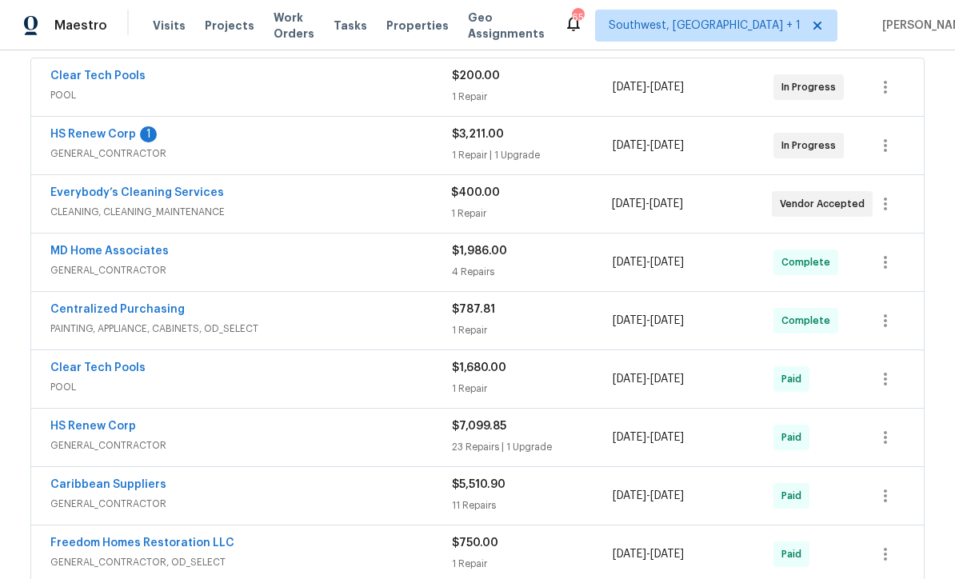
click at [77, 137] on link "HS Renew Corp" at bounding box center [93, 134] width 86 height 11
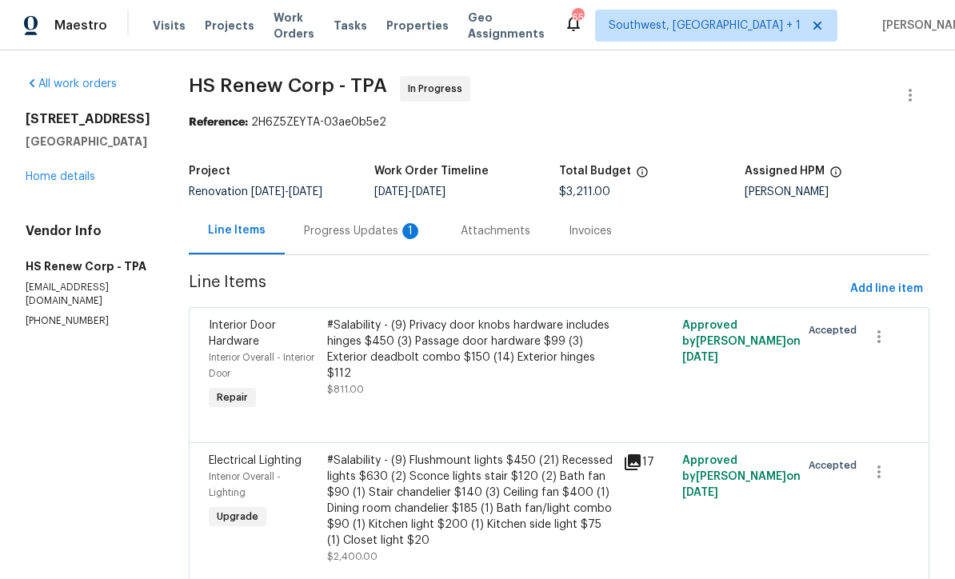
click at [306, 226] on div "Progress Updates 1" at bounding box center [363, 231] width 118 height 16
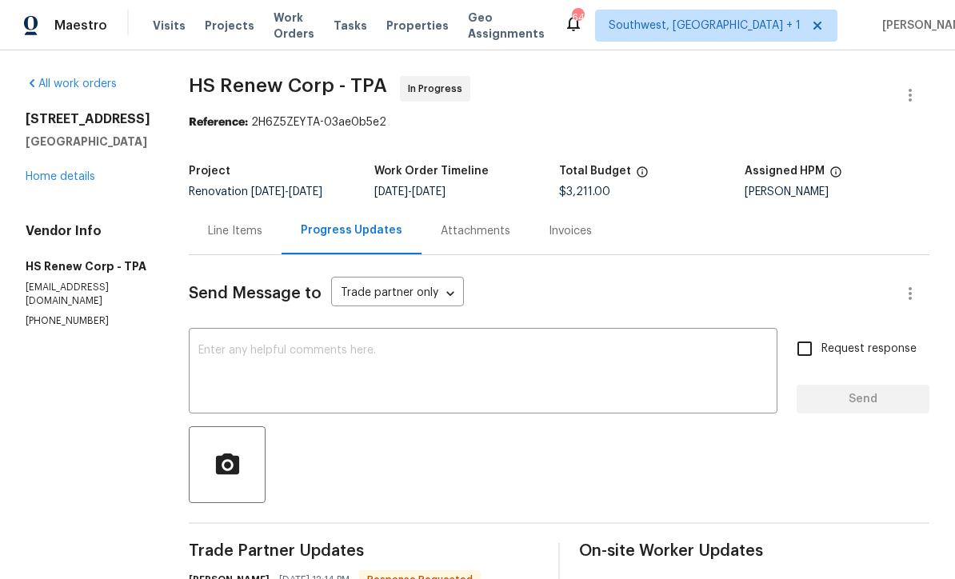
click at [51, 182] on link "Home details" at bounding box center [61, 176] width 70 height 11
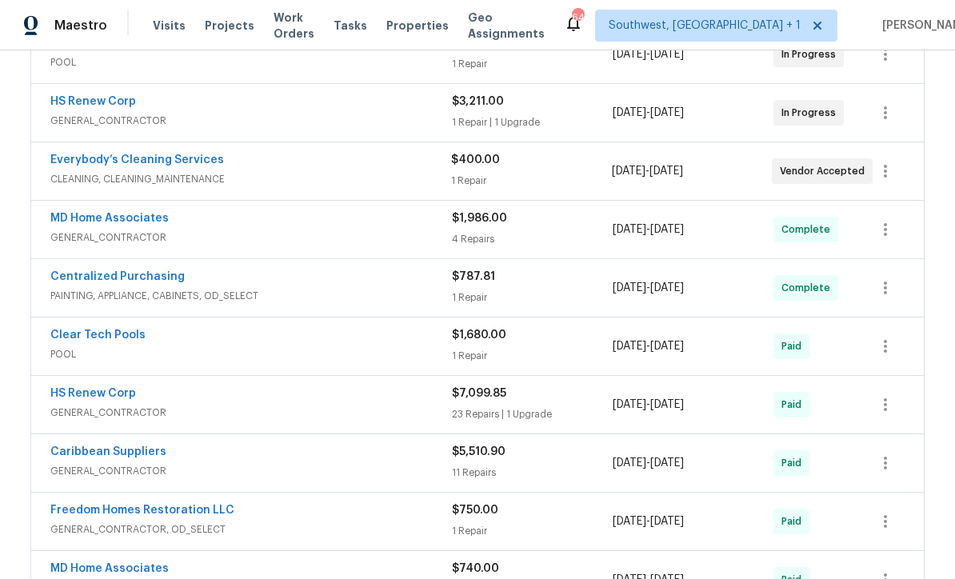
scroll to position [330, 0]
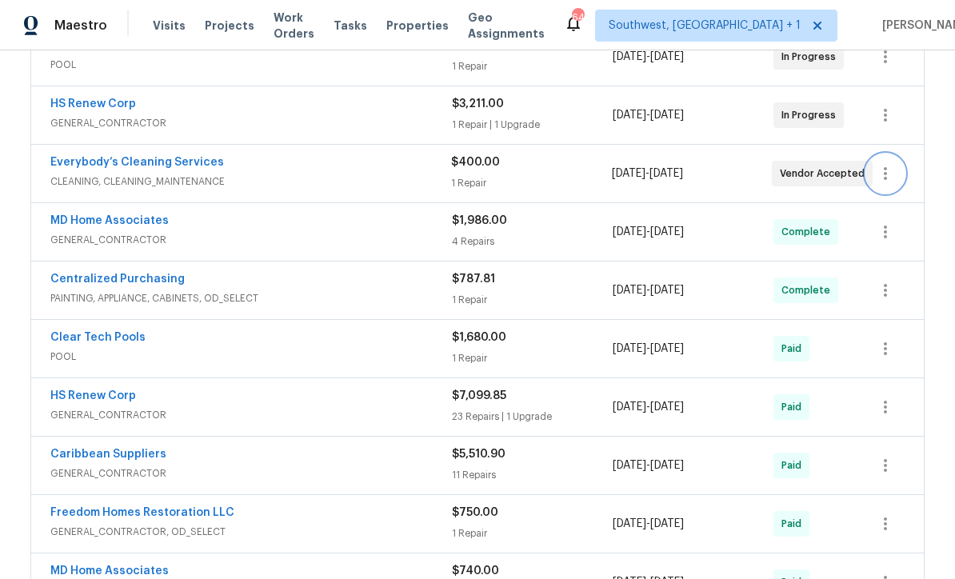
click at [892, 178] on icon "button" at bounding box center [885, 173] width 19 height 19
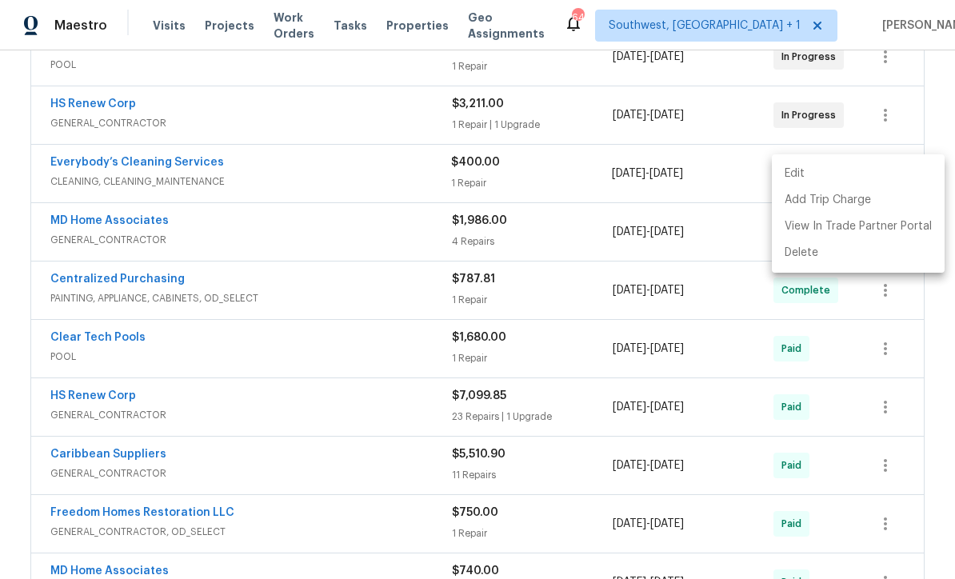
click at [792, 169] on li "Edit" at bounding box center [858, 174] width 173 height 26
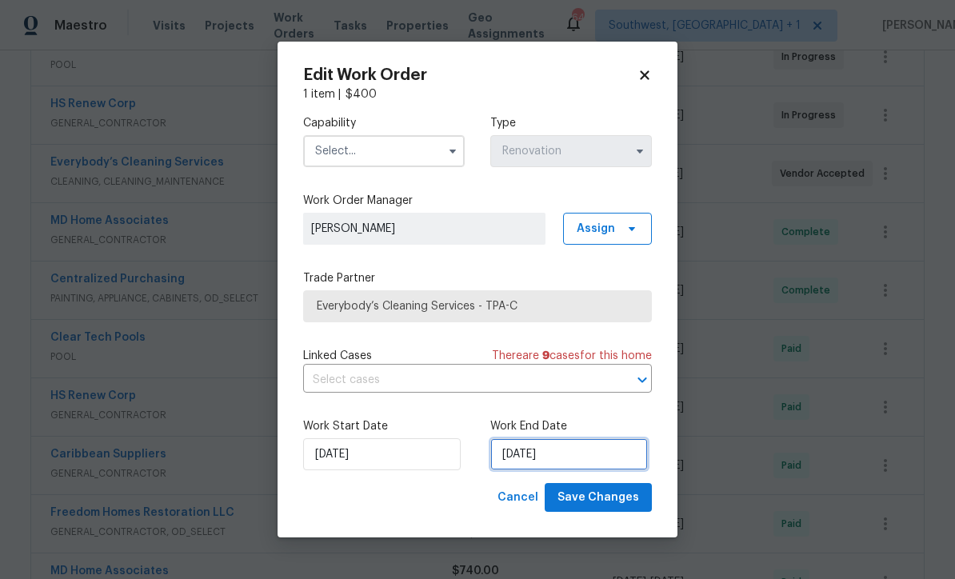
click at [586, 462] on input "[DATE]" at bounding box center [569, 454] width 158 height 32
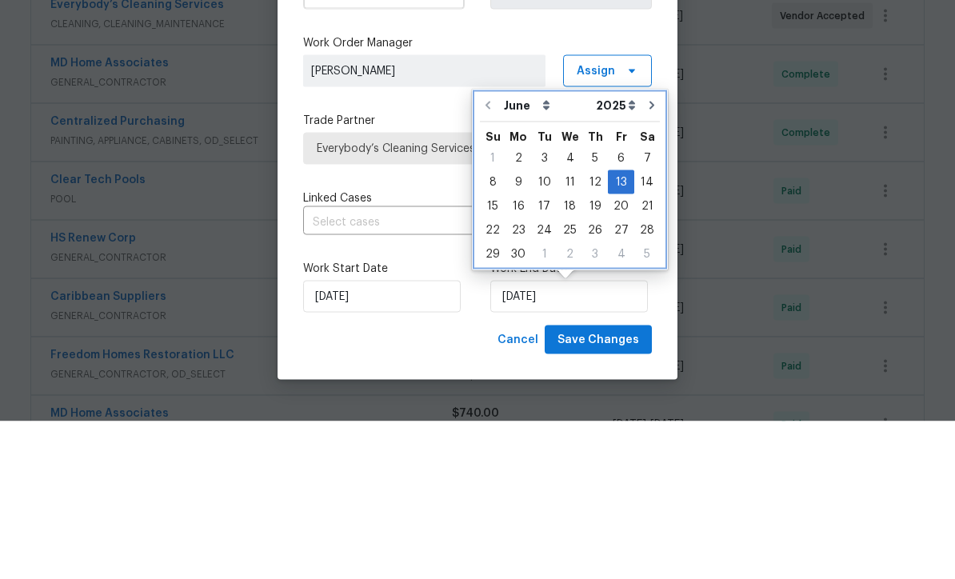
click at [646, 257] on icon "Go to next month" at bounding box center [652, 263] width 13 height 13
type input "7/13/2025"
select select "6"
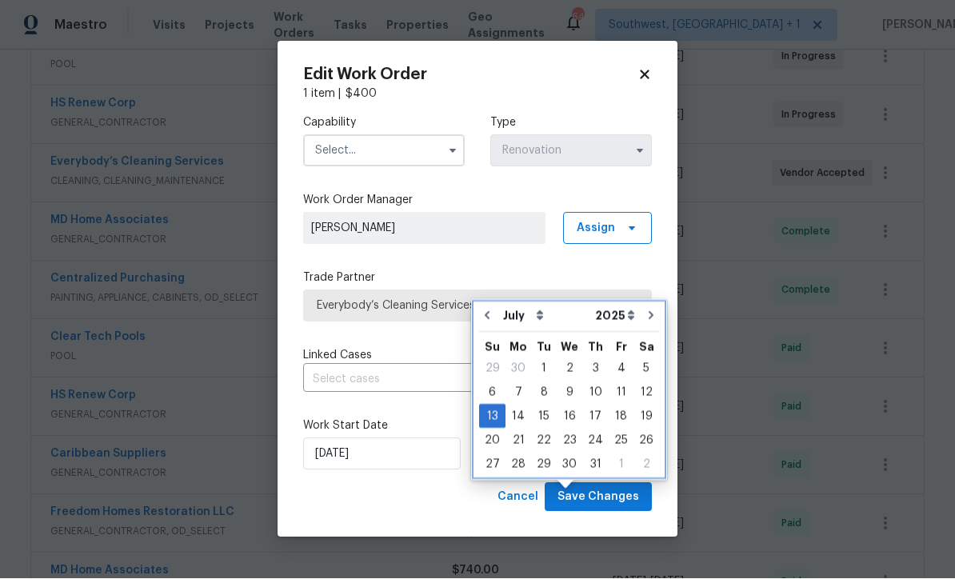
click at [646, 310] on icon "Go to next month" at bounding box center [651, 316] width 13 height 13
type input "8/13/2025"
select select "7"
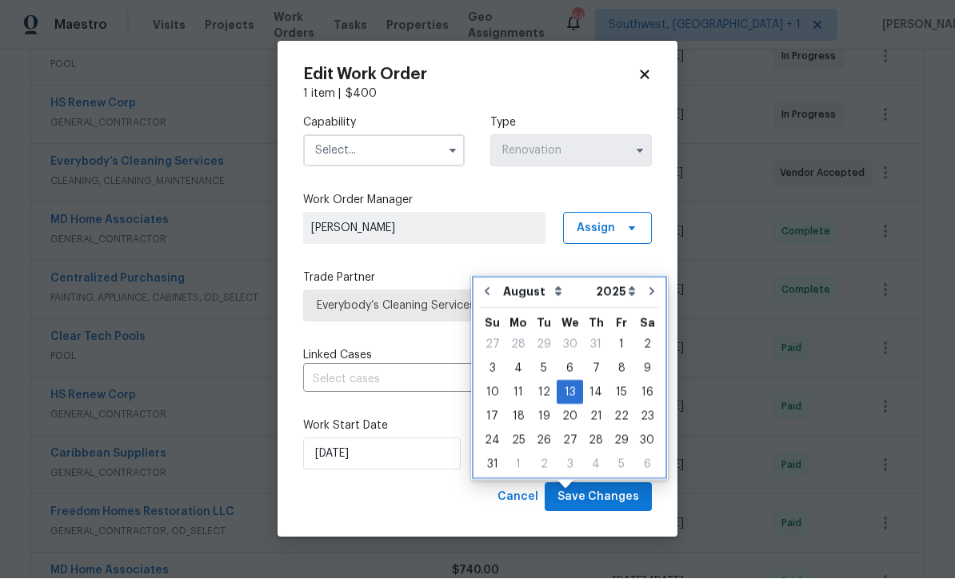
click at [650, 288] on icon "Go to next month" at bounding box center [652, 292] width 5 height 8
type input "9/13/2025"
select select "8"
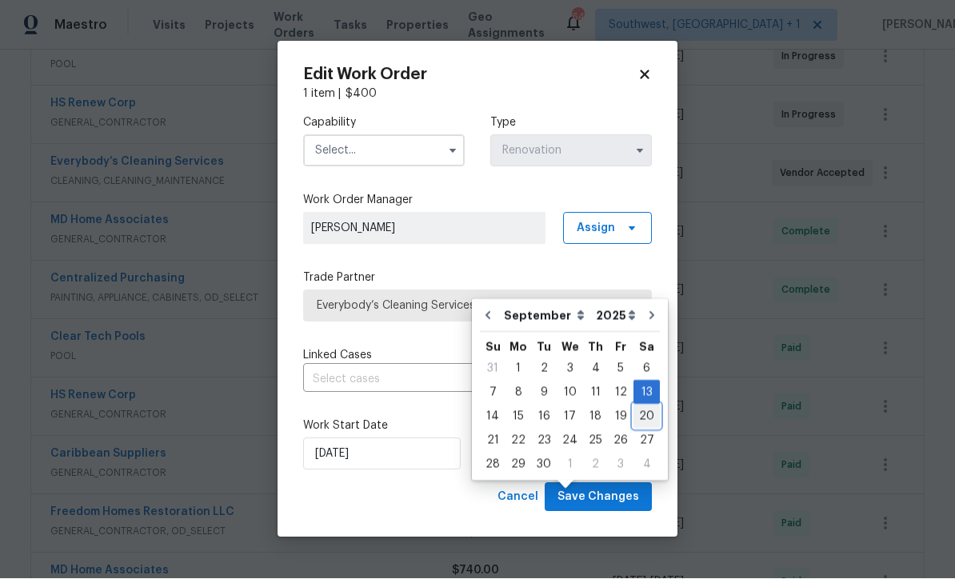
click at [643, 406] on div "20" at bounding box center [647, 417] width 26 height 22
type input "[DATE]"
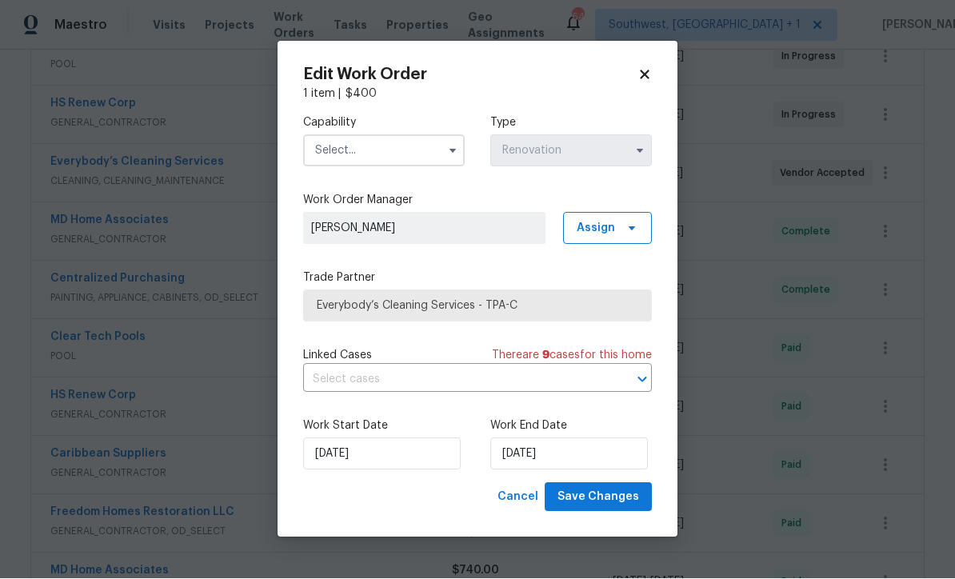
click at [324, 139] on input "text" at bounding box center [384, 151] width 162 height 32
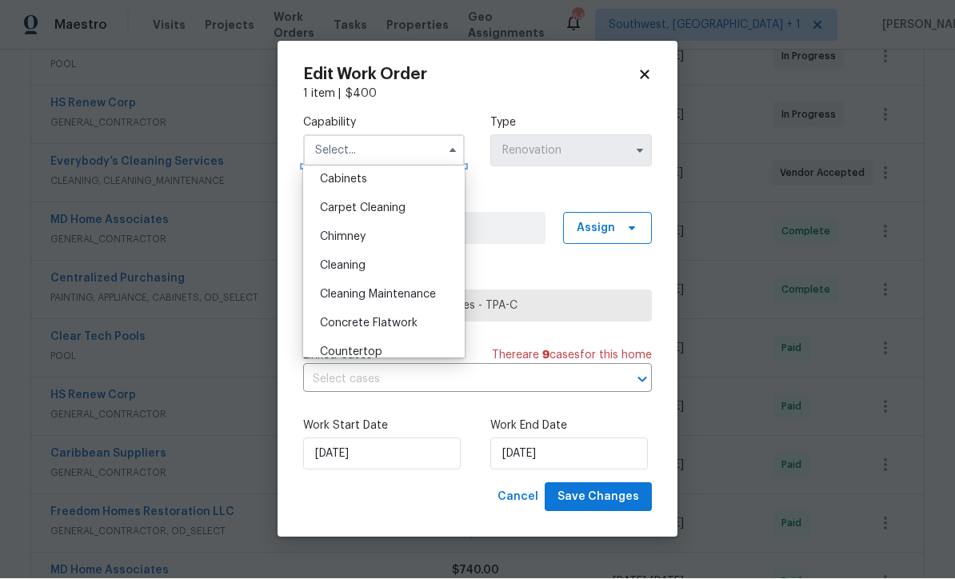
scroll to position [152, 0]
click at [392, 254] on div "Cleaning" at bounding box center [384, 263] width 154 height 29
type input "Cleaning"
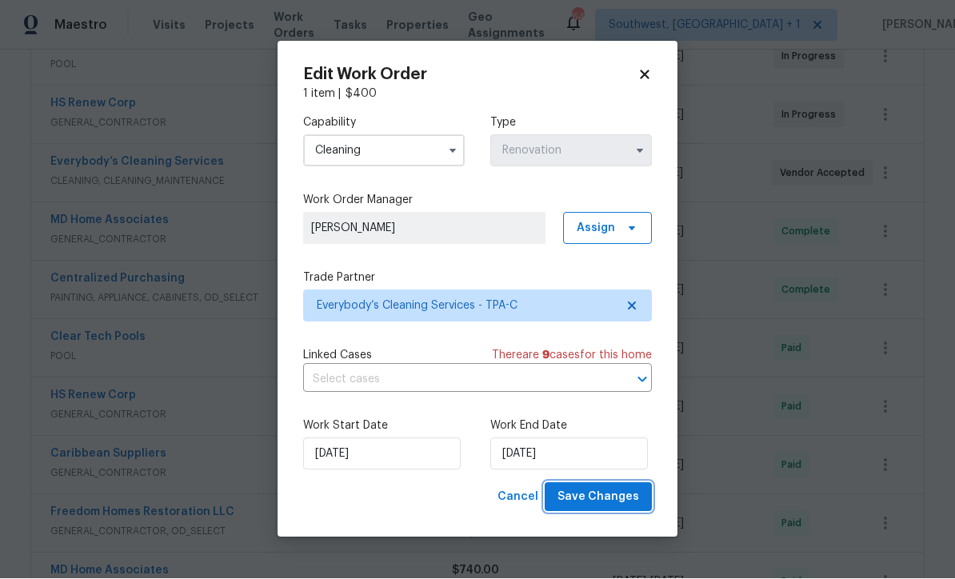
click at [623, 499] on span "Save Changes" at bounding box center [599, 498] width 82 height 20
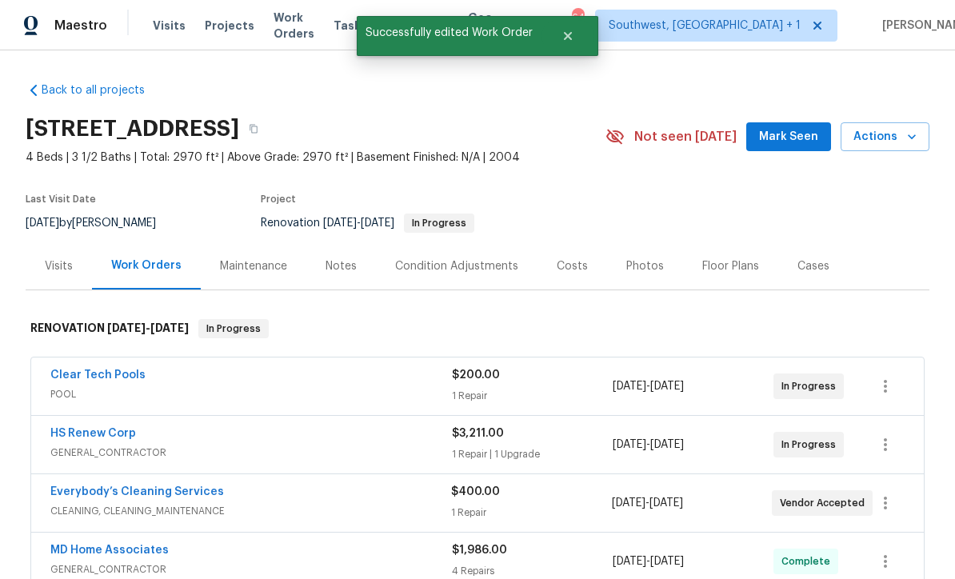
scroll to position [-3, 0]
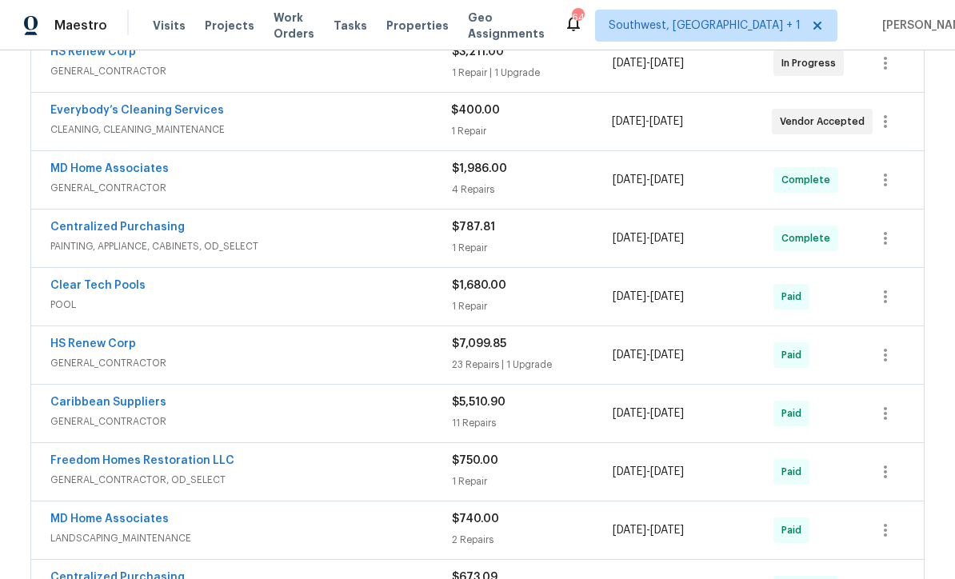
scroll to position [380, 0]
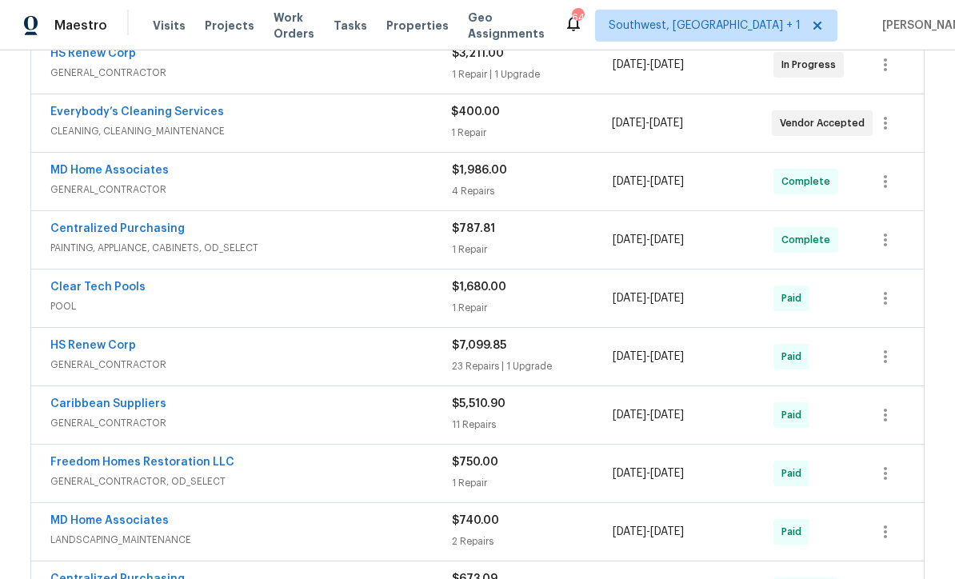
click at [78, 111] on link "Everybody’s Cleaning Services" at bounding box center [137, 111] width 174 height 11
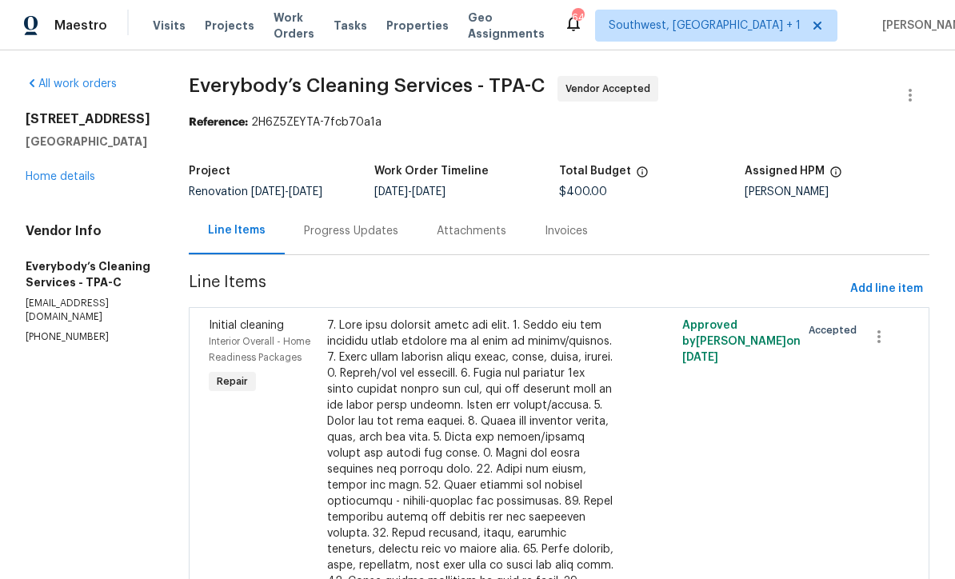
click at [398, 239] on div "Progress Updates" at bounding box center [351, 231] width 94 height 16
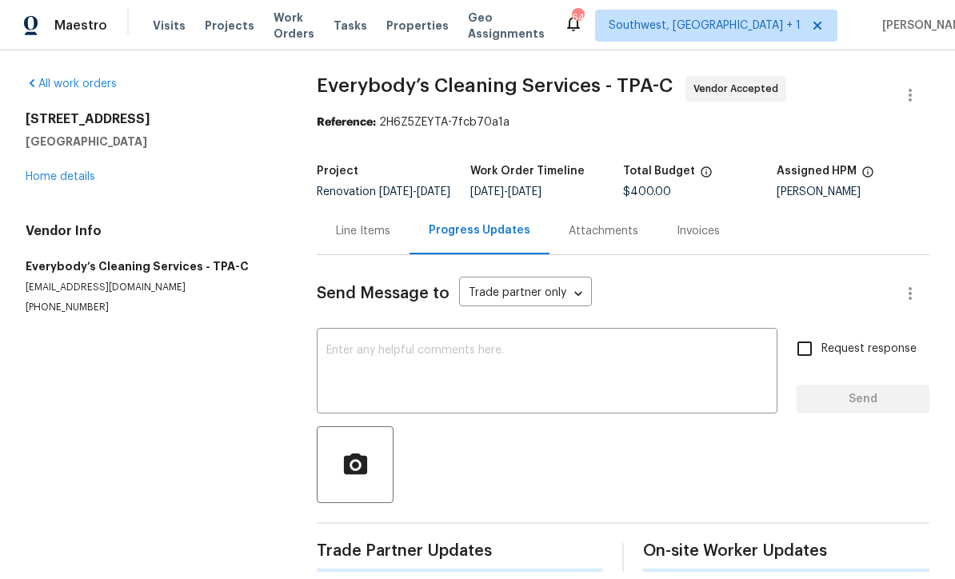
click at [485, 364] on textarea at bounding box center [547, 373] width 442 height 56
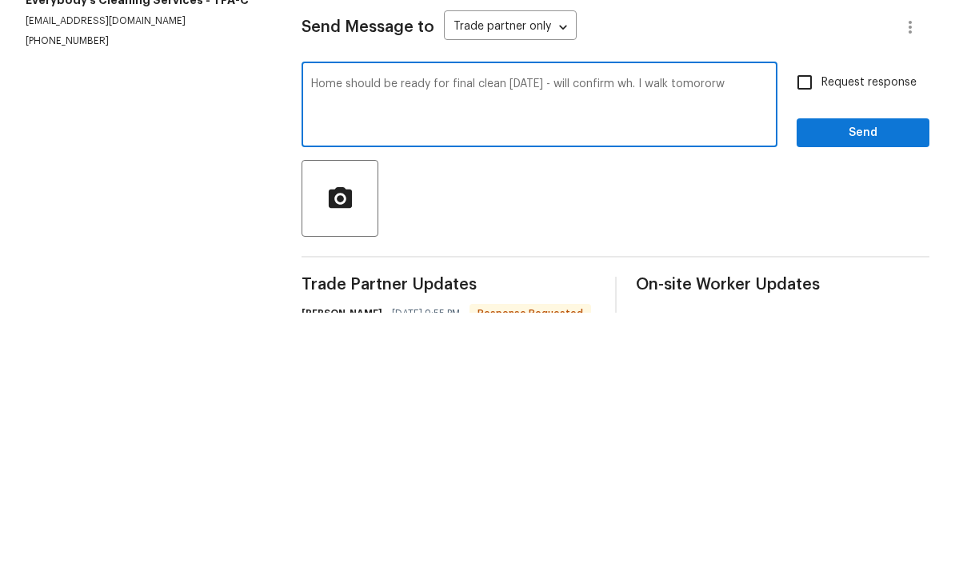
click at [650, 332] on div "Home should be ready for final clean [DATE] - will confirm wh. I walk tomororw …" at bounding box center [540, 373] width 476 height 82
click at [666, 332] on div "Home should be ready for final clean [DATE] - will confirm wh. I walk tomororw …" at bounding box center [540, 373] width 476 height 82
click at [660, 345] on textarea "Home should be ready for final clean [DATE] - will confirm wh. I walk tomororw" at bounding box center [539, 373] width 457 height 56
click at [619, 345] on textarea "Home should be ready for final clean [DATE] - will confirm wh. I walk [DATE]" at bounding box center [539, 373] width 457 height 56
click at [644, 345] on textarea "Home should be ready for final clean [DATE] - will confirm wh. I walk [DATE]" at bounding box center [539, 373] width 457 height 56
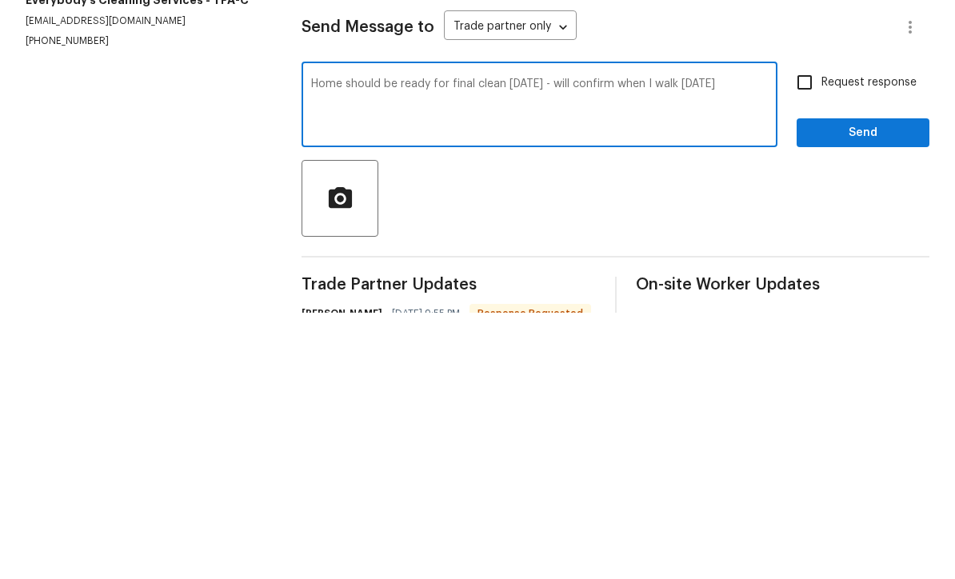
click at [514, 345] on textarea "Home should be ready for final clean [DATE] - will confirm when I walk [DATE]" at bounding box center [539, 373] width 457 height 56
type textarea "Home should be ready for final clean [DATE] - will confirm when I walk [DATE]"
click at [810, 332] on input "Request response" at bounding box center [805, 349] width 34 height 34
checkbox input "true"
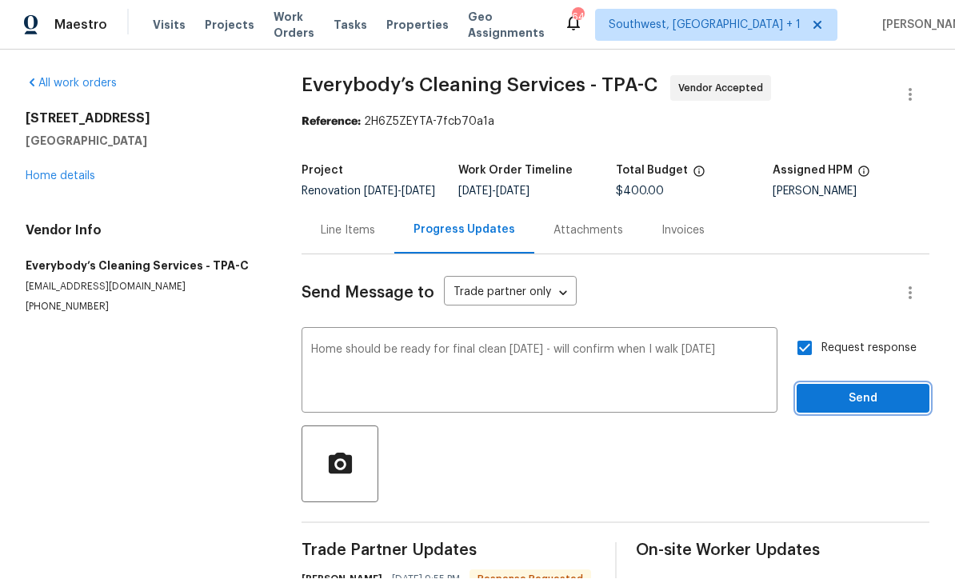
click at [845, 390] on span "Send" at bounding box center [863, 400] width 107 height 20
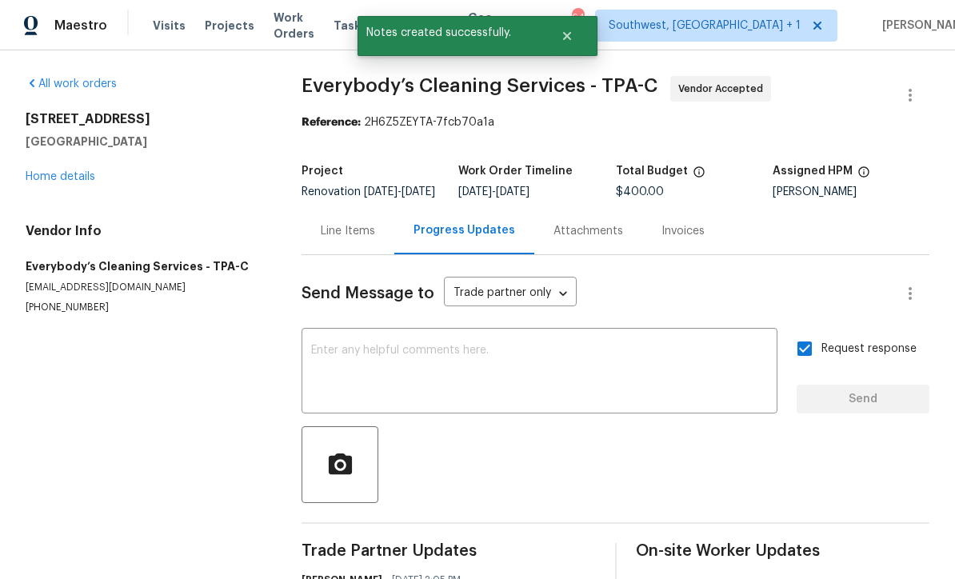
click at [61, 171] on link "Home details" at bounding box center [61, 176] width 70 height 11
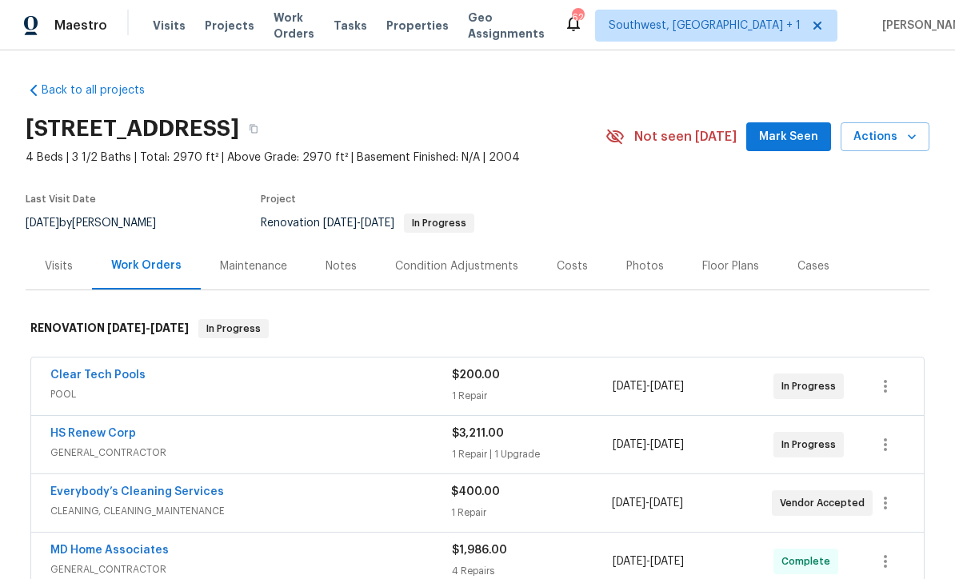
click at [224, 30] on span "Projects" at bounding box center [230, 26] width 50 height 16
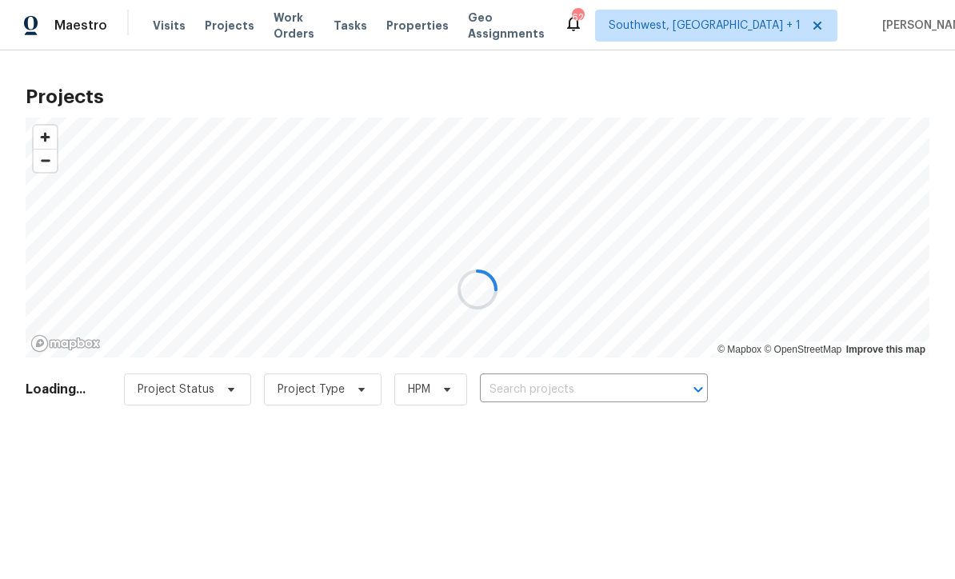
click at [582, 393] on div at bounding box center [477, 289] width 955 height 579
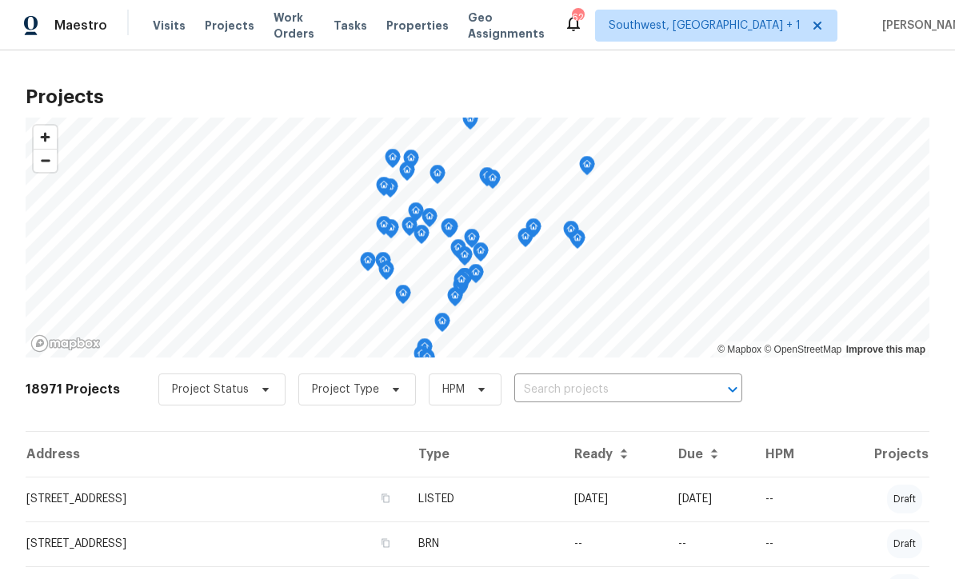
click at [597, 390] on input "text" at bounding box center [605, 390] width 183 height 25
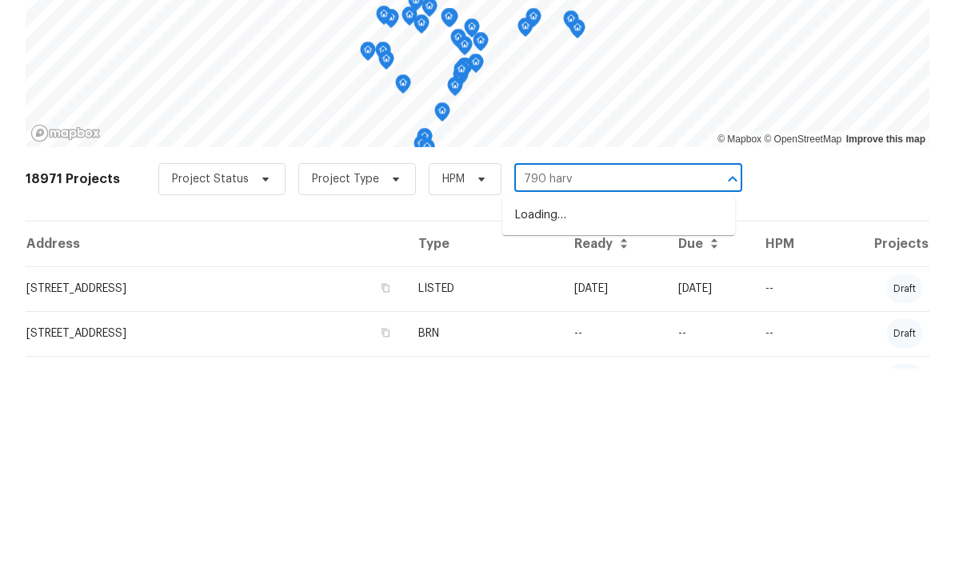
type input "790 harva"
click at [620, 413] on li "[STREET_ADDRESS]" at bounding box center [618, 426] width 233 height 26
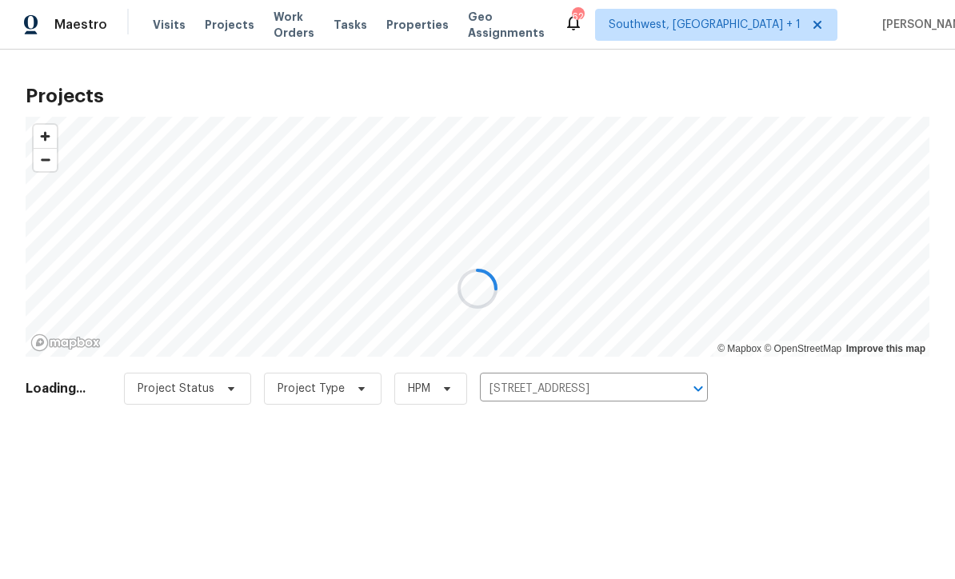
scroll to position [1, 0]
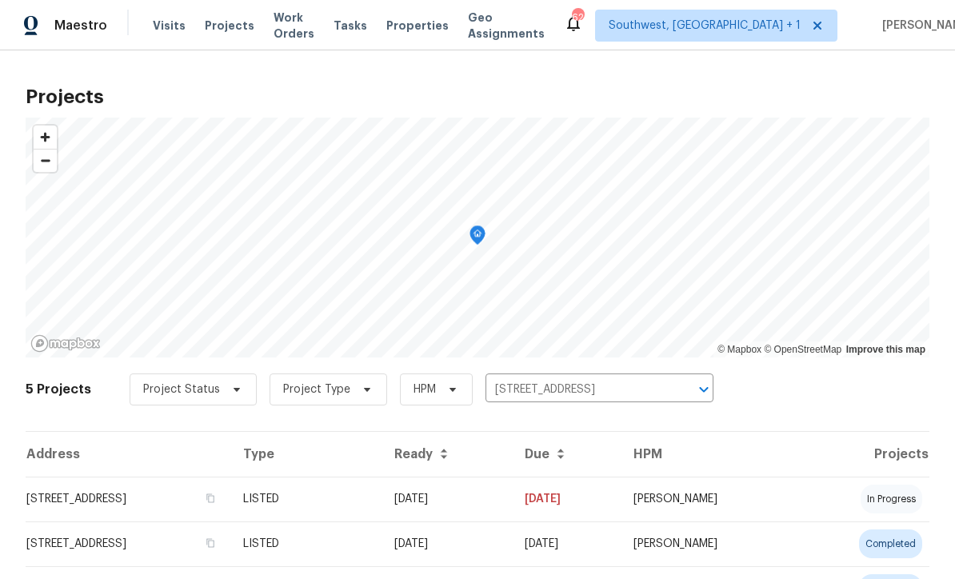
click at [583, 496] on td "[DATE]" at bounding box center [566, 499] width 109 height 45
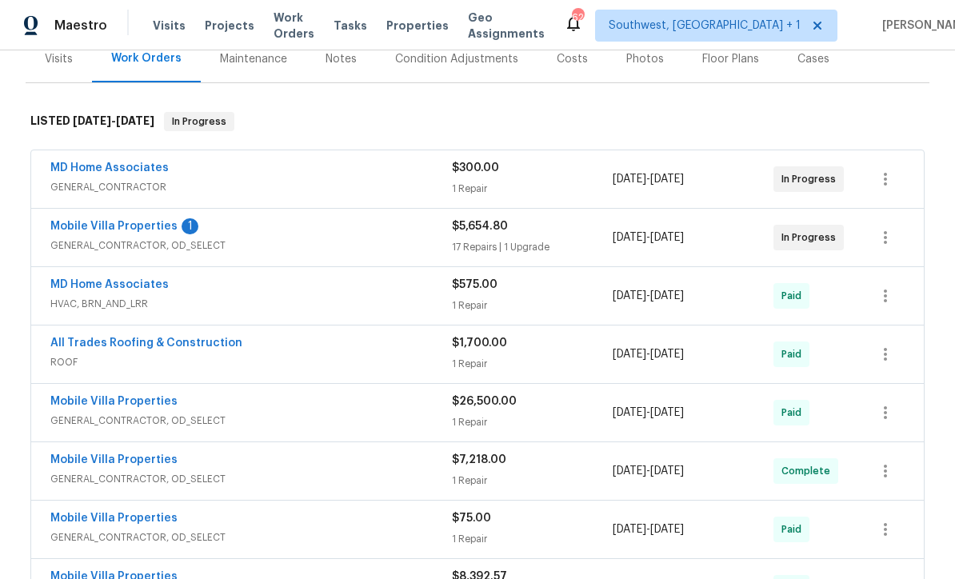
scroll to position [207, 0]
click at [82, 230] on link "Mobile Villa Properties" at bounding box center [113, 226] width 127 height 11
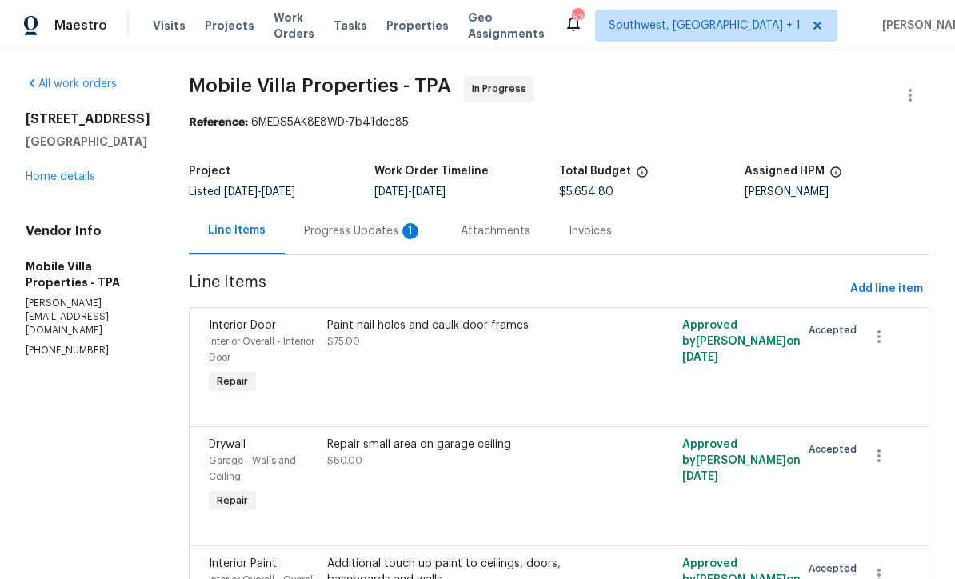
click at [304, 230] on div "Progress Updates 1" at bounding box center [363, 231] width 118 height 16
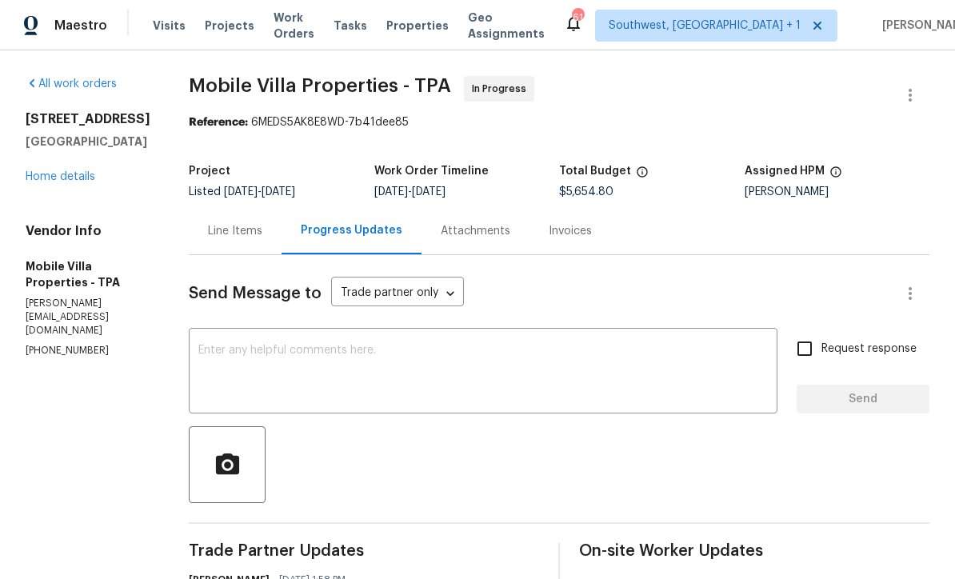
click at [56, 175] on link "Home details" at bounding box center [61, 176] width 70 height 11
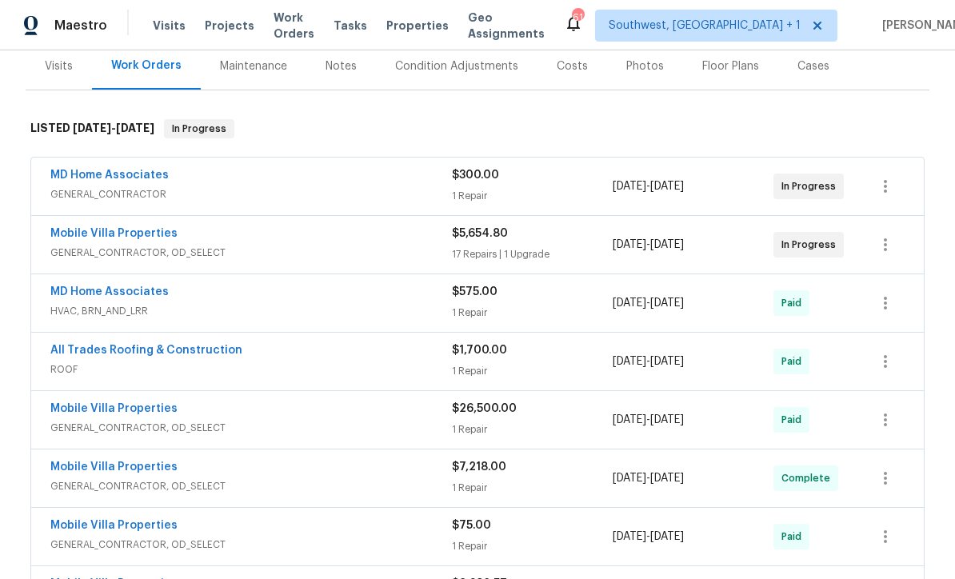
scroll to position [198, 0]
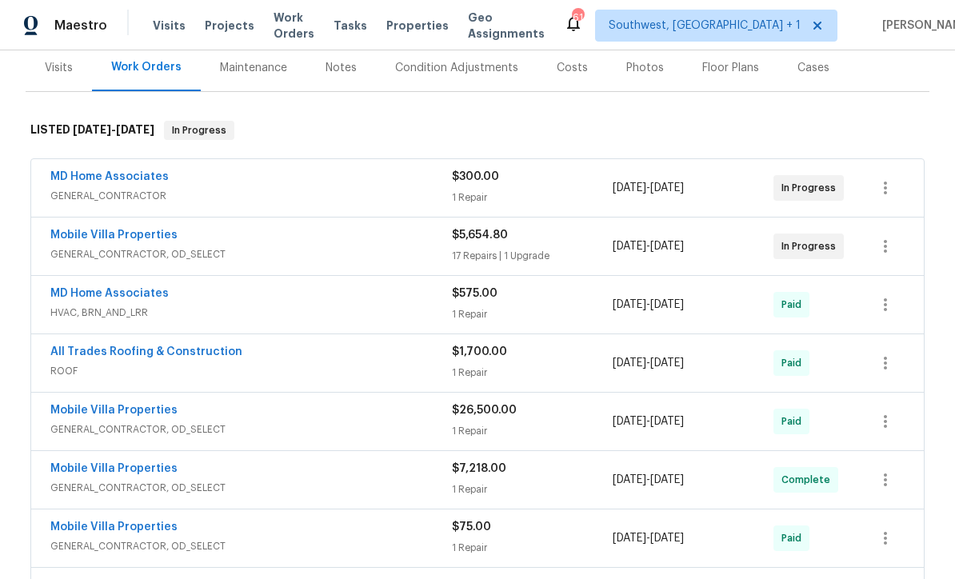
click at [568, 233] on div "$5,654.80" at bounding box center [532, 235] width 161 height 16
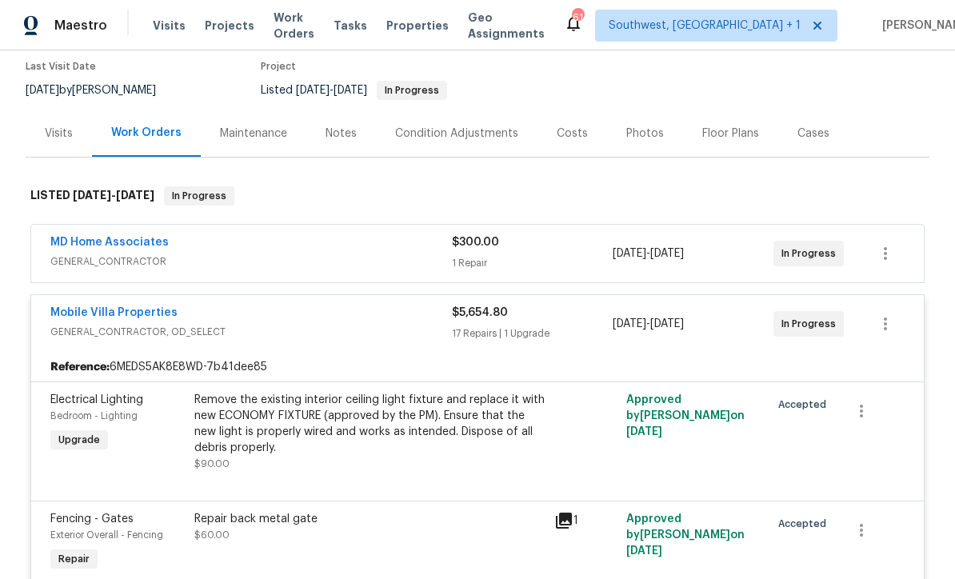
scroll to position [132, 0]
click at [246, 125] on div "Maintenance" at bounding box center [254, 133] width 106 height 47
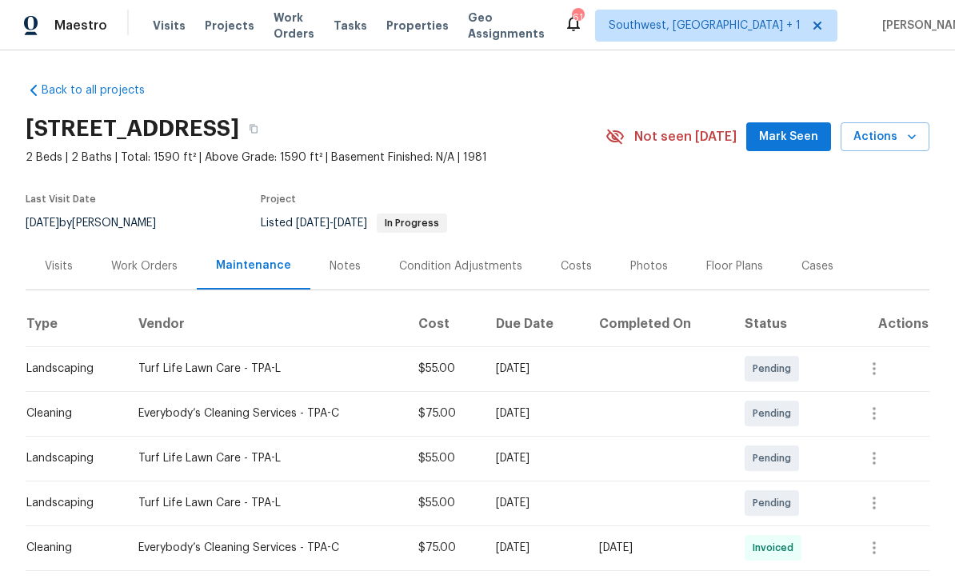
click at [127, 254] on div "Work Orders" at bounding box center [144, 265] width 105 height 47
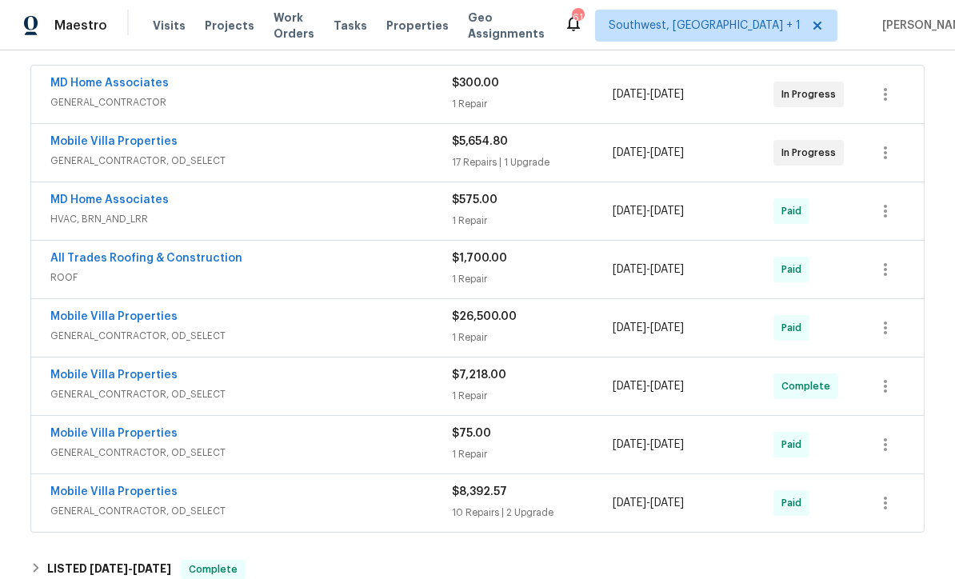
scroll to position [412, 0]
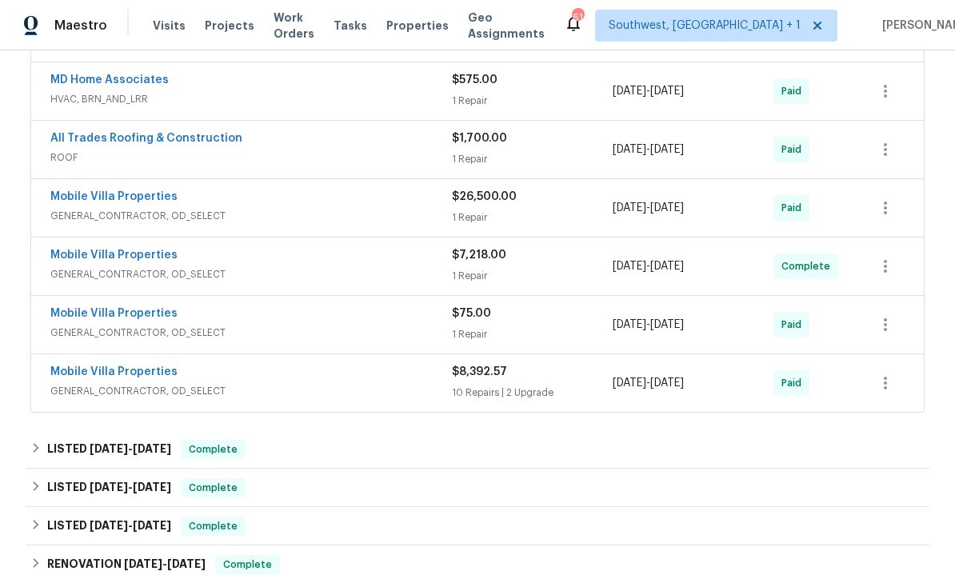
click at [70, 253] on link "Mobile Villa Properties" at bounding box center [113, 255] width 127 height 11
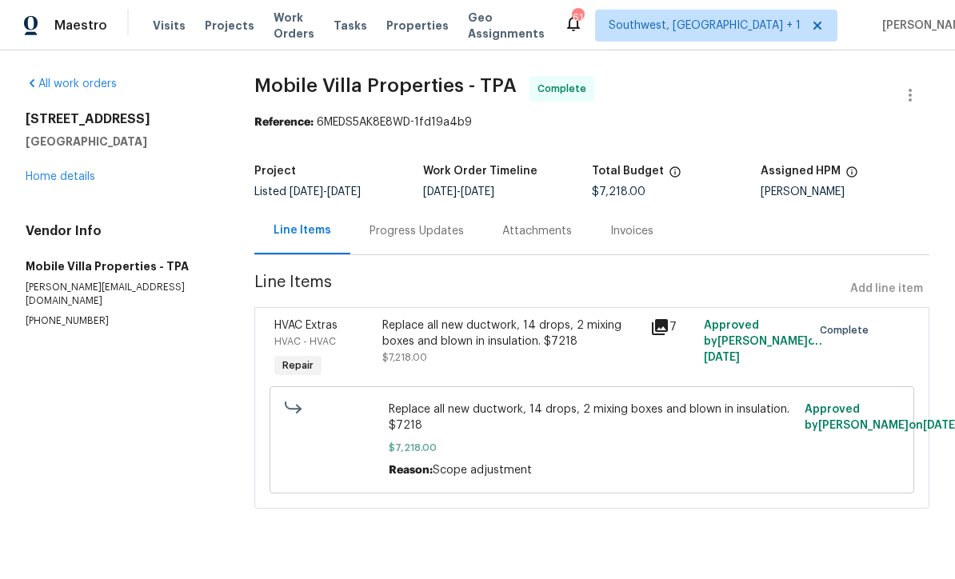
click at [59, 178] on link "Home details" at bounding box center [61, 176] width 70 height 11
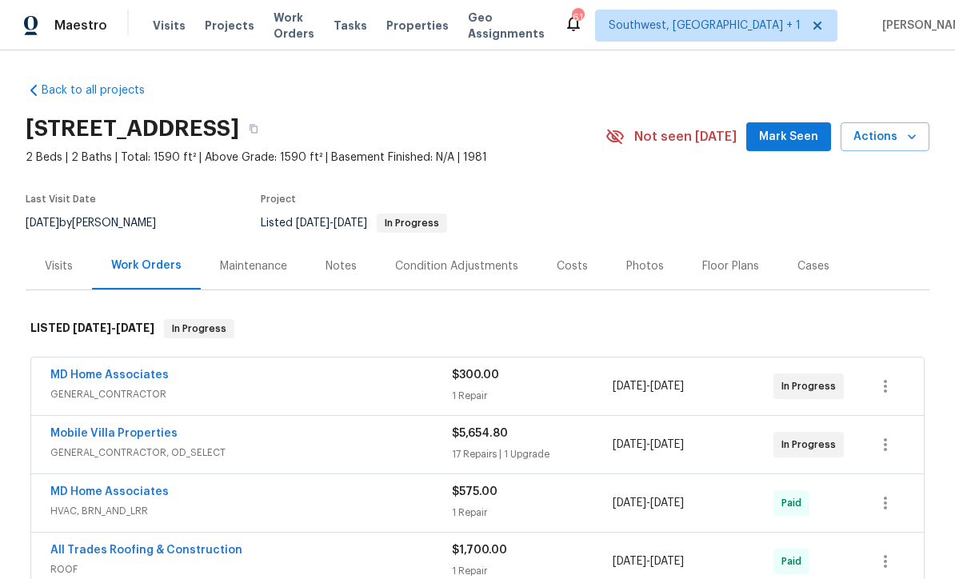
click at [221, 26] on span "Projects" at bounding box center [230, 26] width 50 height 16
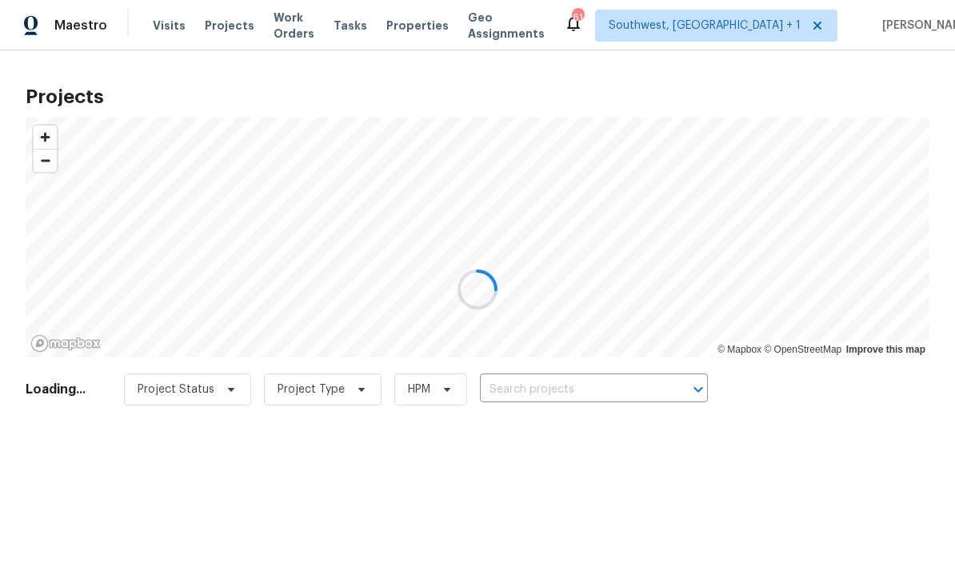
click at [592, 382] on div at bounding box center [477, 289] width 955 height 579
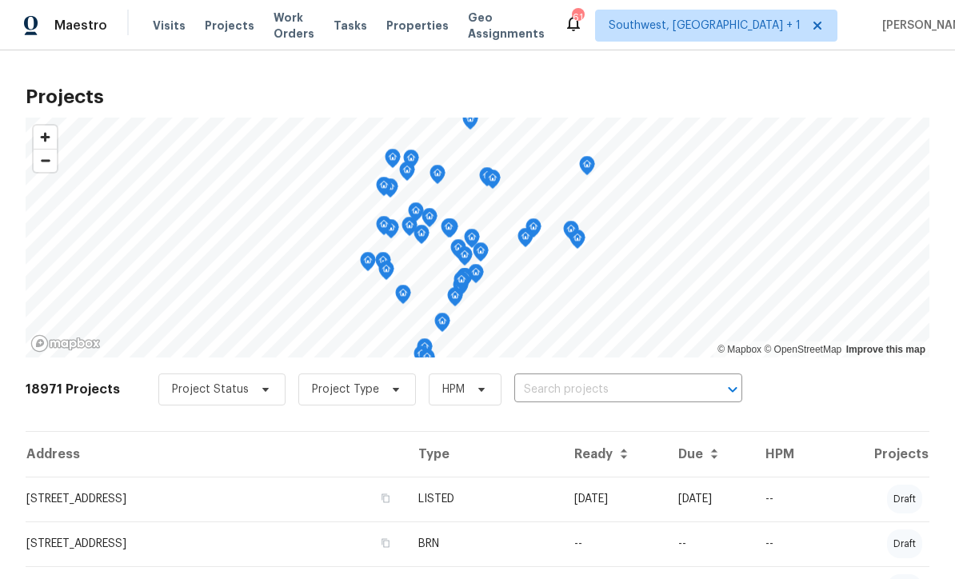
click at [590, 390] on input "text" at bounding box center [605, 390] width 183 height 25
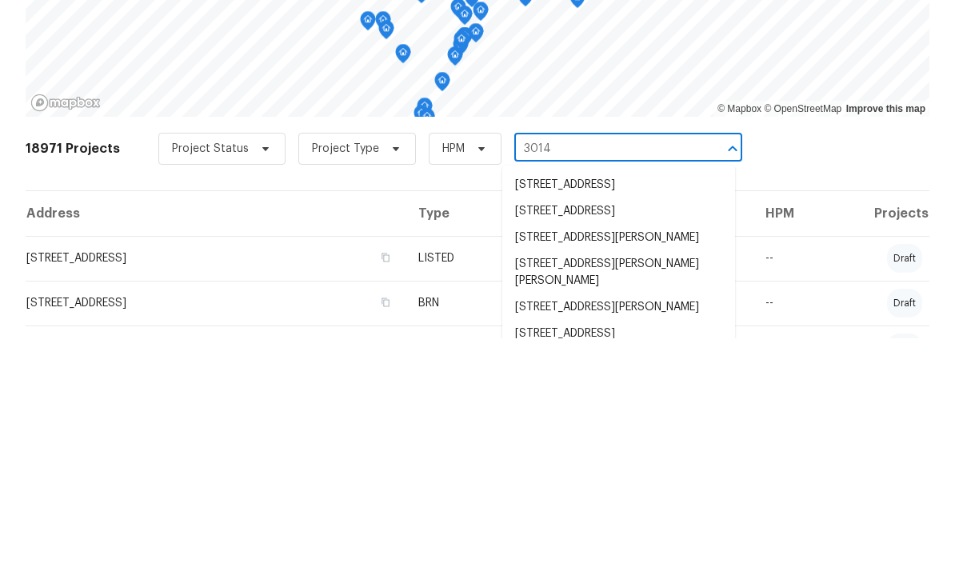
type input "3014 6"
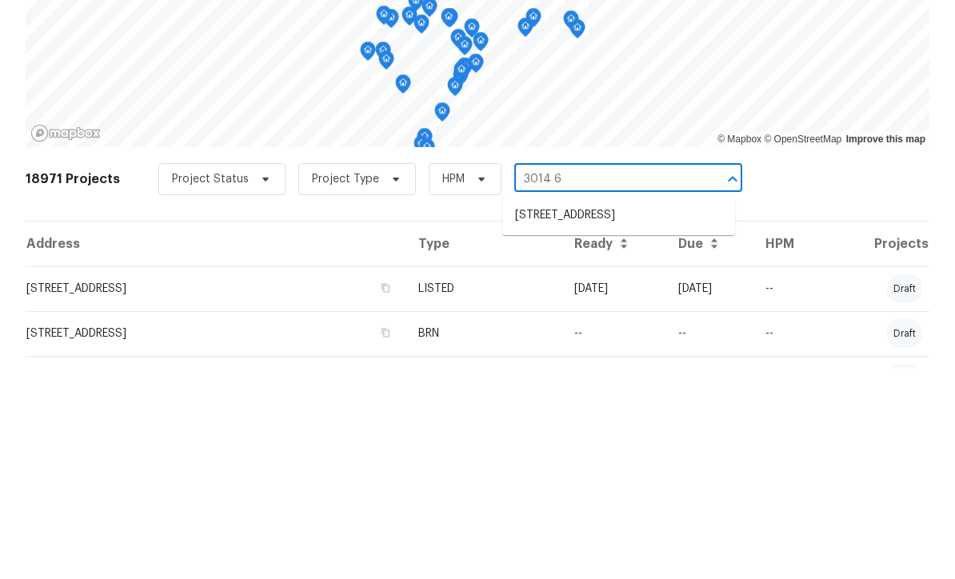
click at [625, 413] on li "[STREET_ADDRESS]" at bounding box center [618, 426] width 233 height 26
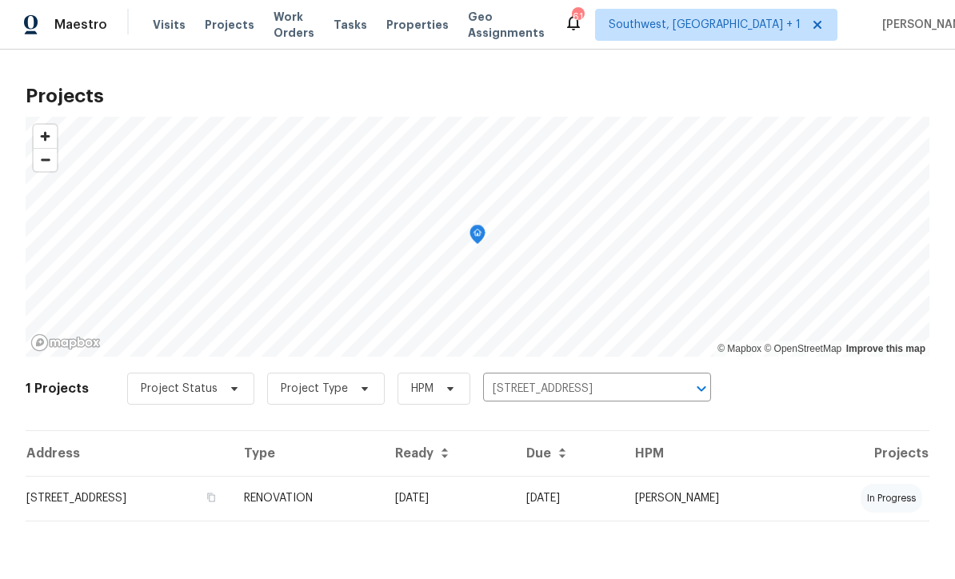
click at [514, 503] on td "[DATE]" at bounding box center [447, 499] width 131 height 45
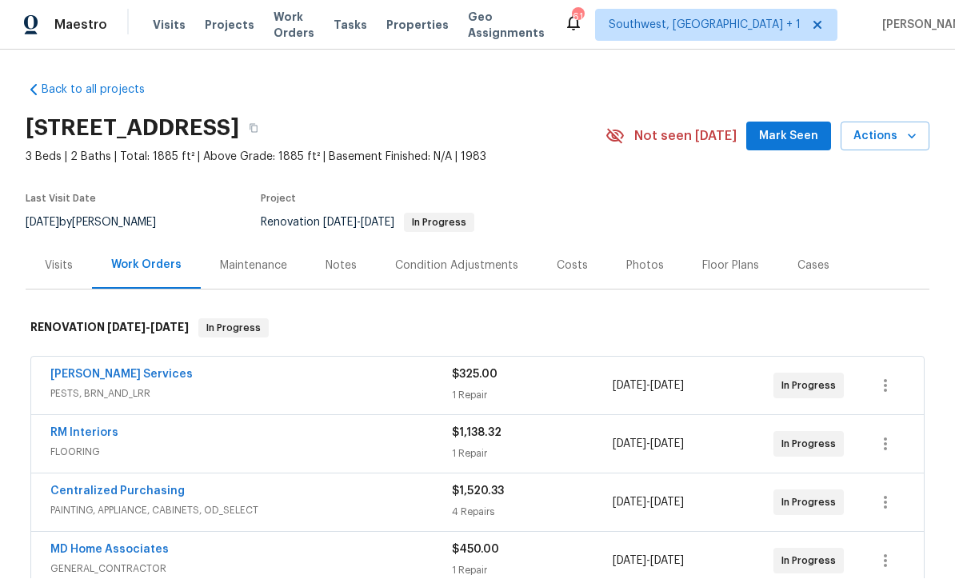
scroll to position [1, 0]
click at [340, 266] on div "Notes" at bounding box center [341, 266] width 31 height 16
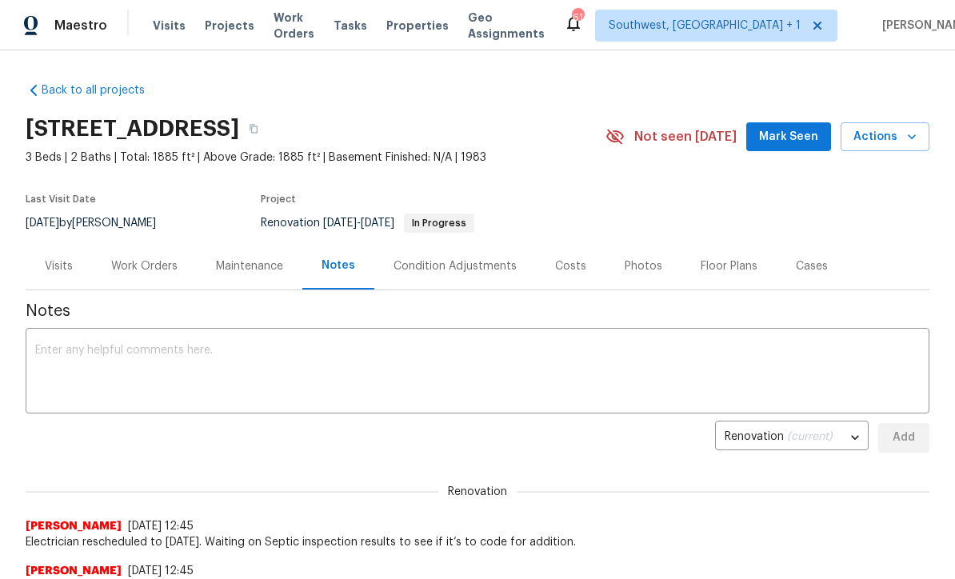
click at [566, 339] on div "x ​" at bounding box center [478, 373] width 904 height 82
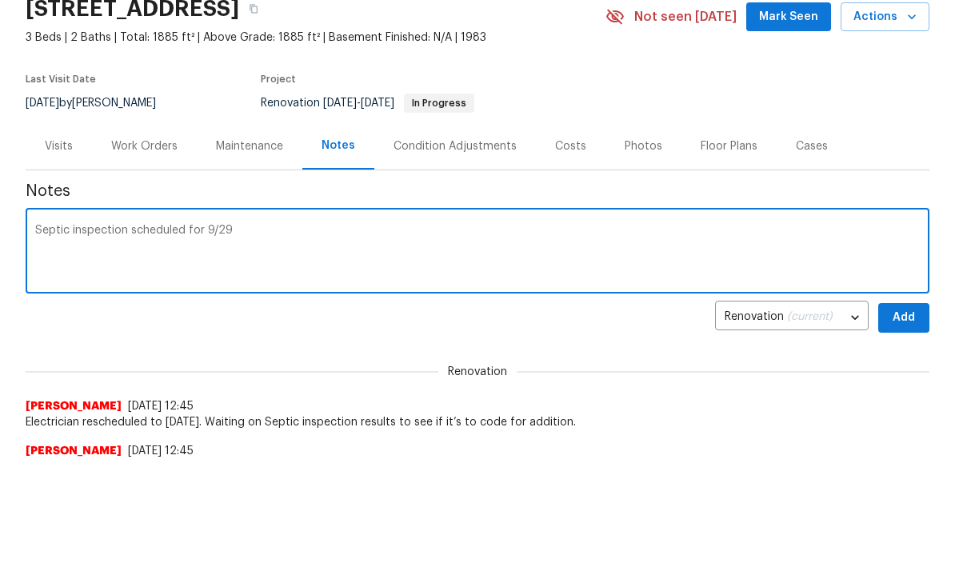
scroll to position [119, 0]
type textarea "Septic inspection scheduled for 9/29"
click at [908, 320] on span "Add" at bounding box center [904, 319] width 26 height 20
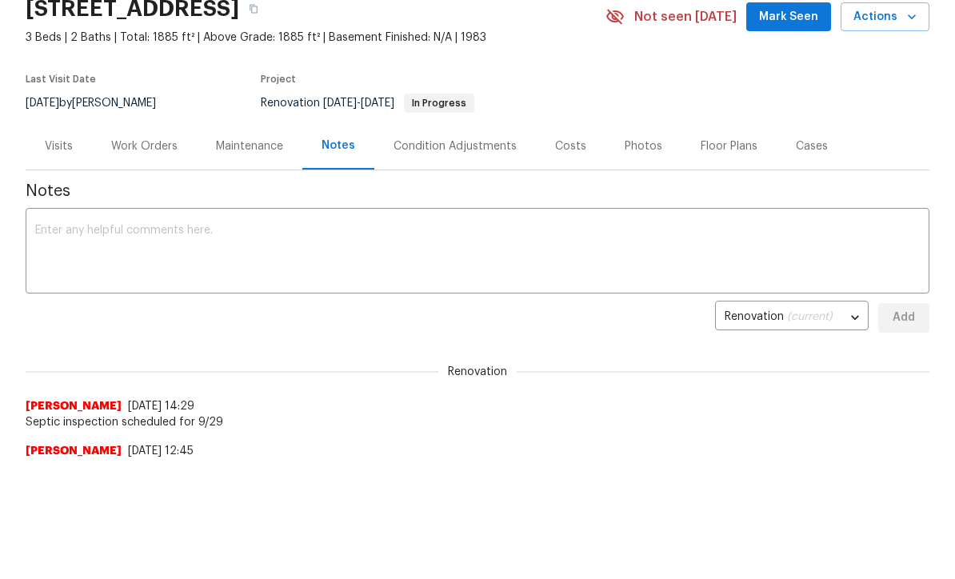
click at [130, 146] on div "Work Orders" at bounding box center [144, 146] width 66 height 16
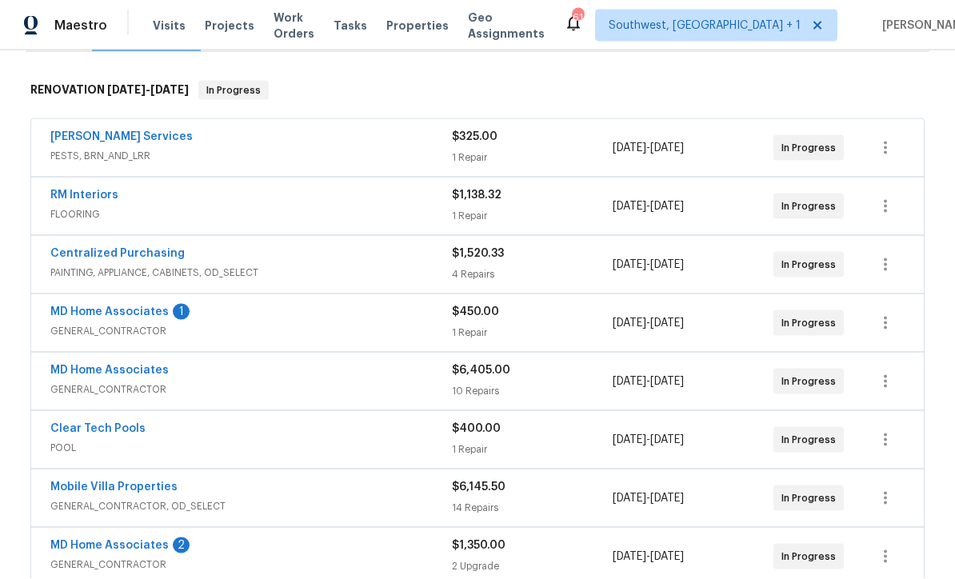
scroll to position [236, 0]
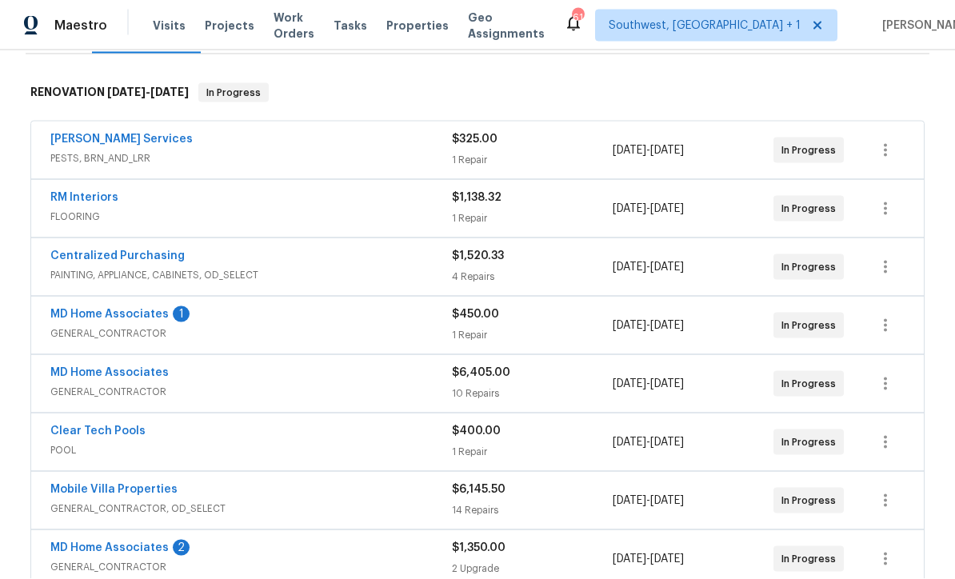
click at [72, 310] on link "MD Home Associates" at bounding box center [109, 314] width 118 height 11
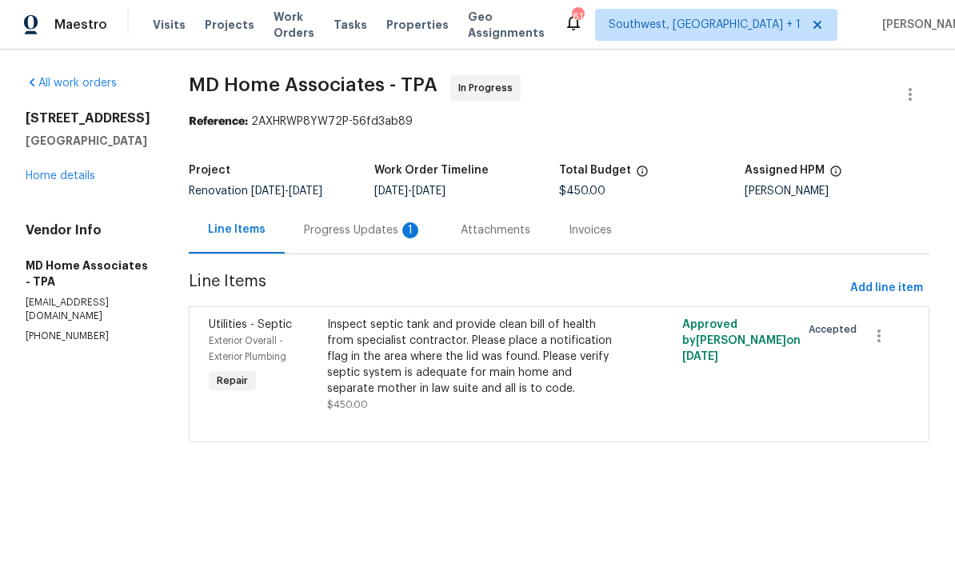
click at [332, 228] on div "Progress Updates 1" at bounding box center [363, 231] width 118 height 16
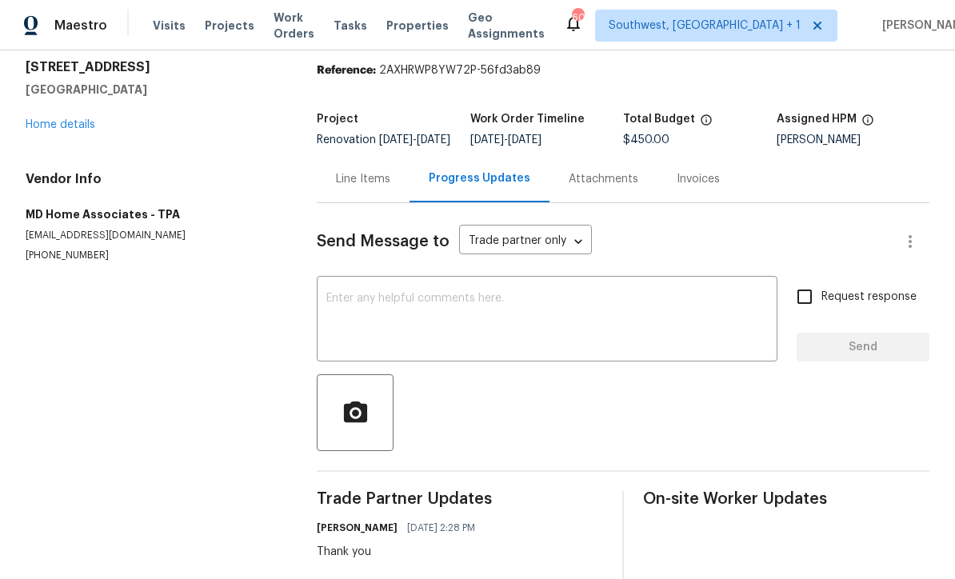
scroll to position [44, 0]
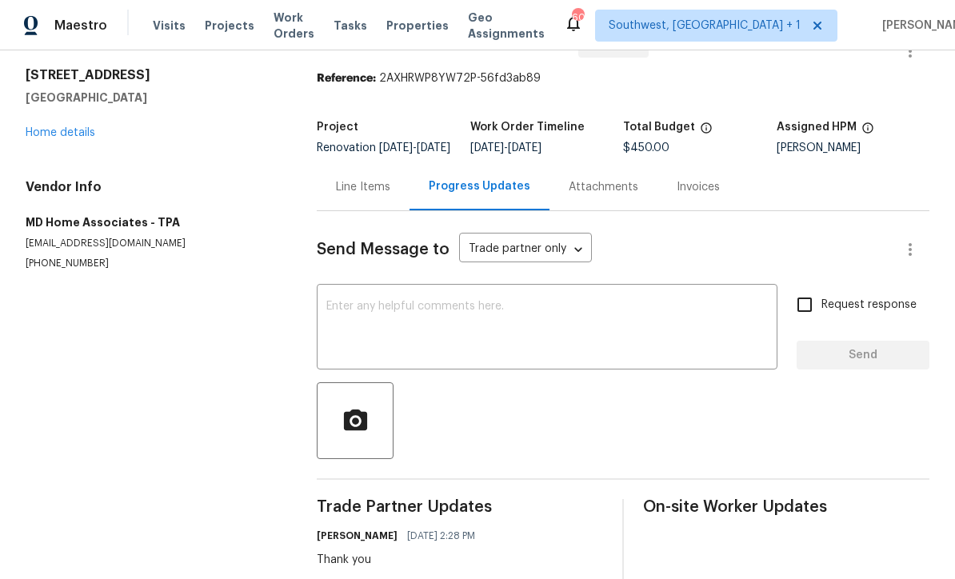
click at [54, 119] on div "[STREET_ADDRESS] Home details" at bounding box center [152, 104] width 253 height 74
click at [51, 127] on link "Home details" at bounding box center [61, 132] width 70 height 11
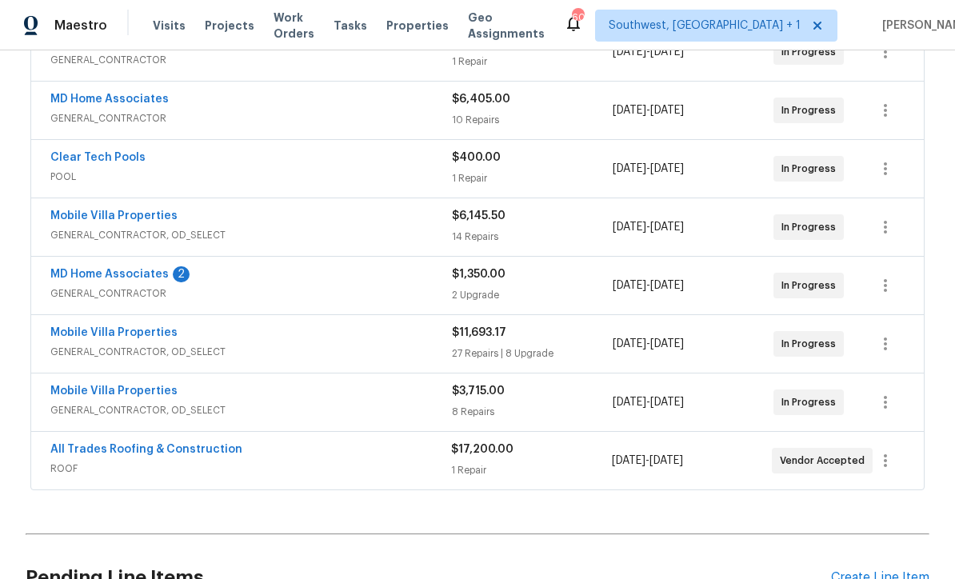
scroll to position [509, 0]
click at [77, 260] on div "MD Home Associates 2 GENERAL_CONTRACTOR $1,350.00 2 Upgrade [DATE] - [DATE] In …" at bounding box center [477, 287] width 893 height 58
click at [80, 270] on link "MD Home Associates" at bounding box center [109, 275] width 118 height 11
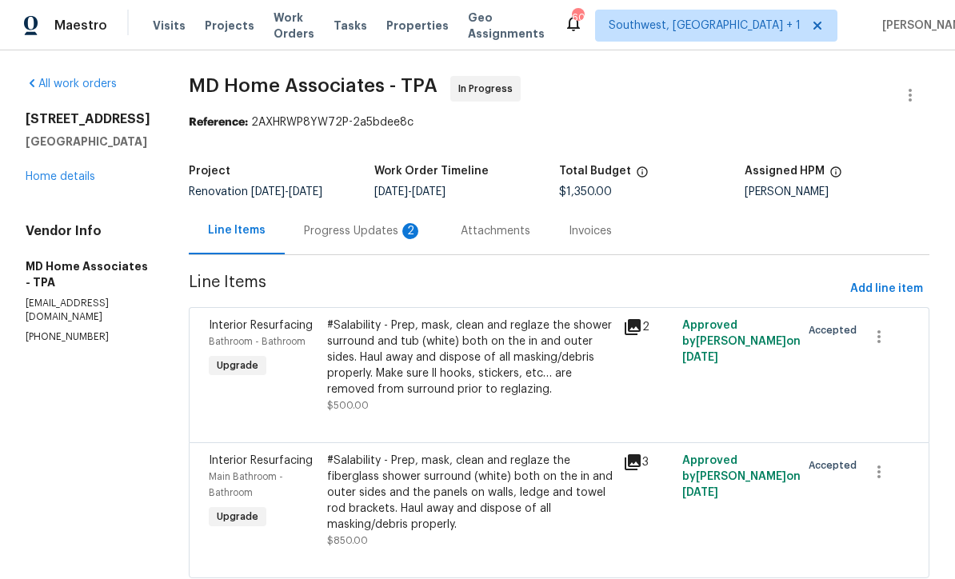
click at [335, 237] on div "Progress Updates 2" at bounding box center [363, 231] width 118 height 16
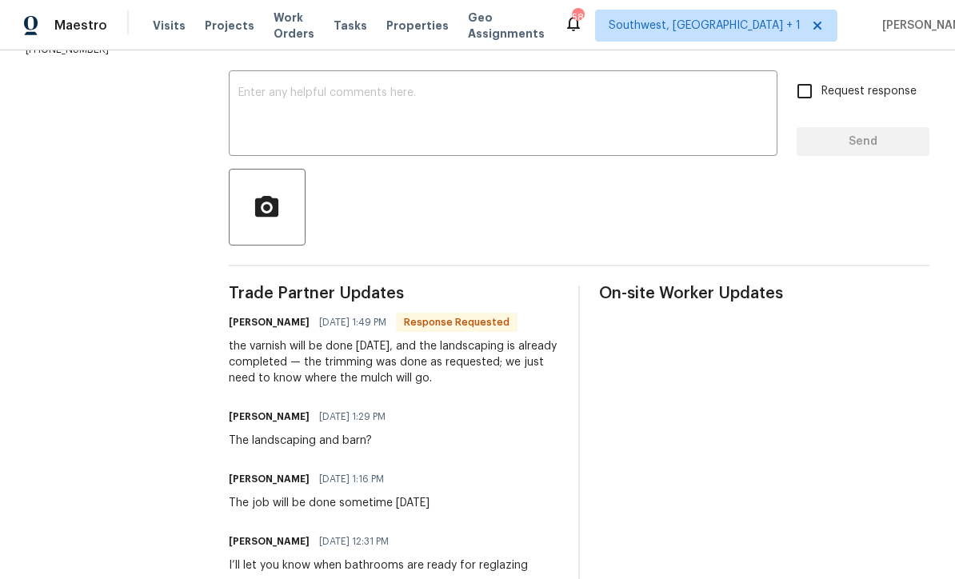
scroll to position [256, 0]
click at [247, 102] on textarea at bounding box center [503, 117] width 530 height 56
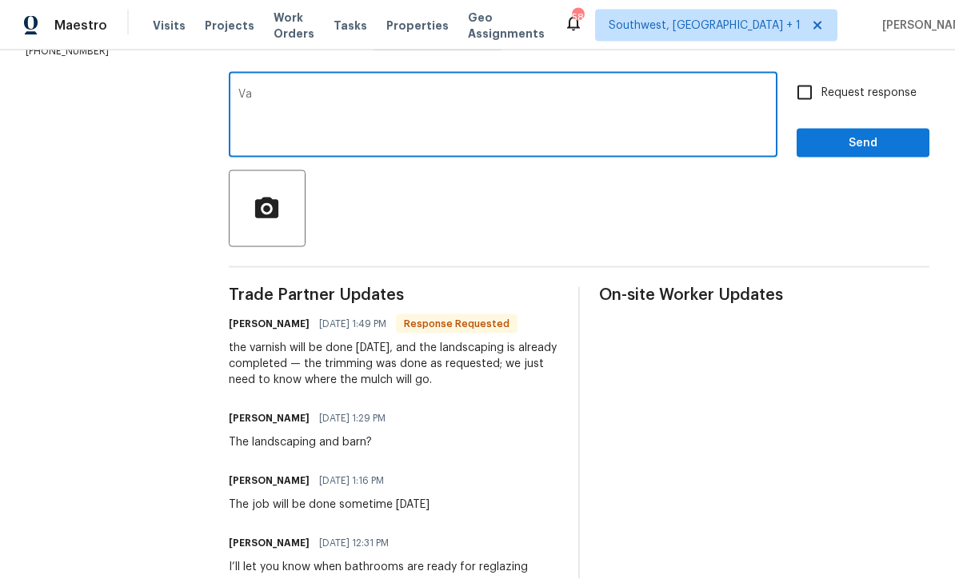
type textarea "V"
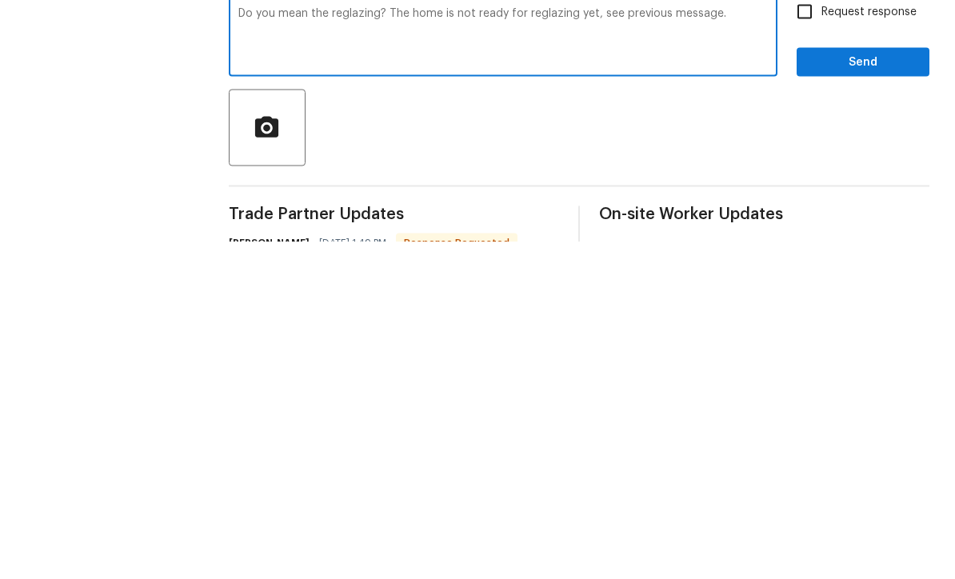
scroll to position [0, 0]
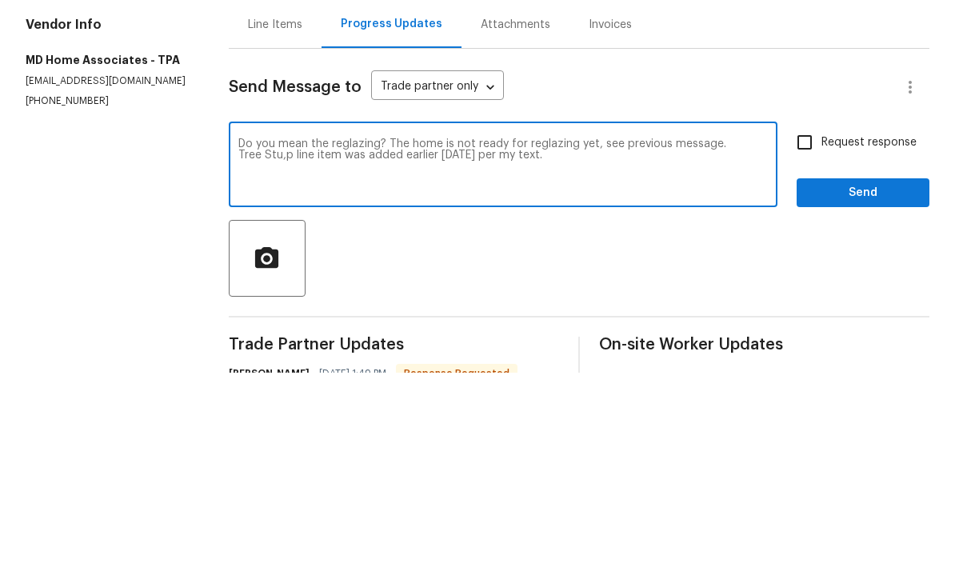
click at [290, 345] on textarea "Do you mean the reglazing? The home is not ready for reglazing yet, see previou…" at bounding box center [503, 373] width 530 height 56
click at [406, 345] on textarea "Do you mean the reglazing? The home is not ready for reglazing yet, see previou…" at bounding box center [503, 373] width 530 height 56
type textarea "Do you mean the reglazing? The home is not ready for reglazing yet, see previou…"
click at [813, 332] on input "Request response" at bounding box center [805, 349] width 34 height 34
checkbox input "true"
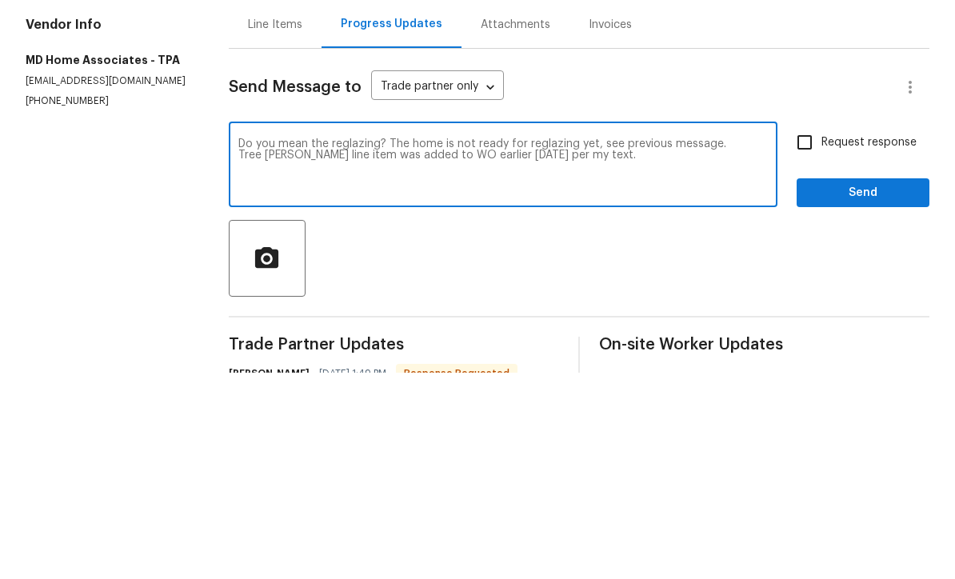
scroll to position [53, 0]
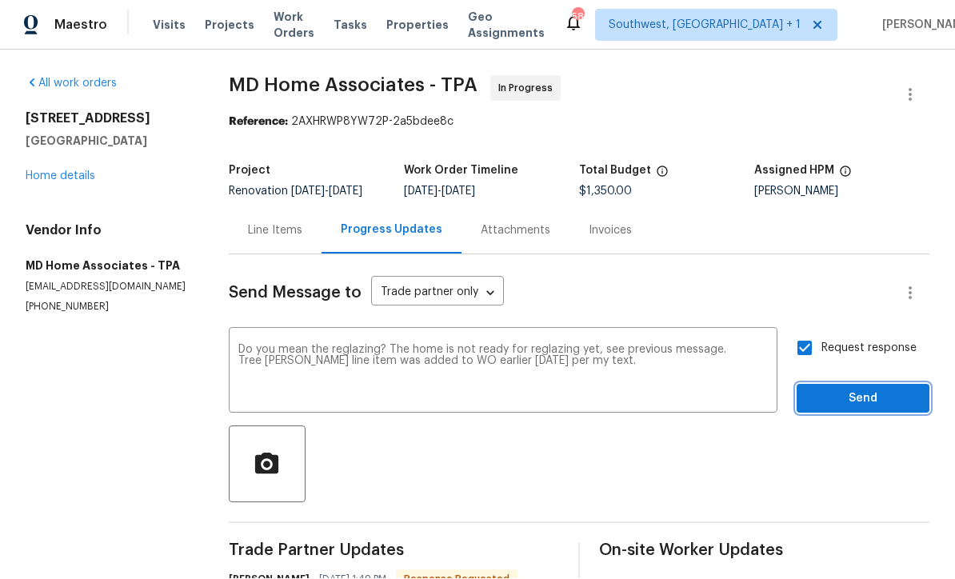
click at [862, 390] on span "Send" at bounding box center [863, 400] width 107 height 20
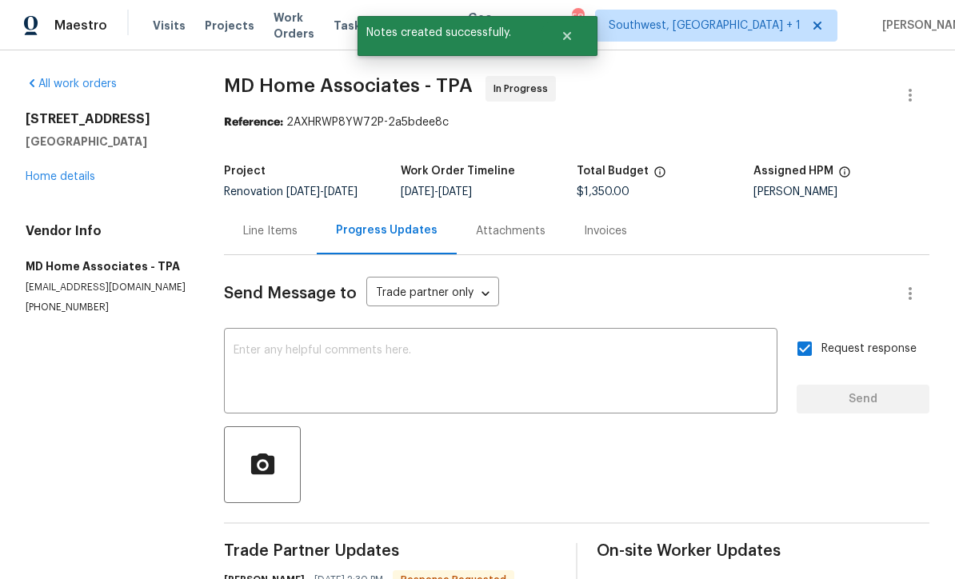
click at [26, 158] on div "All work orders [STREET_ADDRESS] Home details Vendor Info MD Home Associates - …" at bounding box center [106, 195] width 160 height 238
click at [42, 171] on link "Home details" at bounding box center [61, 176] width 70 height 11
